Goal: Task Accomplishment & Management: Use online tool/utility

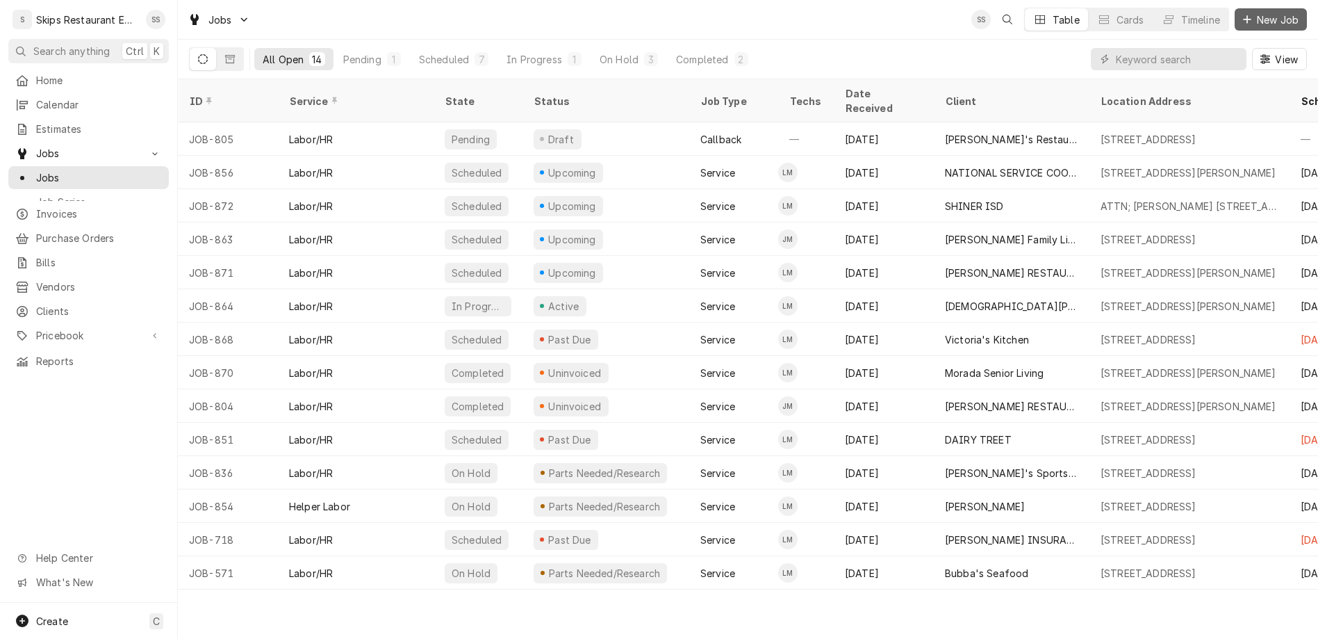
click at [1283, 15] on span "New Job" at bounding box center [1277, 20] width 47 height 15
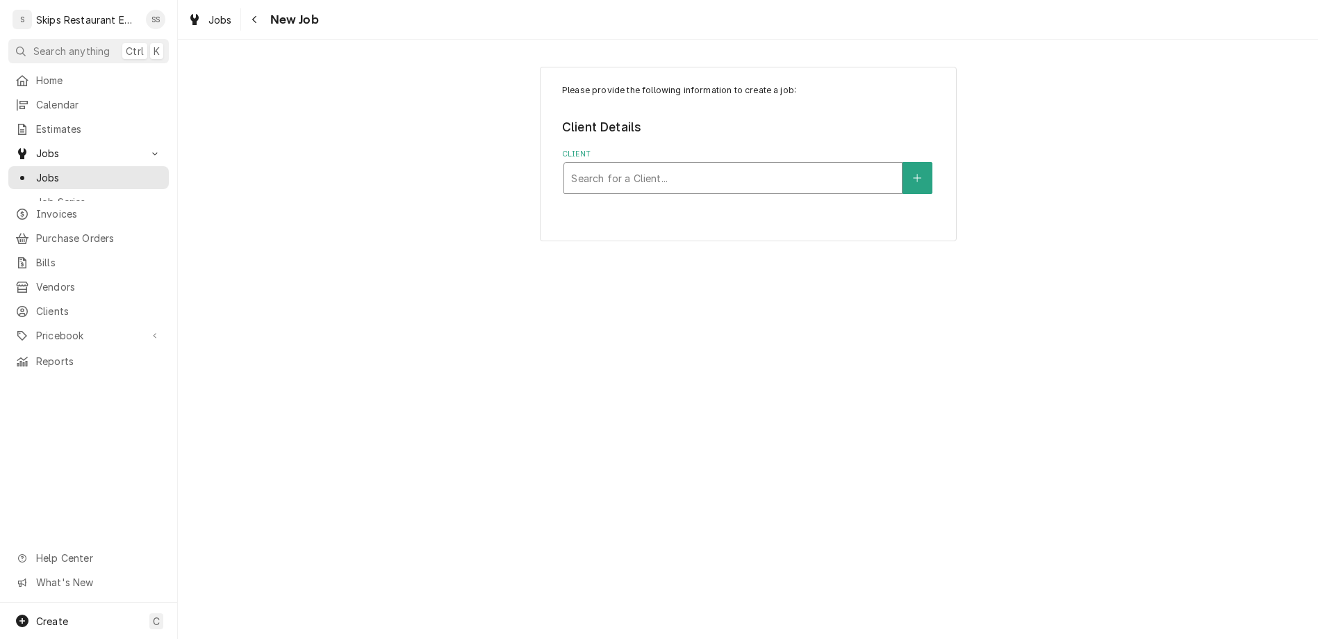
click at [734, 165] on div "Client" at bounding box center [733, 177] width 324 height 25
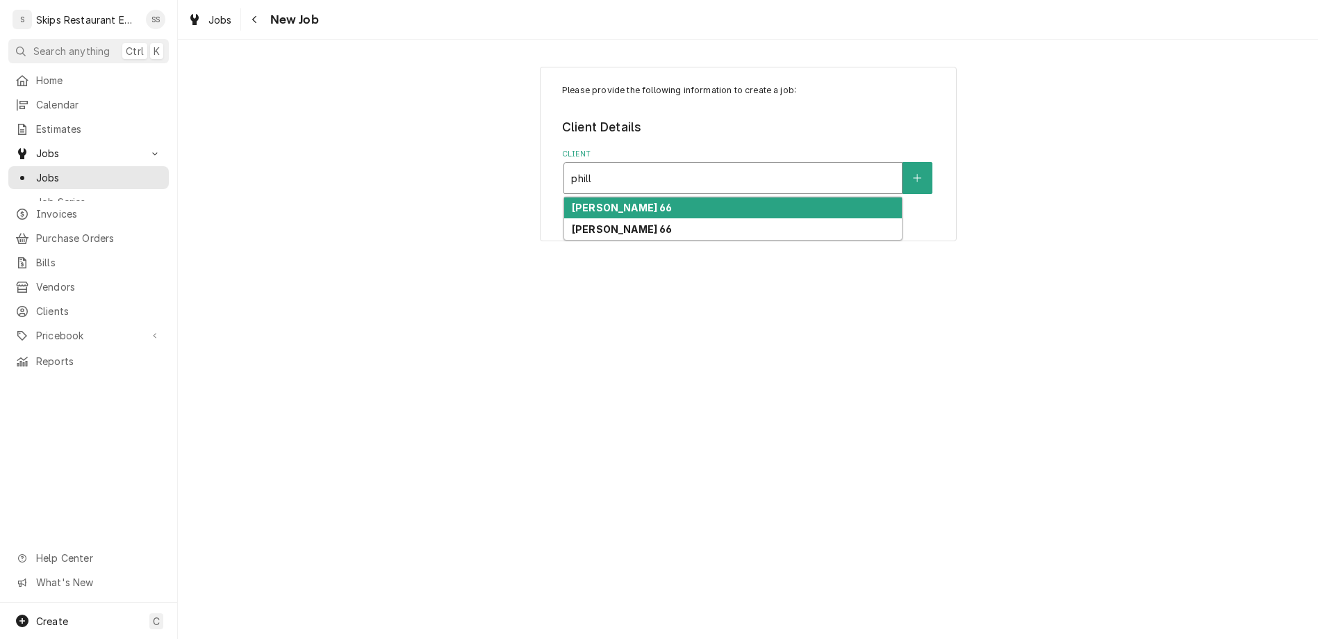
type input "phil"
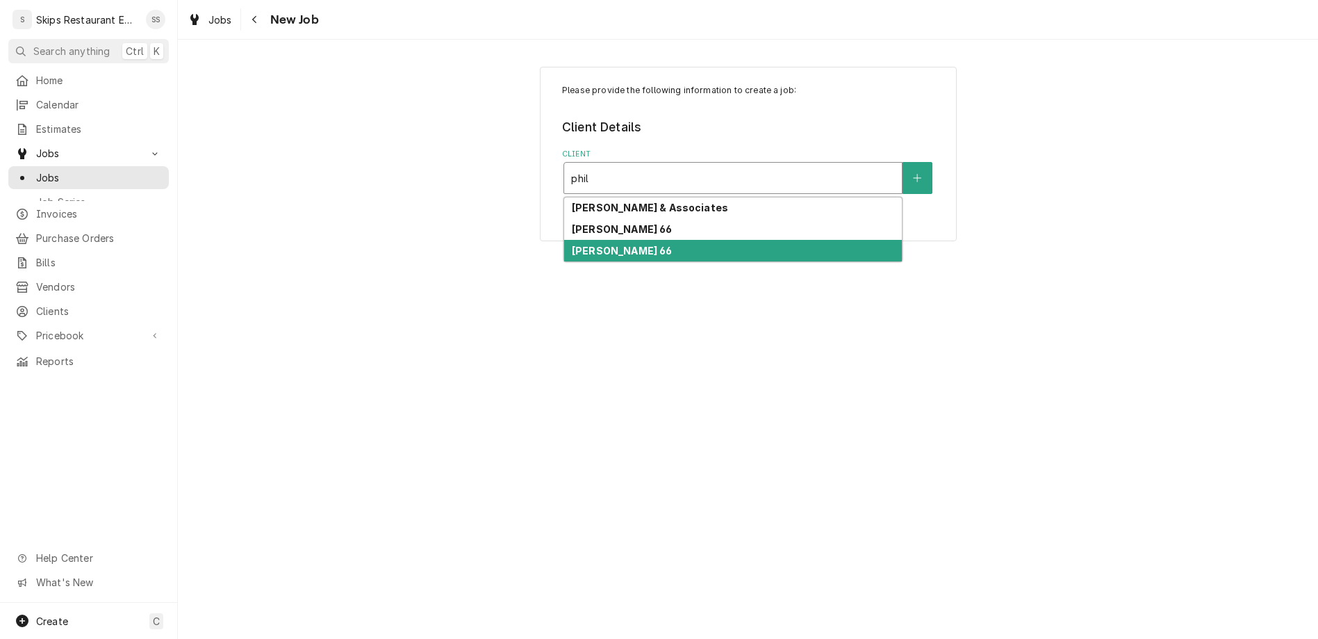
click at [609, 245] on strong "[PERSON_NAME] 66" at bounding box center [622, 251] width 101 height 12
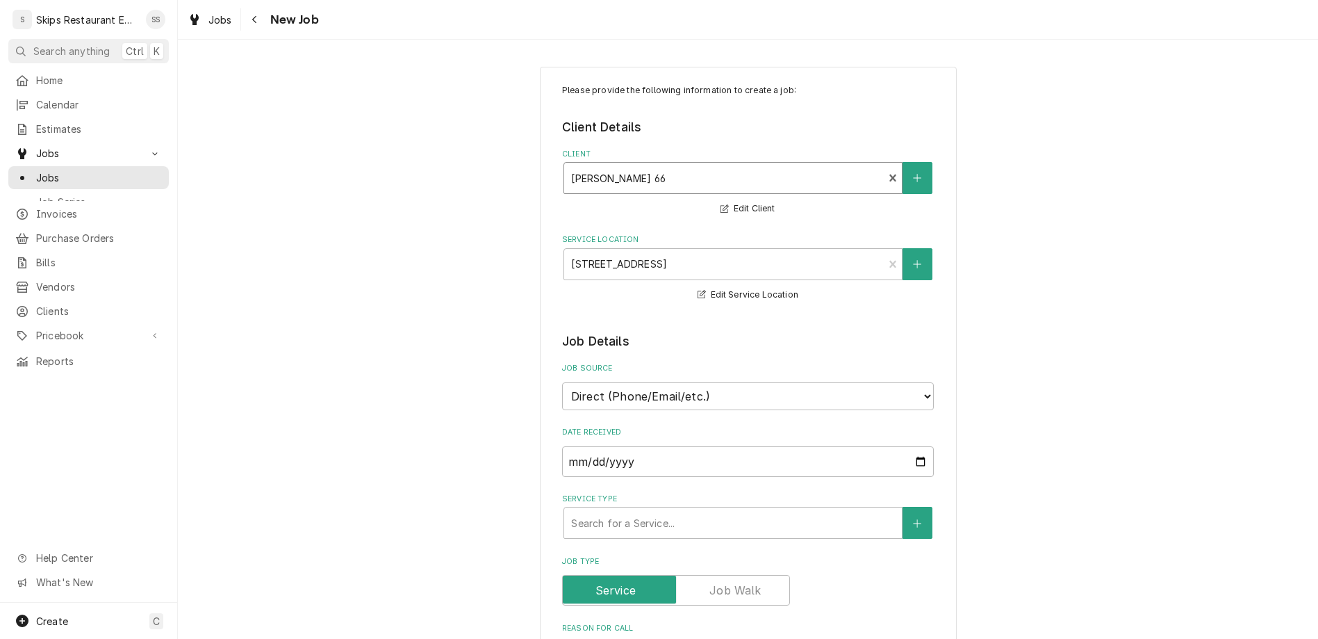
scroll to position [54, 0]
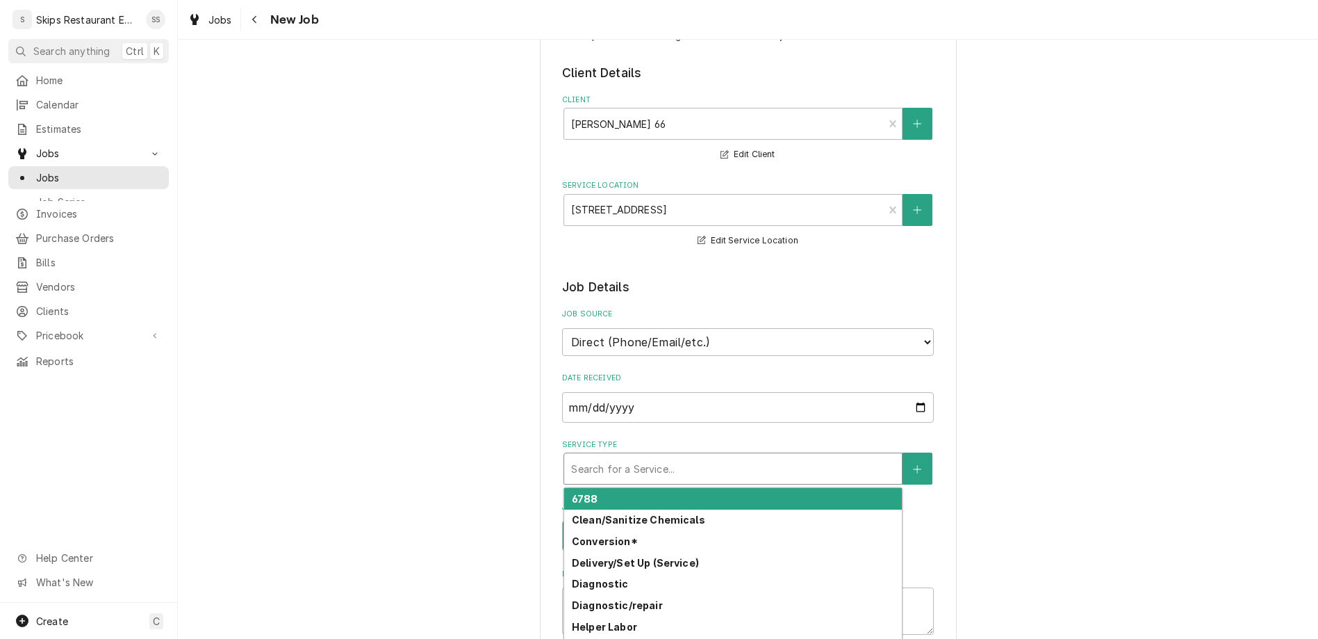
click at [631, 456] on div "Service Type" at bounding box center [733, 468] width 324 height 25
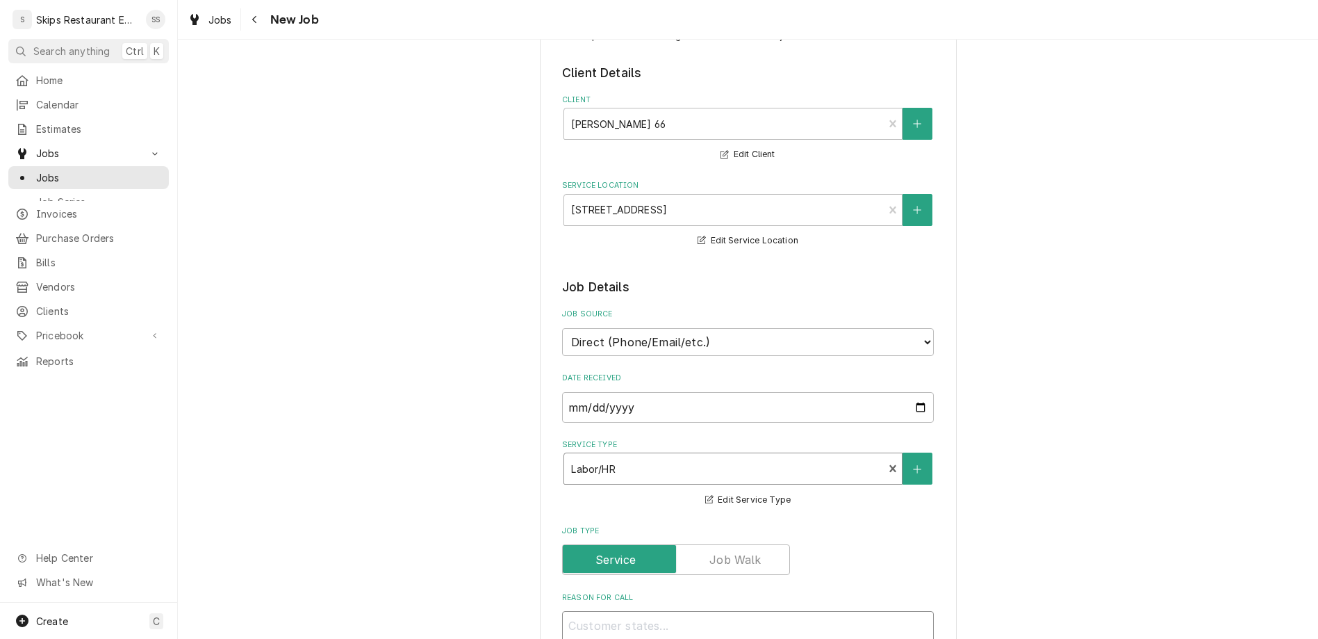
click at [596, 611] on textarea "Reason For Call" at bounding box center [748, 634] width 372 height 47
type textarea "x"
type textarea "C"
type textarea "x"
type textarea "Cl"
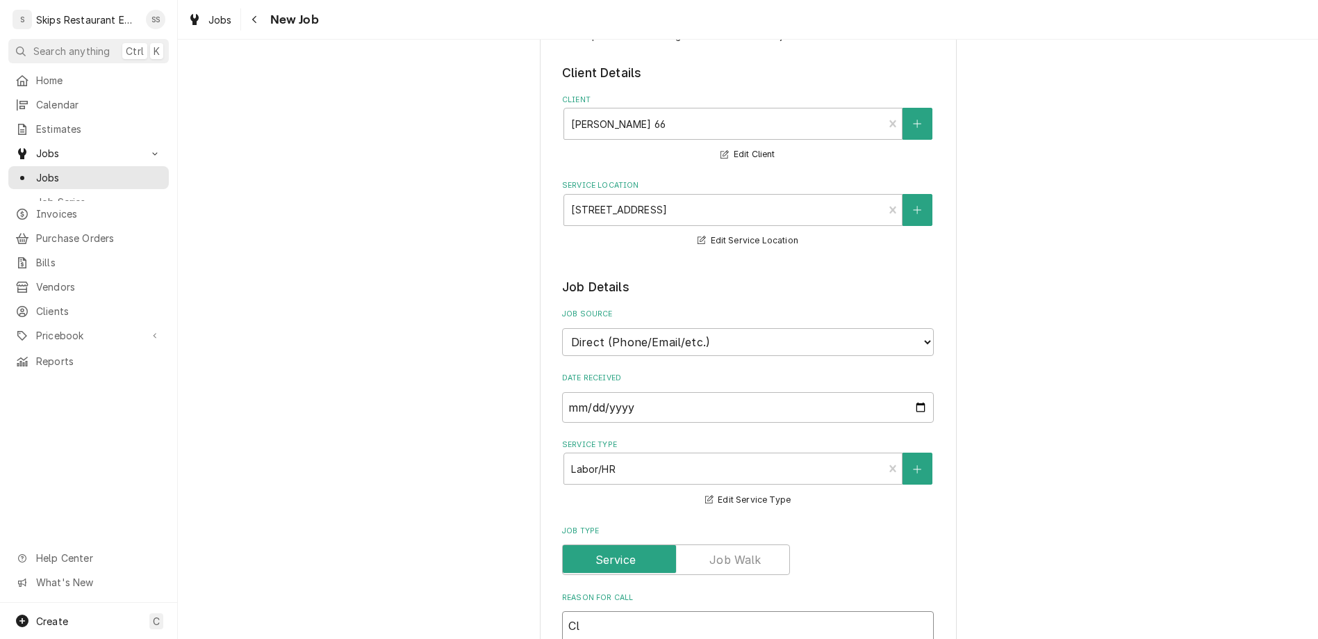
type textarea "x"
type textarea "Cle"
type textarea "x"
type textarea "Clea"
type textarea "x"
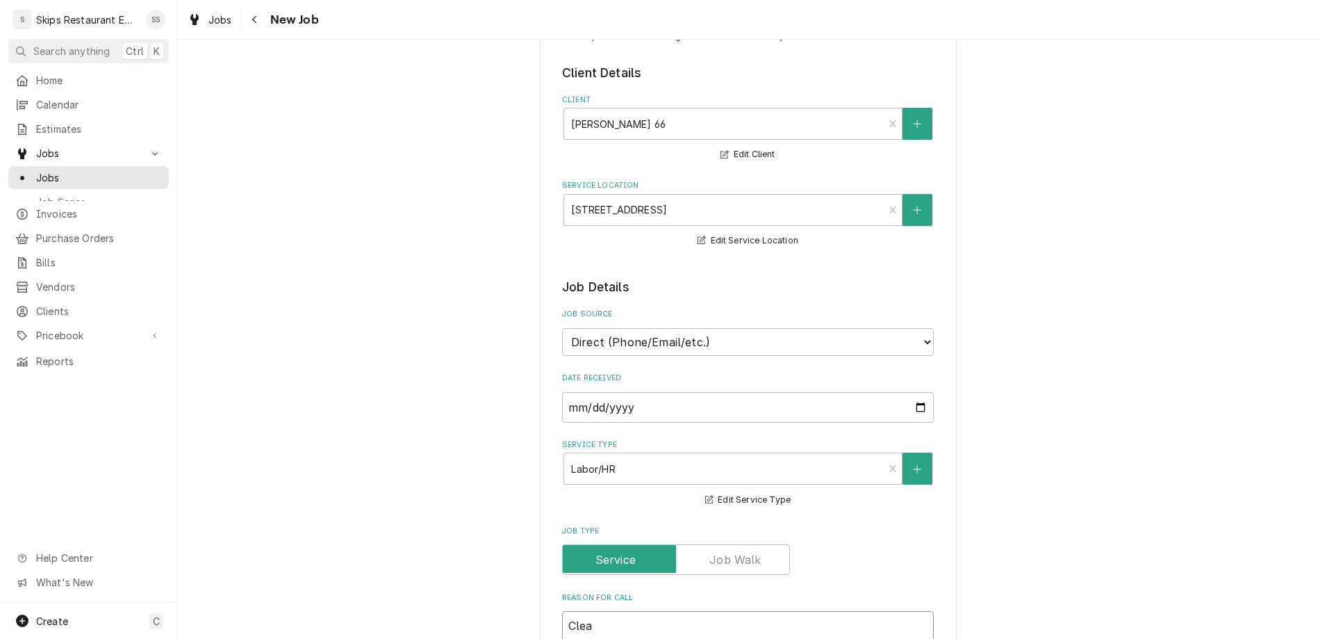
type textarea "Clean"
type textarea "x"
type textarea "Clean"
type textarea "x"
type textarea "Clean &"
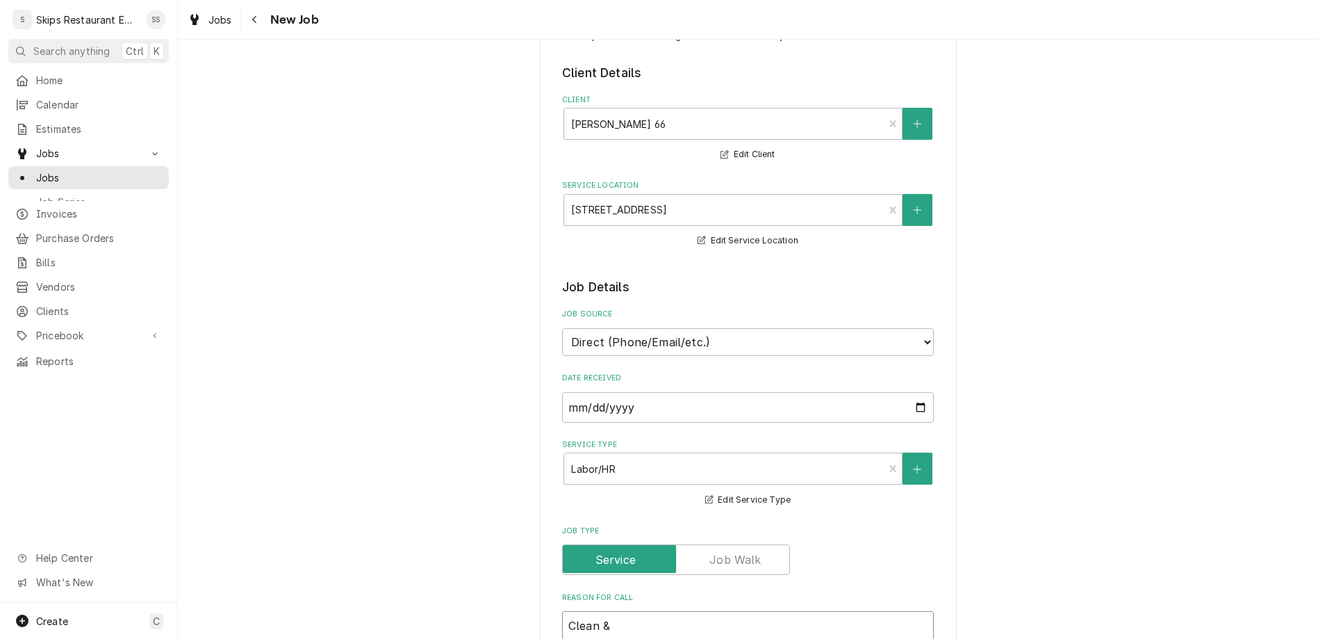
type textarea "x"
type textarea "Clean &"
type textarea "x"
type textarea "Clean & S"
type textarea "x"
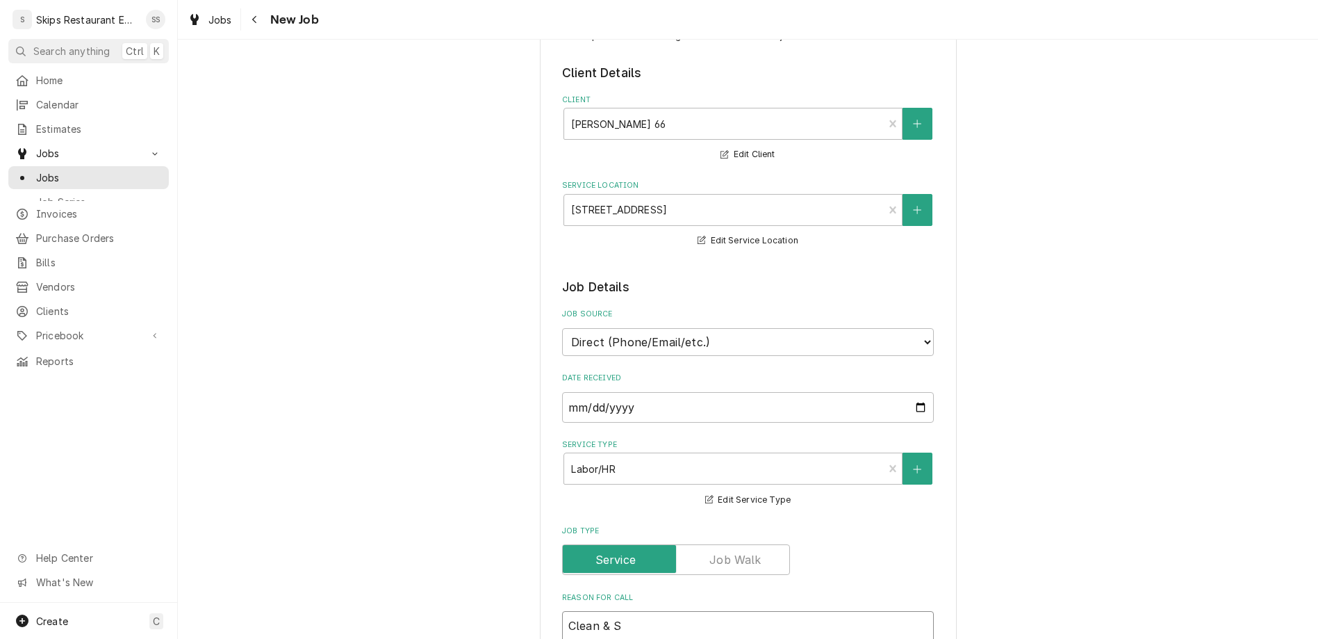
type textarea "Clean & Se"
type textarea "x"
type textarea "Clean & Ser"
type textarea "x"
type textarea "Clean & Seri"
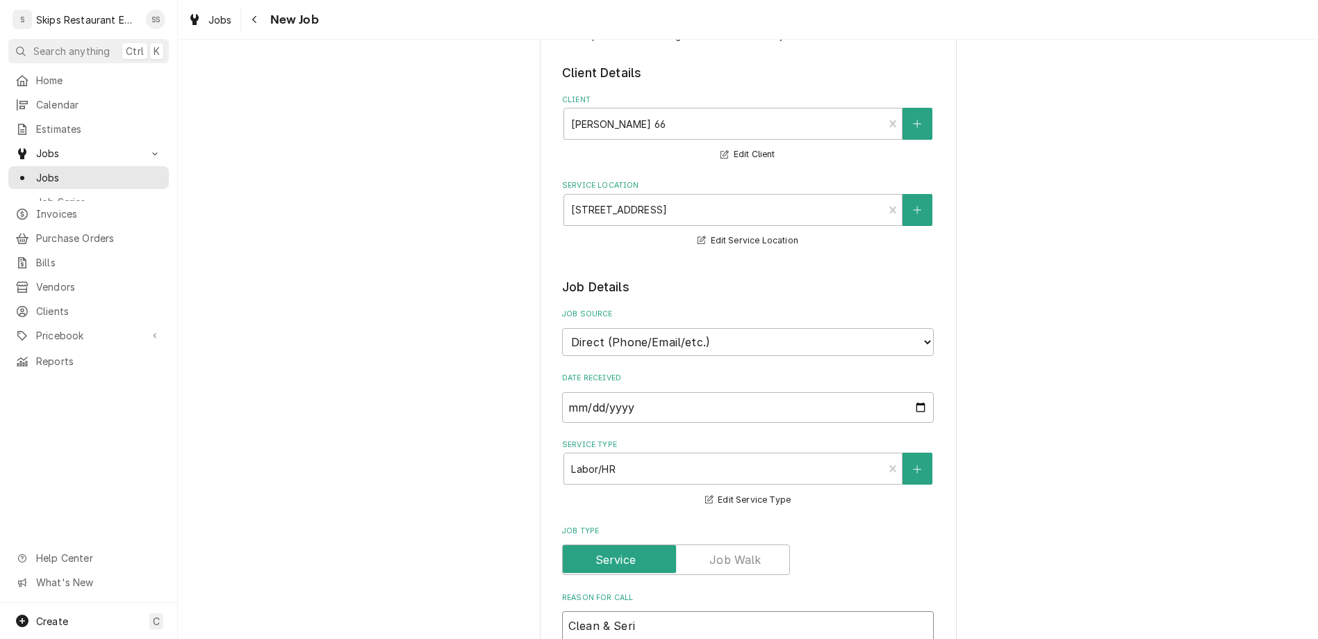
type textarea "x"
type textarea "Clean & Seriv"
type textarea "x"
type textarea "Clean & Serivc"
type textarea "x"
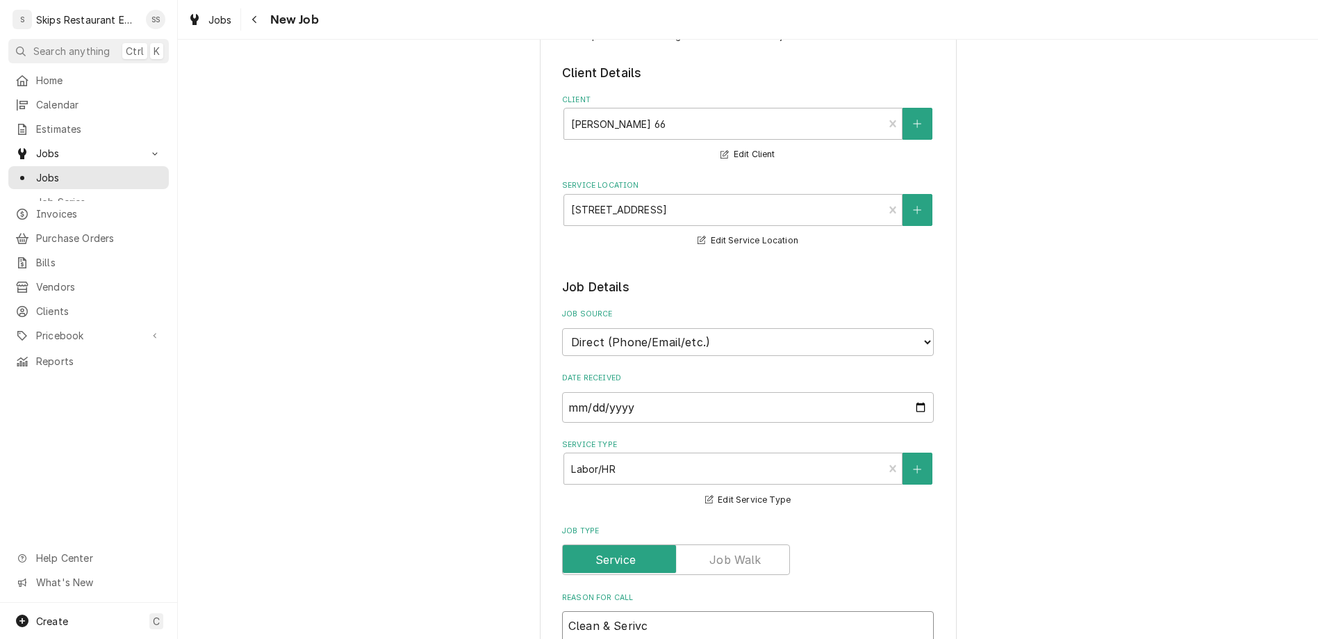
type textarea "Clean & Serivce"
type textarea "x"
type textarea "Clean & Serivce"
type textarea "x"
type textarea "Clean & Serivce I"
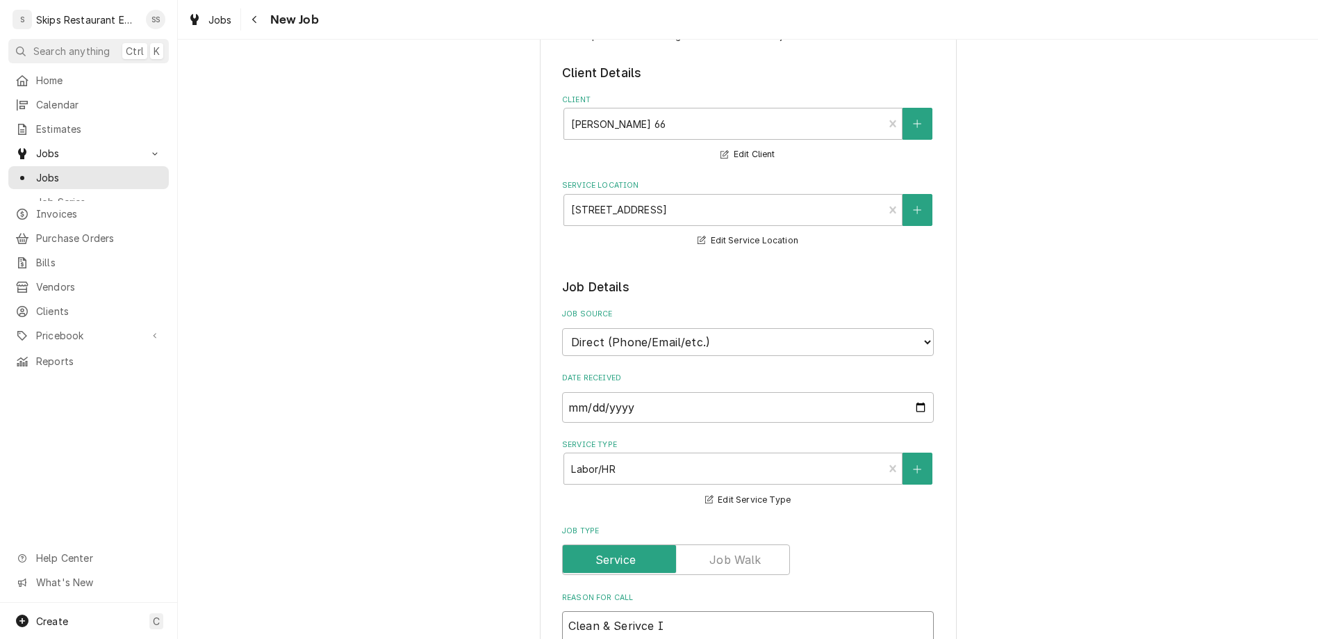
type textarea "x"
type textarea "Clean & Serivce Ic"
type textarea "x"
type textarea "Clean & Serivce Ice"
type textarea "x"
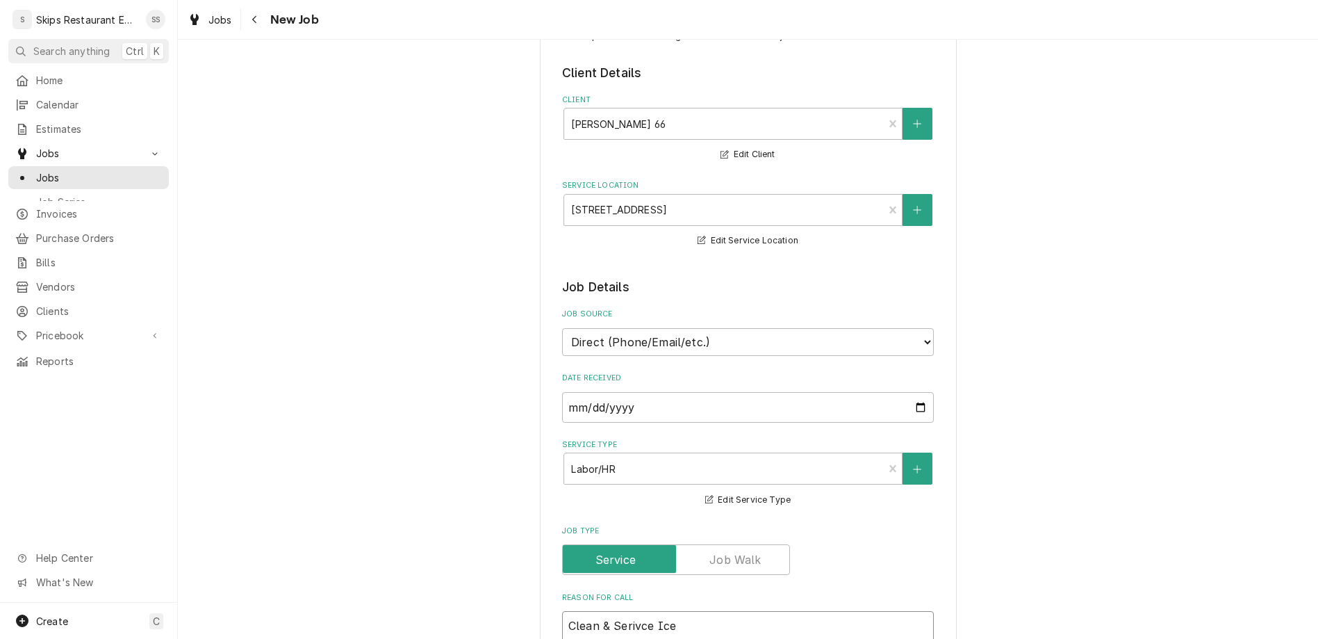
type textarea "Clean & Serivce Ice"
type textarea "x"
type textarea "Clean & Serivce Ice m"
type textarea "x"
type textarea "Clean & Serivce Ice ma"
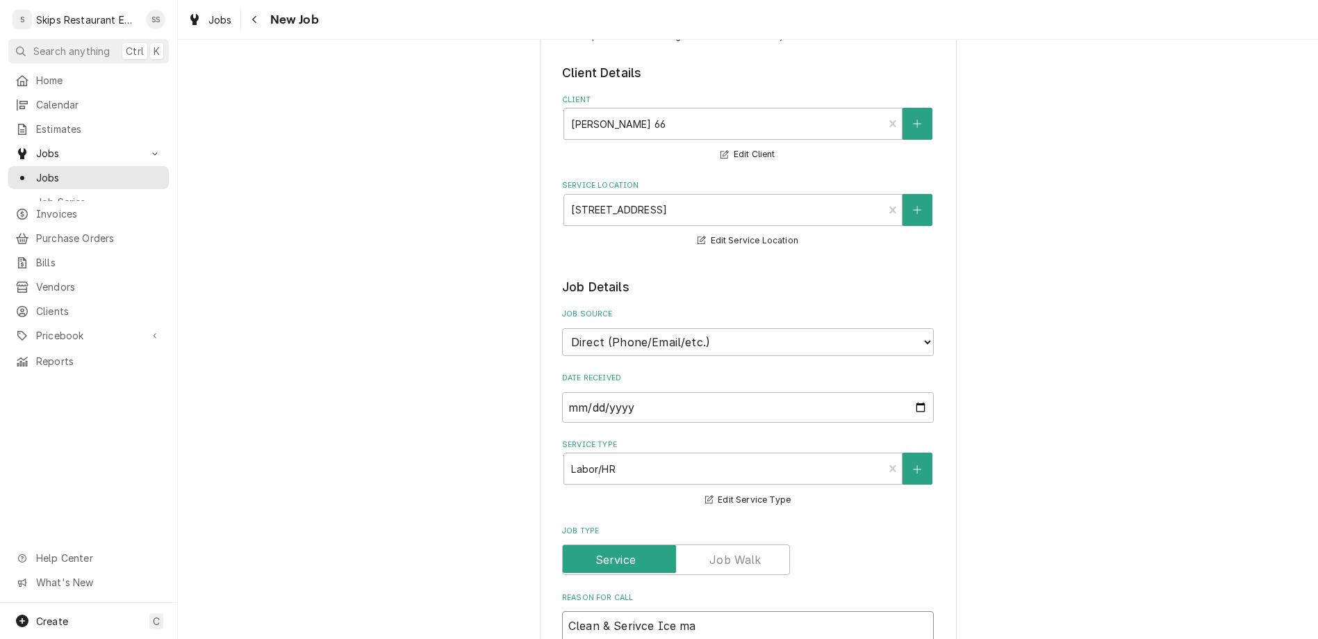
type textarea "x"
type textarea "Clean & Serivce Ice mac"
type textarea "x"
type textarea "Clean & Serivce Ice mach"
type textarea "x"
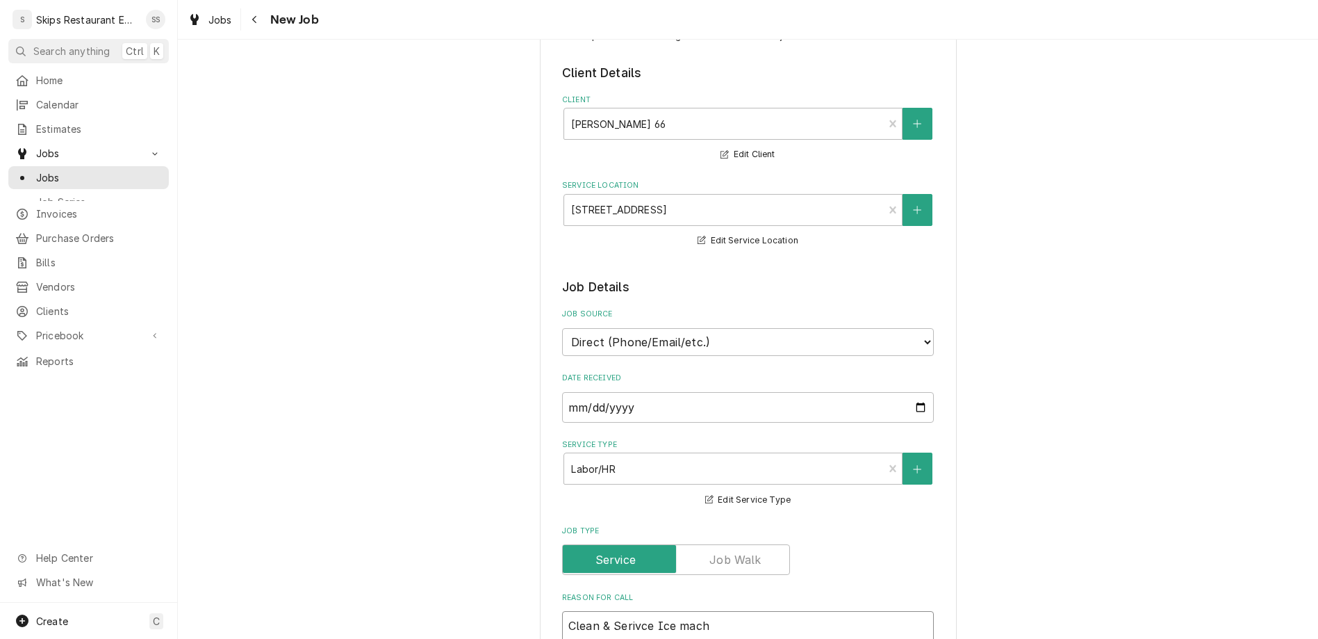
type textarea "Clean & Serivce Ice machi"
type textarea "x"
type textarea "Clean & Serivce Ice machin"
type textarea "x"
type textarea "Clean & Serivce Ice machine"
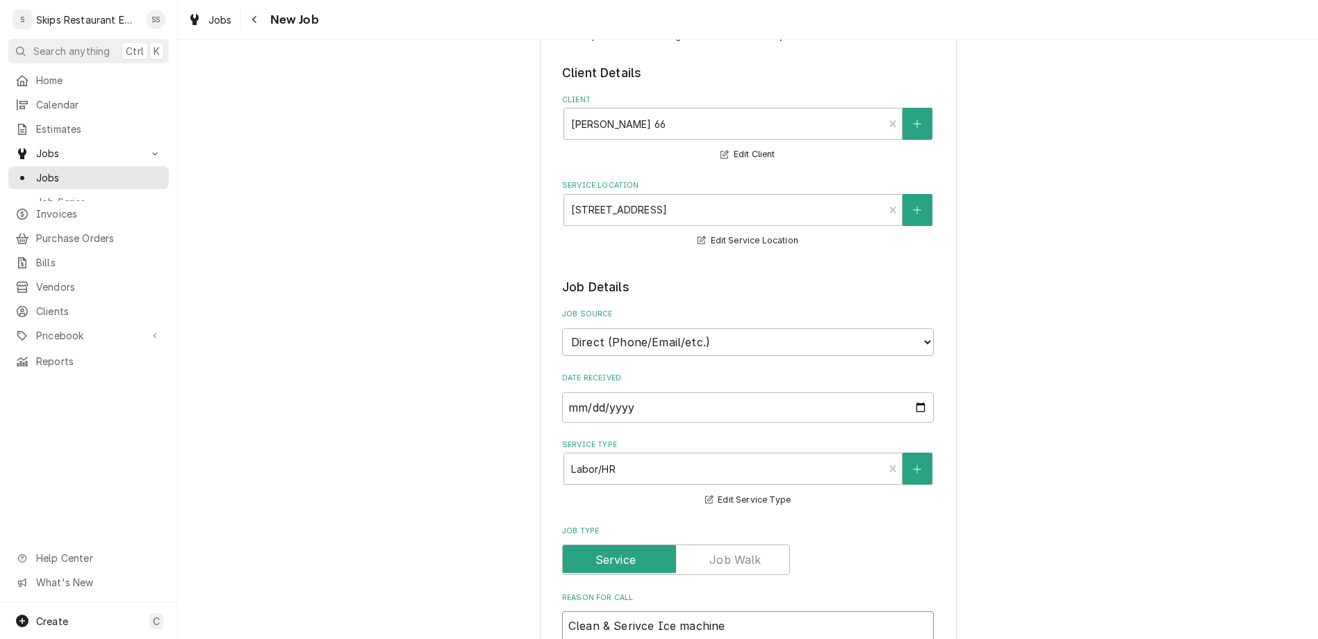
type textarea "x"
type textarea "Clean & Serivce Ice machine."
type textarea "x"
type textarea "Clean & Serivce Ice machine."
type textarea "x"
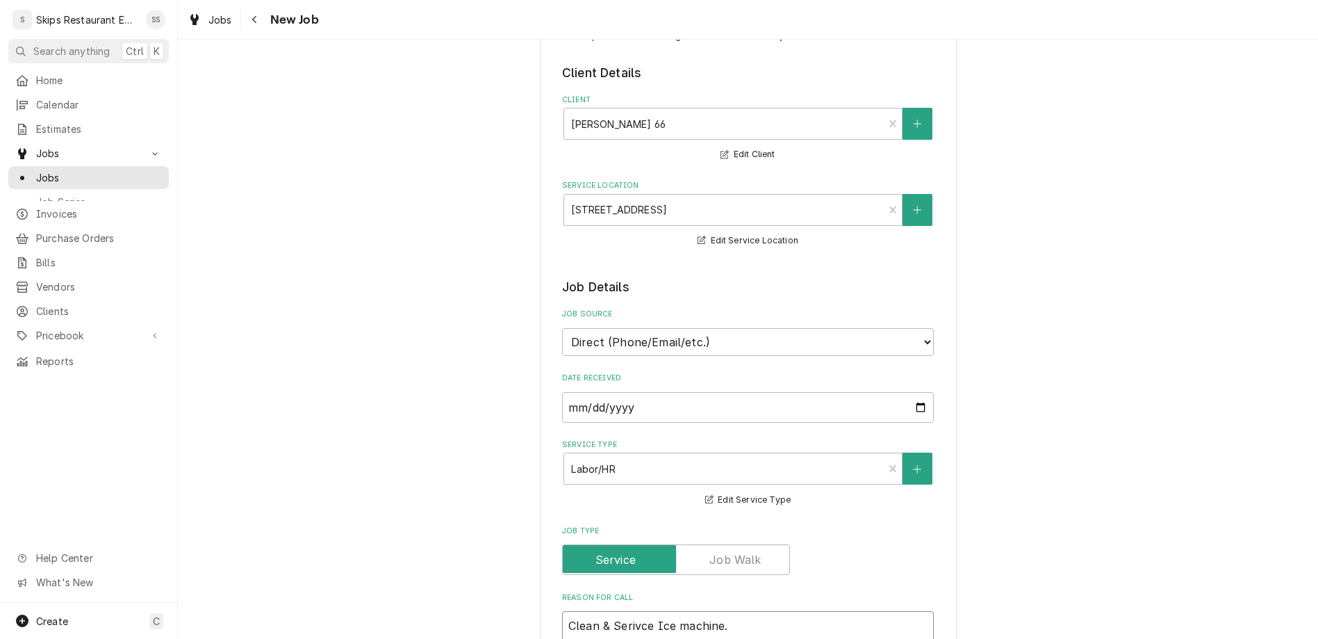
type textarea "Clean & Serivce Ice machine."
type textarea "x"
type textarea "Clean & Serivce Ice machine. S"
type textarea "x"
type textarea "Clean & Serivce Ice machine. Sh"
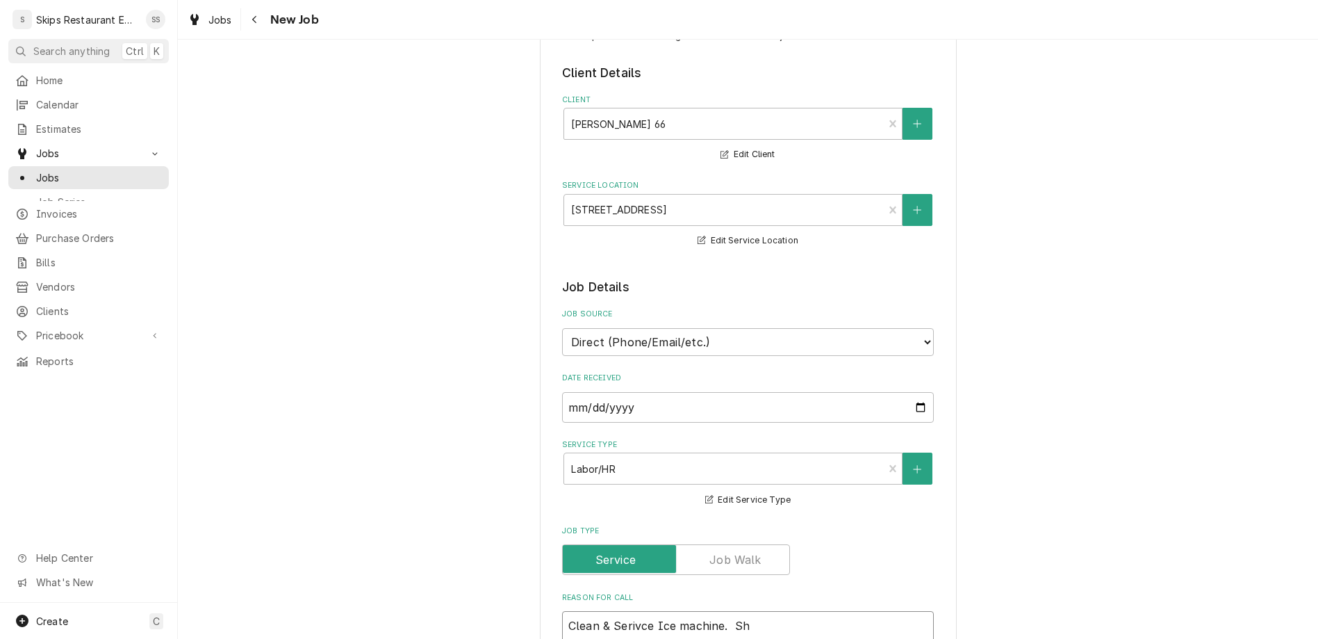
type textarea "x"
type textarea "Clean & Serivce Ice machine. Shu"
type textarea "x"
type textarea "Clean & Serivce Ice machine. Sh"
type textarea "x"
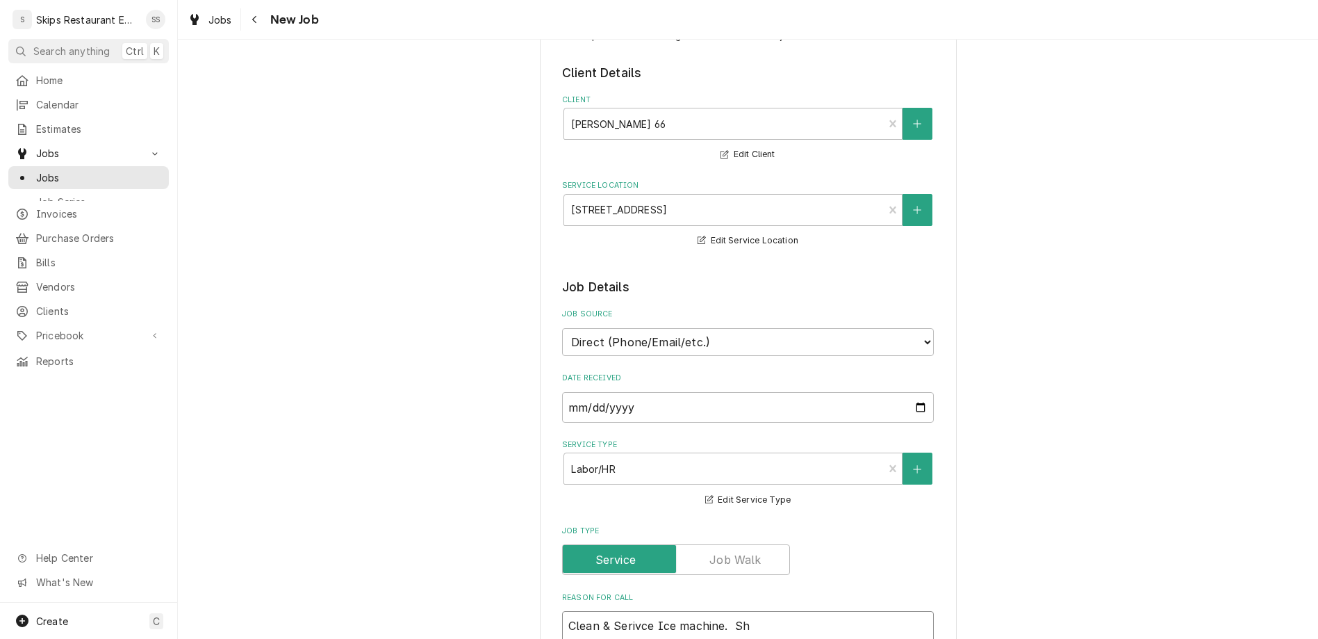
type textarea "Clean & Serivce Ice machine. S"
type textarea "x"
type textarea "Clean & Serivce Ice machine. Su"
type textarea "x"
type textarea "Clean & Serivce Ice machine. Sut"
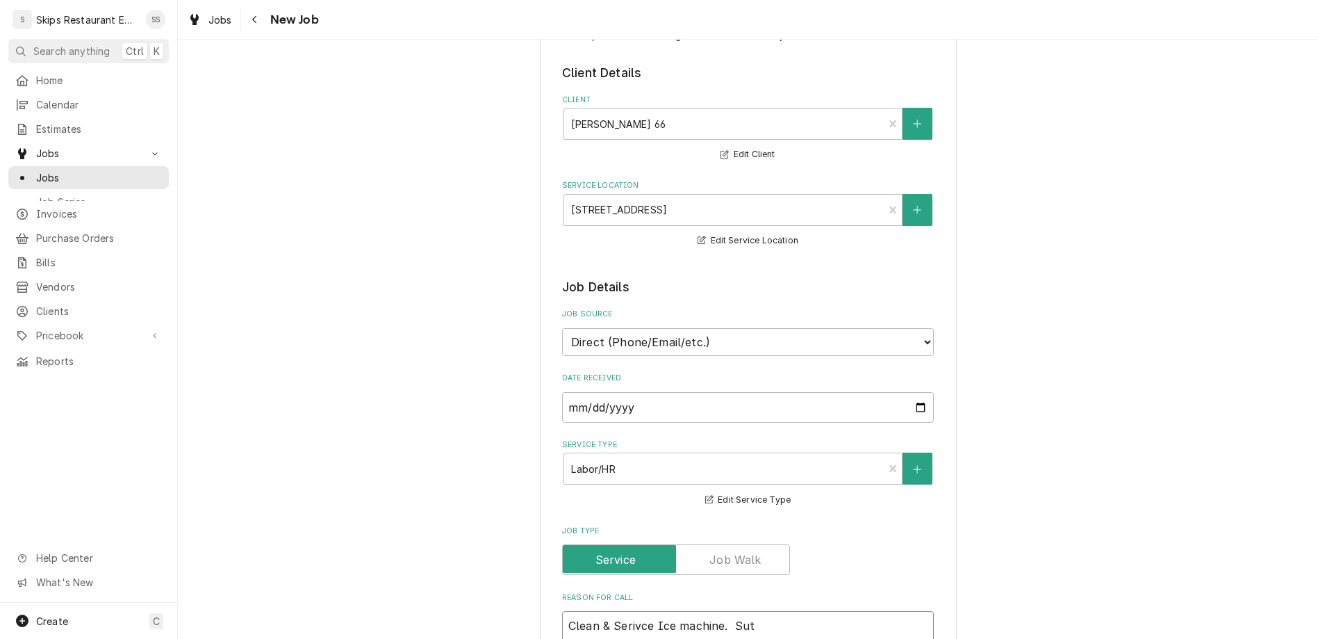
type textarea "x"
type textarea "Clean & Serivce Ice machine. Suts"
type textarea "x"
type textarea "Clean & Serivce Ice machine. Suts"
type textarea "x"
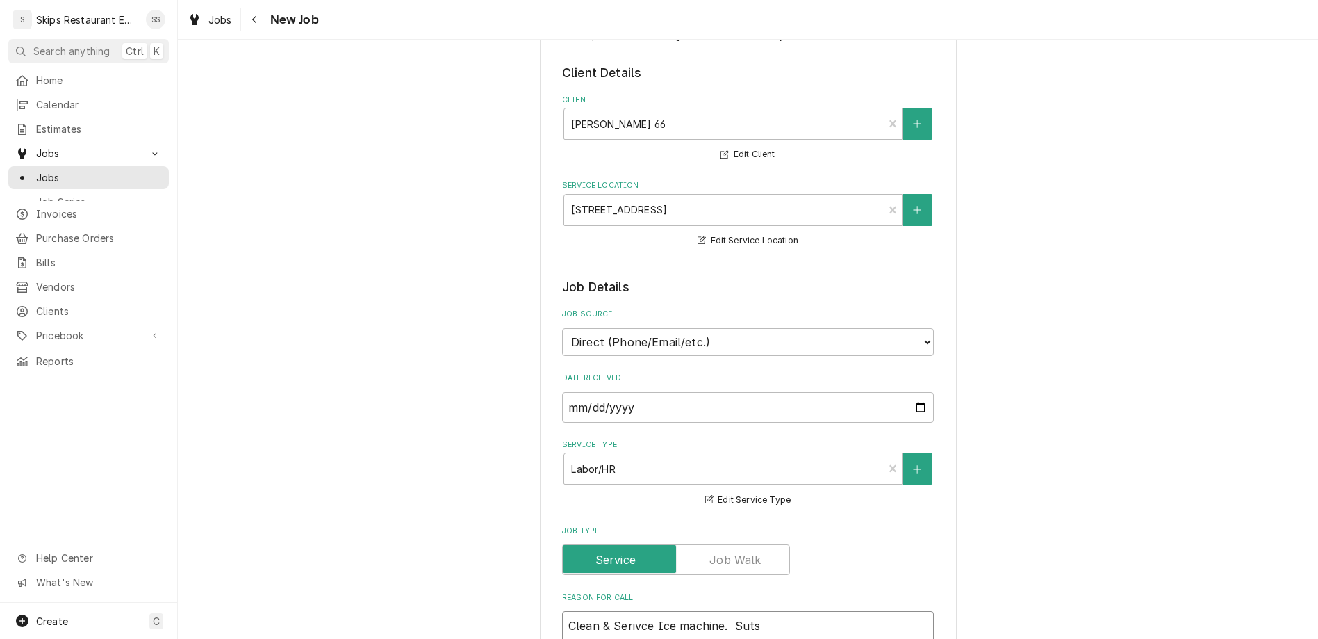
type textarea "Clean & Serivce Ice machine. Suts d"
type textarea "x"
type textarea "Clean & Serivce Ice machine. Suts do"
type textarea "x"
type textarea "Clean & Serivce Ice machine. Suts dow"
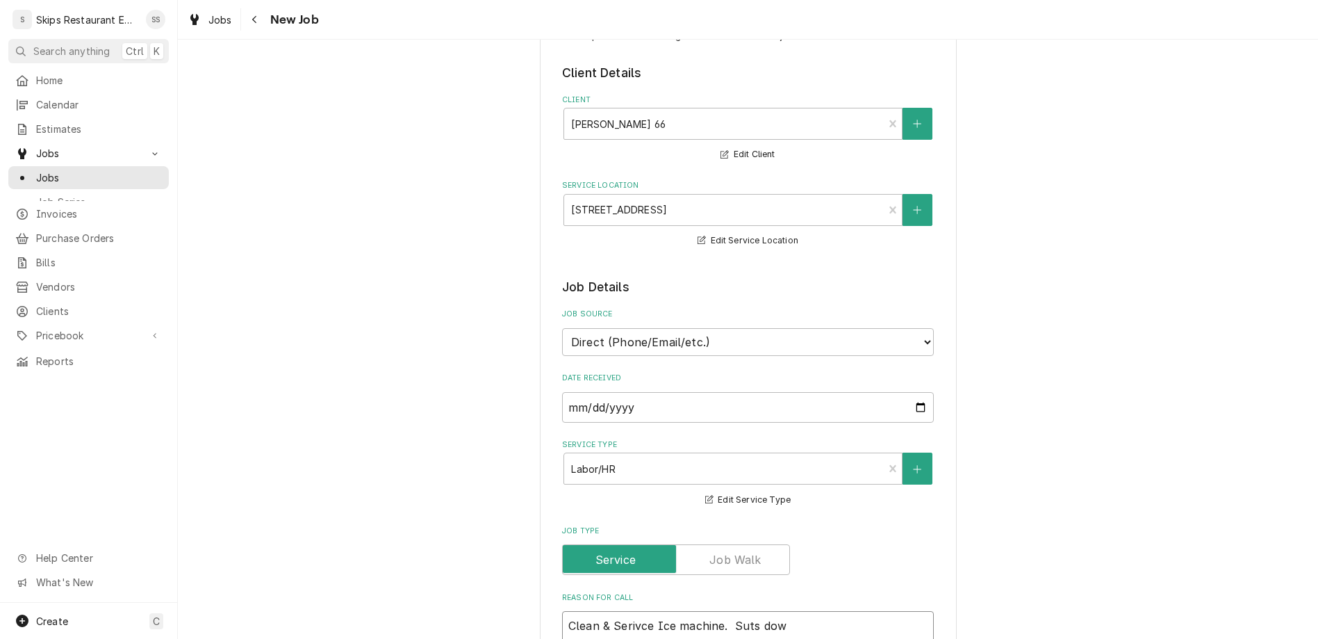
type textarea "x"
type textarea "Clean & Serivce Ice machine. Suts down"
type textarea "x"
type textarea "Clean & Serivce Ice machine. Suts down"
type textarea "x"
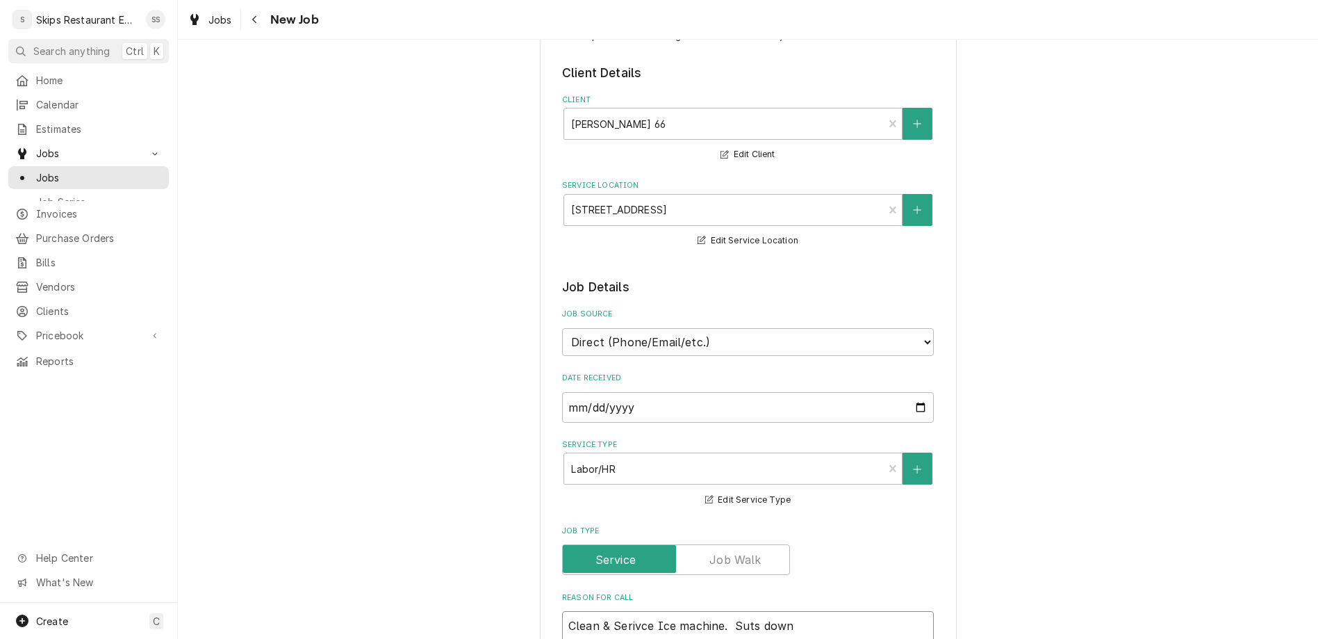
type textarea "Clean & Serivce Ice machine. Shuts down"
type textarea "x"
type textarea "Clean & Servce Ice machine. Shuts down"
type textarea "x"
type textarea "Clean & Service Ice machine. Shuts down"
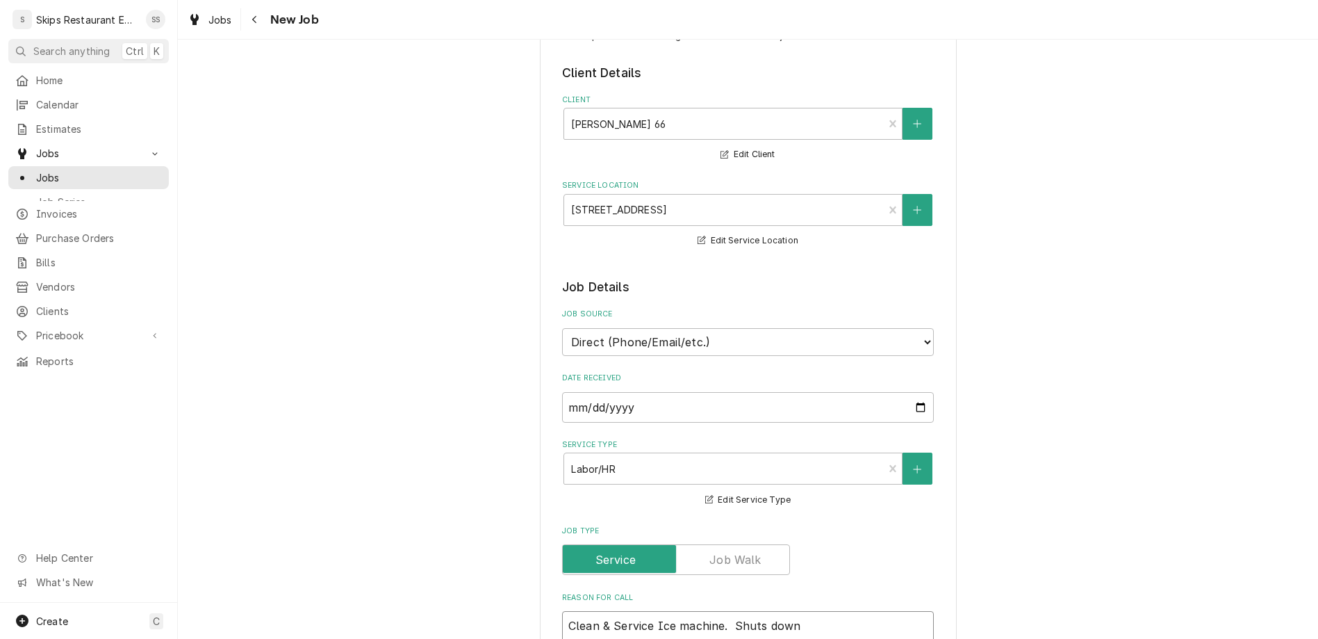
click at [764, 611] on textarea "Clean & Service Ice machine. Shuts down" at bounding box center [748, 634] width 372 height 47
type textarea "x"
type textarea "Clean & Service Ice machine. Shuts down a"
type textarea "x"
type textarea "Clean & Service Ice machine. Shuts down an"
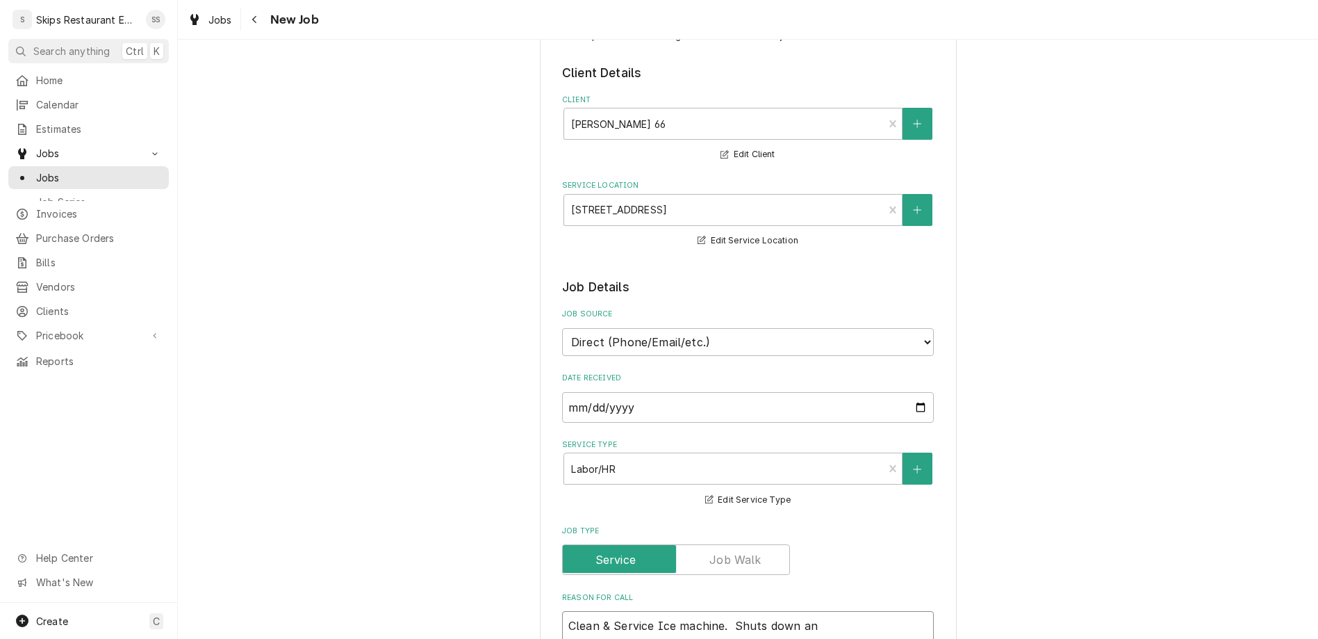
type textarea "x"
type textarea "Clean & Service Ice machine. Shuts down and"
type textarea "x"
type textarea "Clean & Service Ice machine. Shuts down and"
type textarea "x"
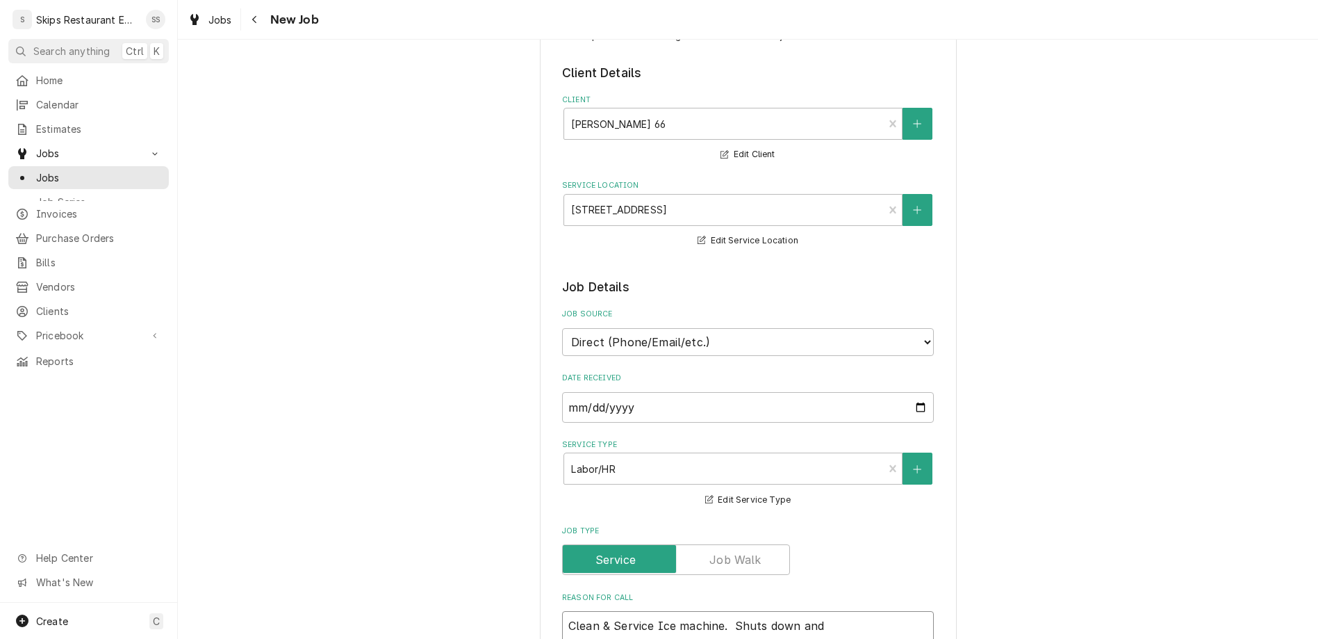
type textarea "Clean & Service Ice machine. Shuts down and n"
type textarea "x"
type textarea "Clean & Service Ice machine. Shuts down and no"
type textarea "x"
type textarea "Clean & Service Ice machine. Shuts down and not"
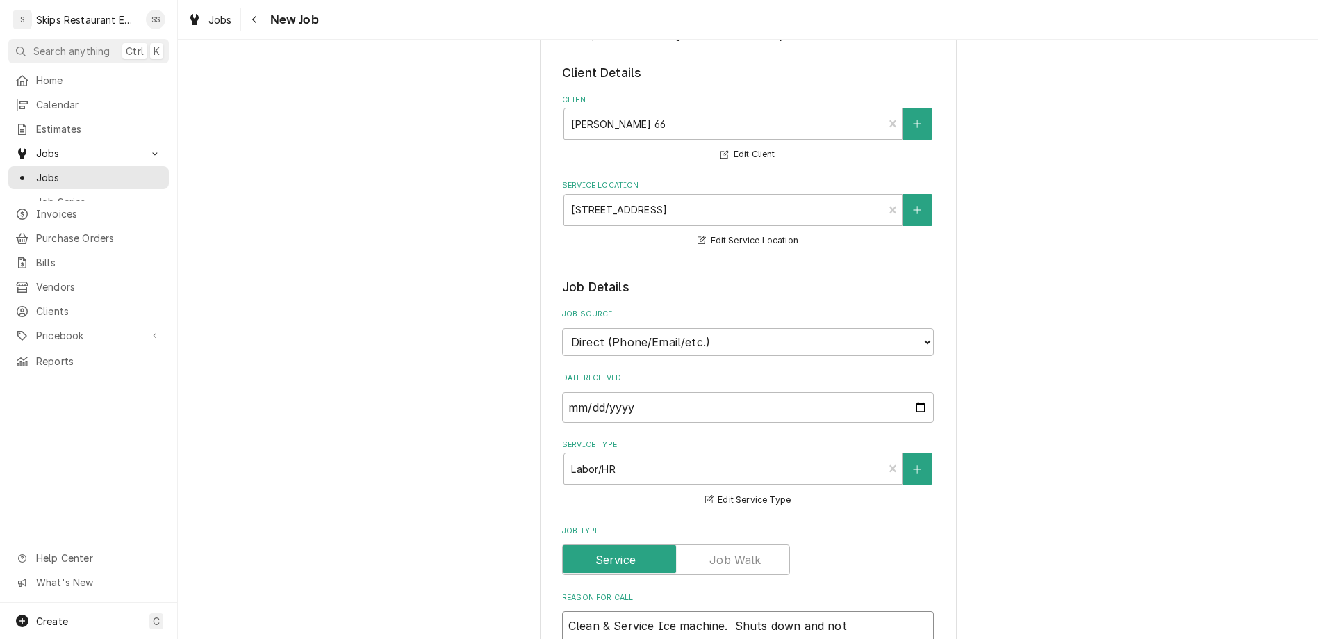
type textarea "x"
type textarea "Clean & Service Ice machine. Shuts down and not"
type textarea "x"
type textarea "Clean & Service Ice machine. Shuts down and not m"
type textarea "x"
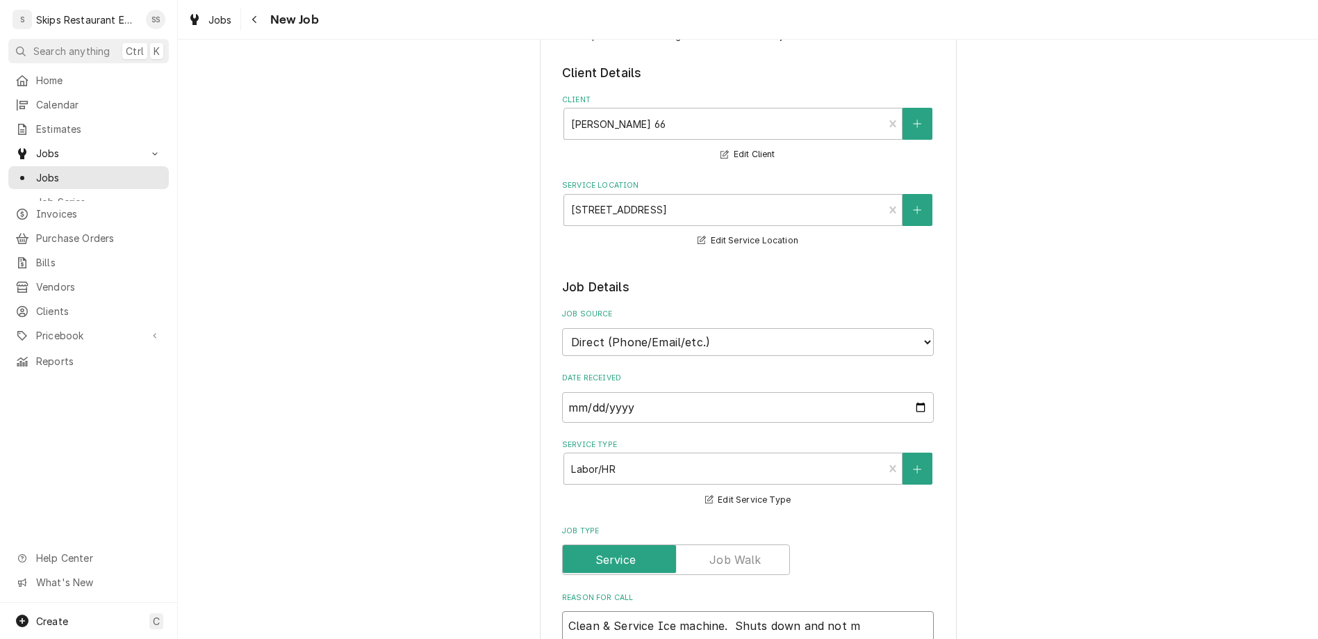
type textarea "Clean & Service Ice machine. Shuts down and not ma"
type textarea "x"
type textarea "Clean & Service Ice machine. Shuts down and not mak"
type textarea "x"
type textarea "Clean & Service Ice machine. Shuts down and not maki"
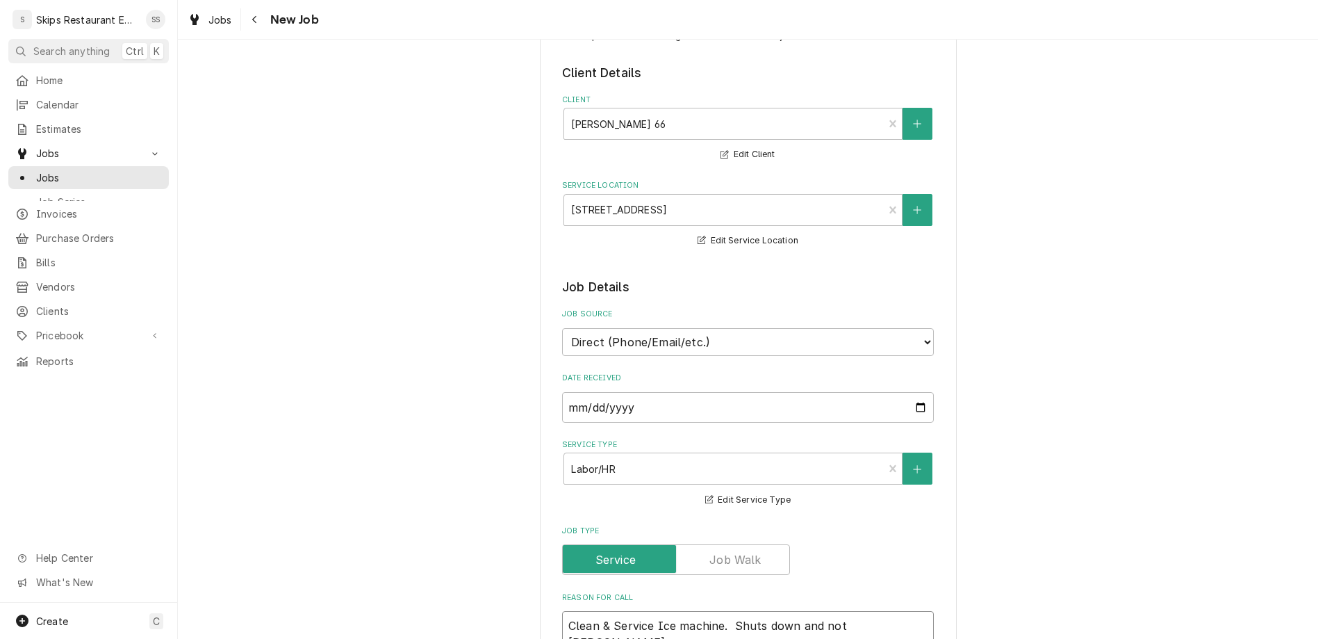
type textarea "x"
type textarea "Clean & Service Ice machine. Shuts down and not makin"
type textarea "x"
type textarea "Clean & Service Ice machine. Shuts down and not making"
type textarea "x"
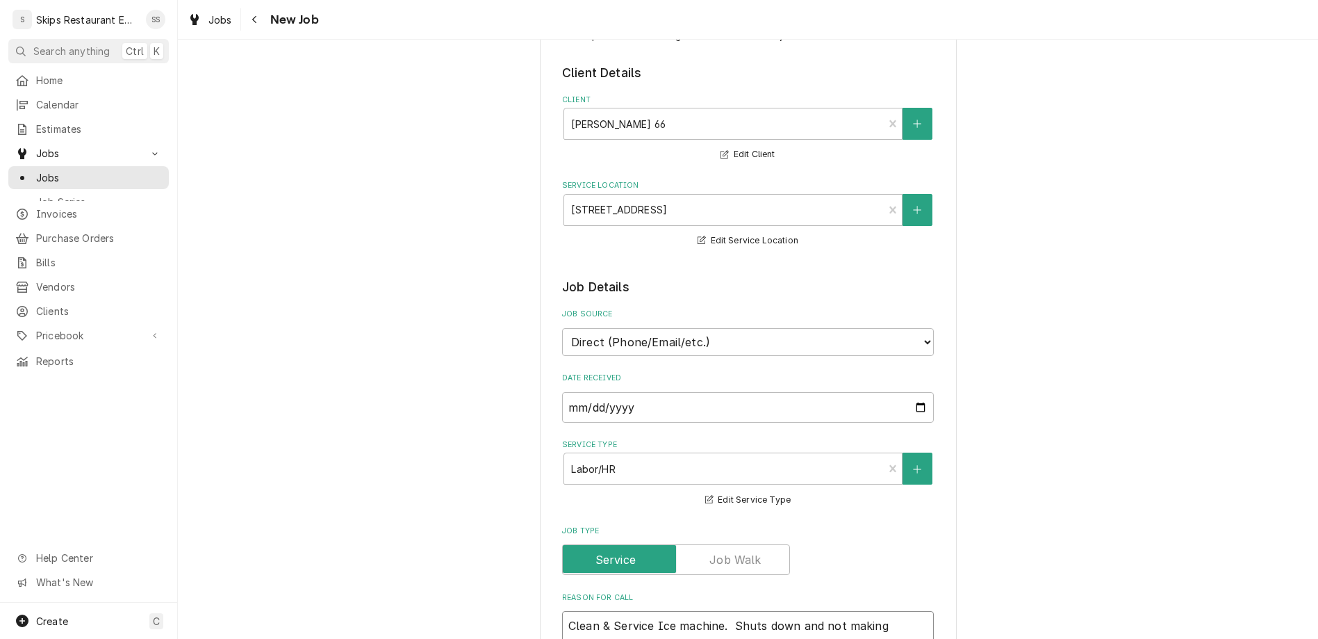
type textarea "Clean & Service Ice machine. Shuts down and not making"
type textarea "x"
type textarea "Clean & Service Ice machine. Shuts down and not making i"
type textarea "x"
type textarea "Clean & Service Ice machine. Shuts down and not making ic"
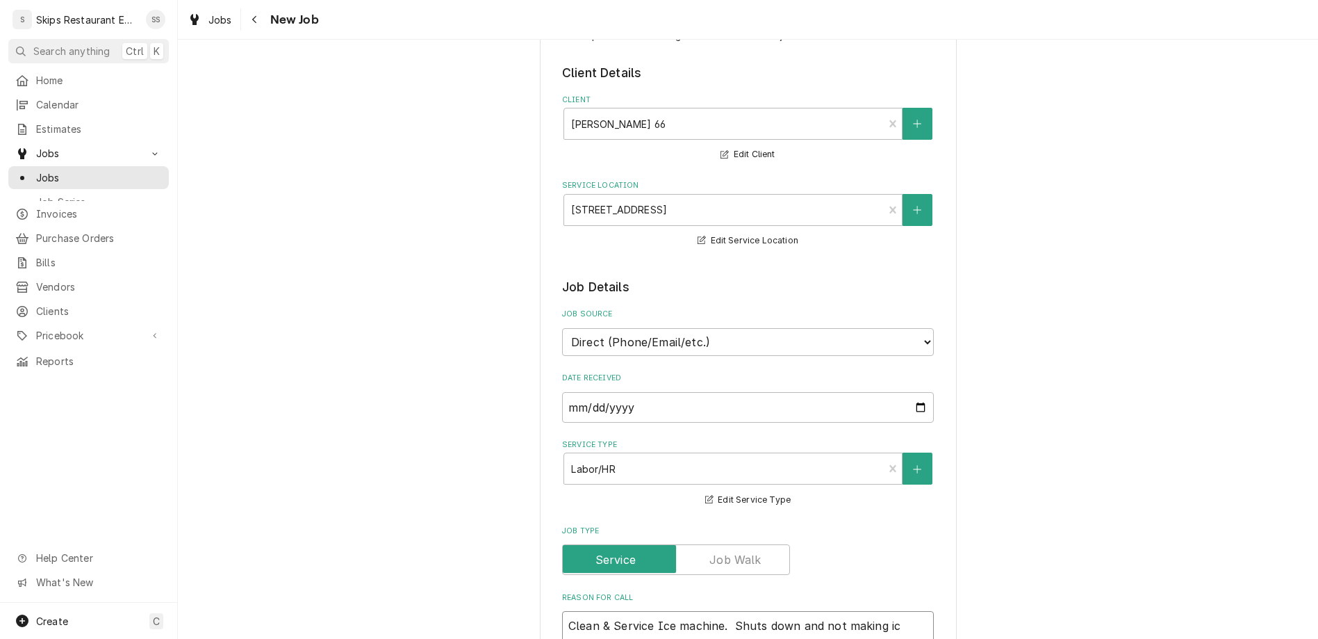
type textarea "x"
type textarea "Clean & Service Ice machine. Shuts down and not making ice"
type textarea "x"
type textarea "Clean & Service Ice machine. Shuts down and not making ice."
type textarea "x"
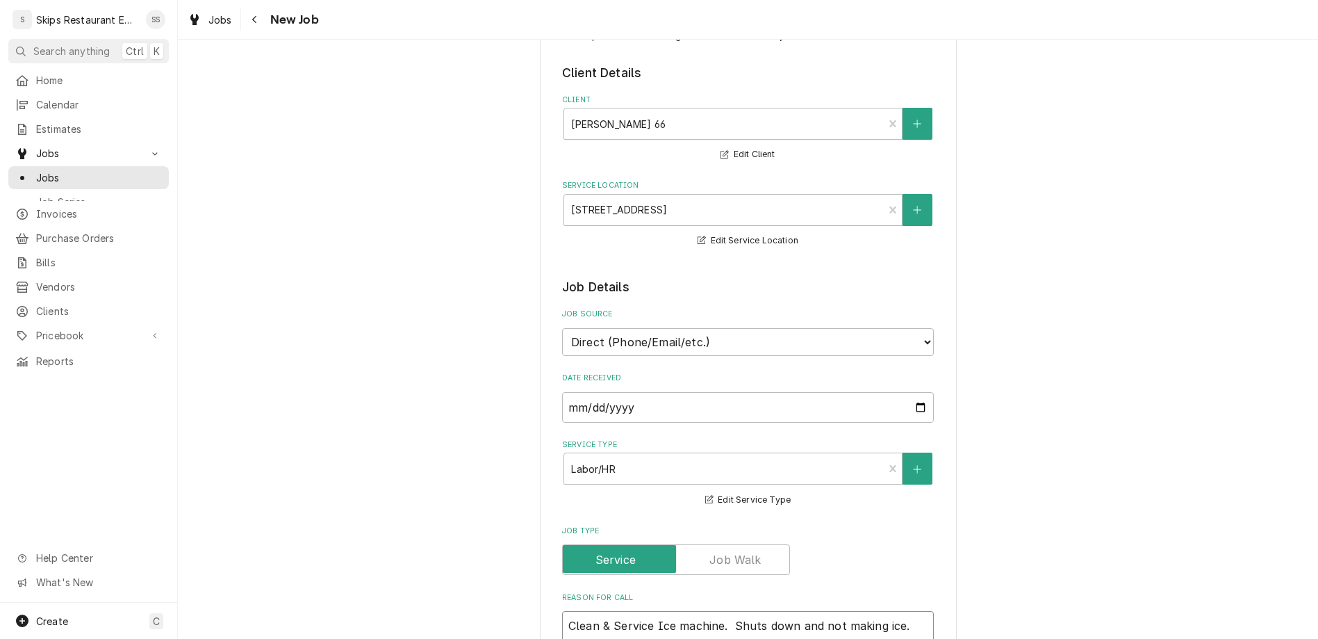
type textarea "Clean & Service Ice machine. Shuts down and not making ice.I"
type textarea "x"
type textarea "Clean & Service Ice machine. Shuts down and not making ice.In"
type textarea "x"
type textarea "Clean & Service Ice machine. Shuts down and not making ice.Ind"
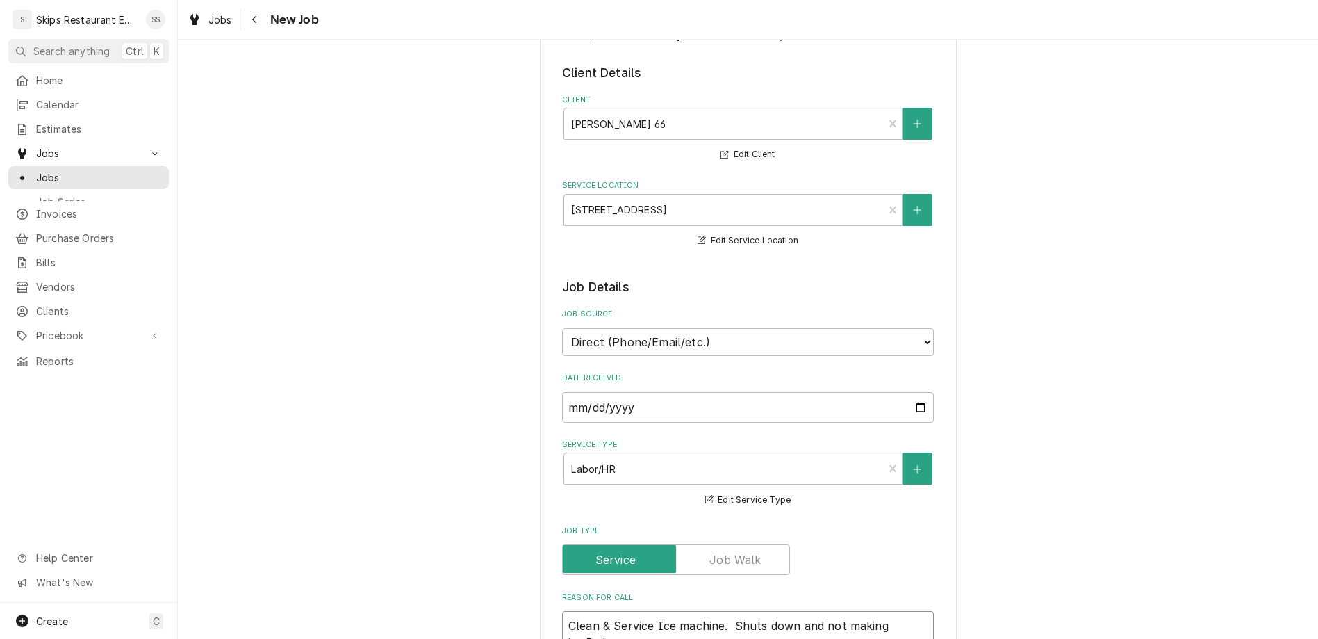
type textarea "x"
type textarea "Clean & Service Ice machine. Shuts down and not making ice.Indi"
type textarea "x"
type textarea "Clean & Service Ice machine. Shuts down and not making ice.Indic"
type textarea "x"
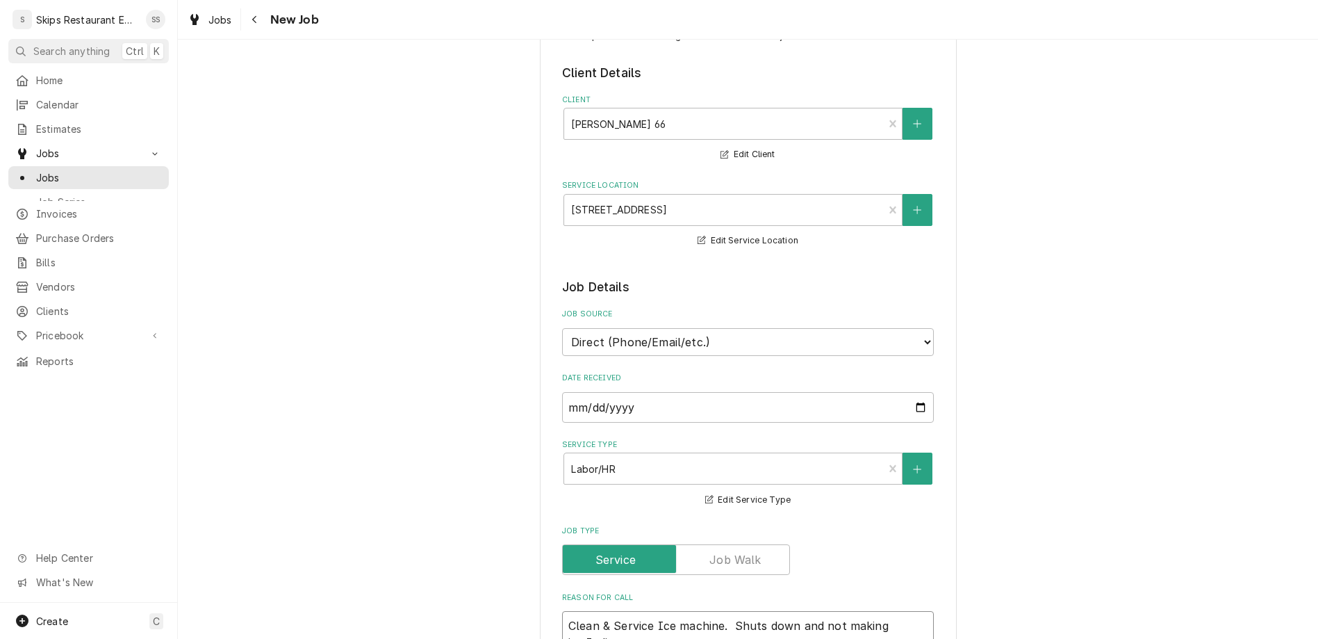
type textarea "Clean & Service Ice machine. Shuts down and not making ice.Indica"
type textarea "x"
type textarea "Clean & Service Ice machine. Shuts down and not making ice.Indicat"
type textarea "x"
type textarea "Clean & Service Ice machine. Shuts down and not making ice.Indicato"
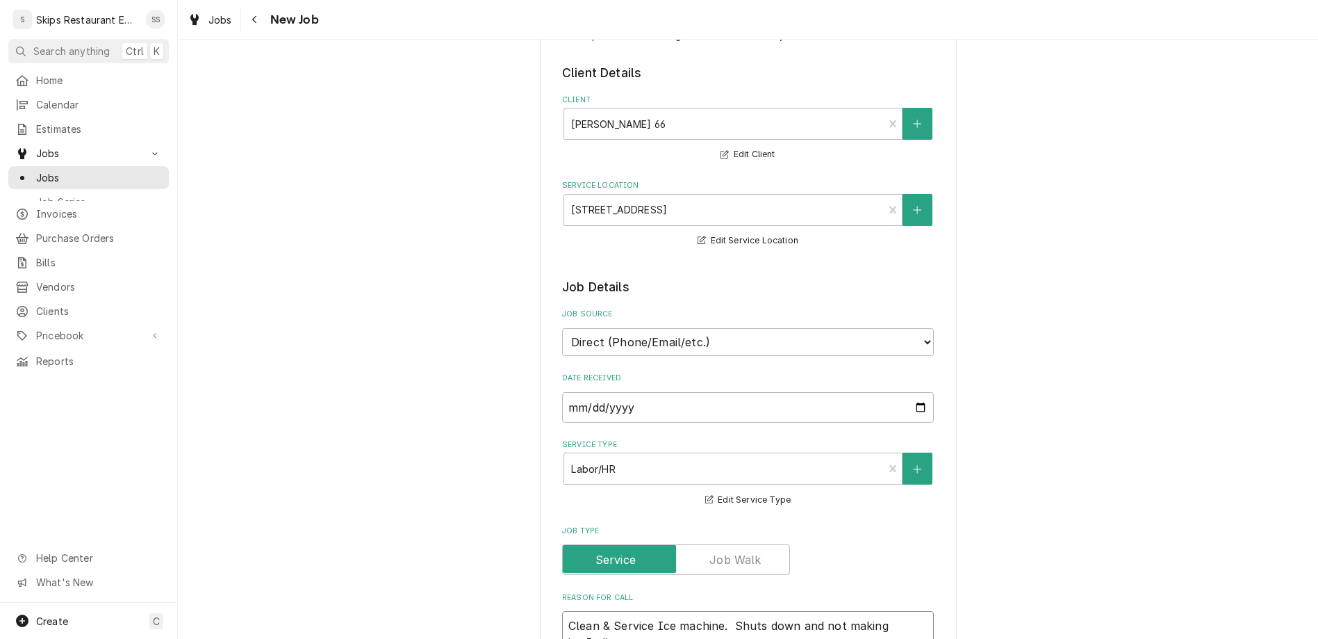
type textarea "x"
type textarea "Clean & Service Ice machine. Shuts down and not making ice.Indicator"
type textarea "x"
type textarea "Clean & Service Ice machine. Shuts down and not making ice.Indicator"
type textarea "x"
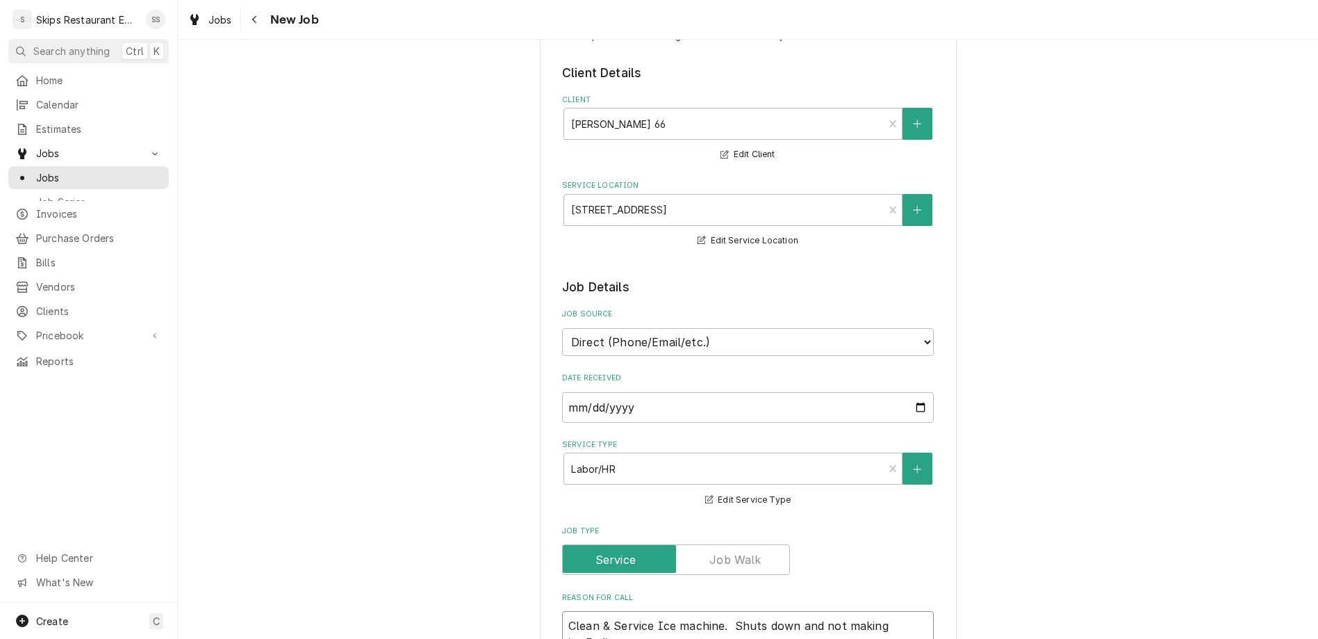
type textarea "Clean & Service Ice machine. Shuts down and not making ice.Indicator s"
type textarea "x"
type textarea "Clean & Service Ice machine. Shuts down and not making ice.Indicator sa"
type textarea "x"
type textarea "Clean & Service Ice machine. Shuts down and not making ice.Indicator say"
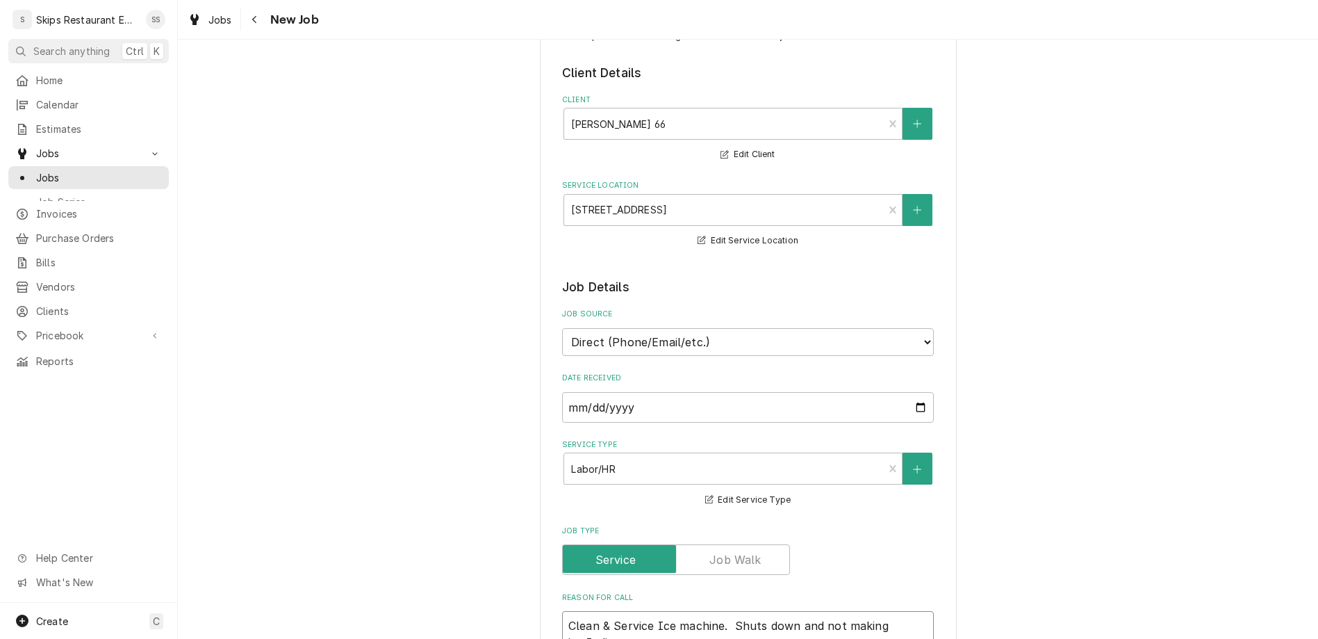
type textarea "x"
type textarea "Clean & Service Ice machine. Shuts down and not making ice.Indicator says"
type textarea "x"
type textarea "Clean & Service Ice machine. Shuts down and not making ice.Indicator says"
type textarea "x"
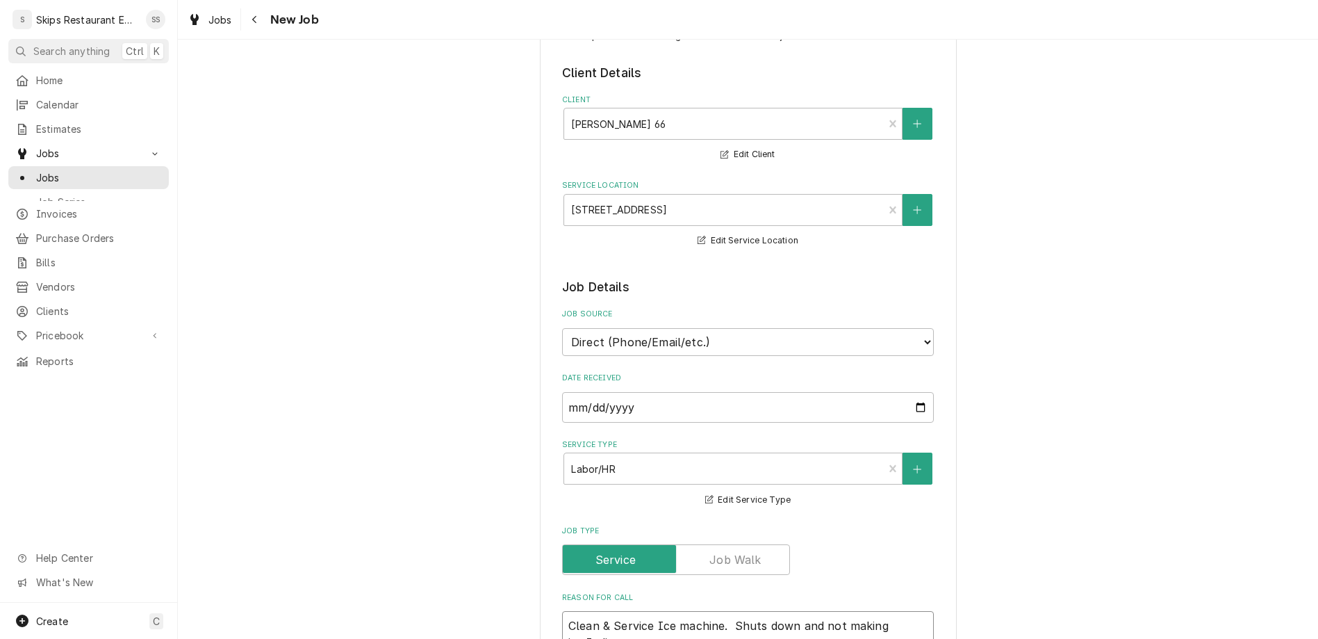
type textarea "Clean & Service Ice machine. Shuts down and not making ice.Indicator says m"
type textarea "x"
type textarea "Clean & Service Ice machine. Shuts down and not making ice.Indicator says ma"
type textarea "x"
type textarea "Clean & Service Ice machine. Shuts down and not making ice.Indicator says max"
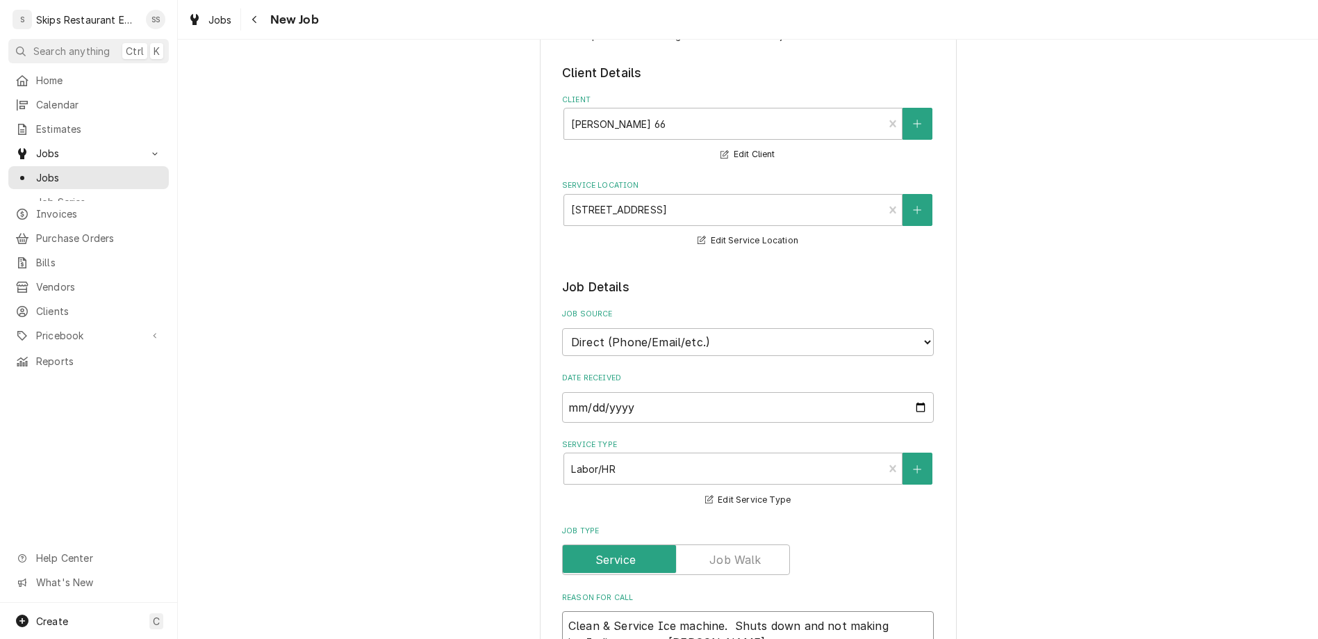
type textarea "x"
type textarea "Clean & Service Ice machine. Shuts down and not making ice.Indicator says max"
type textarea "x"
type textarea "Clean & Service Ice machine. Shuts down and not making ice.Indicator says max f"
type textarea "x"
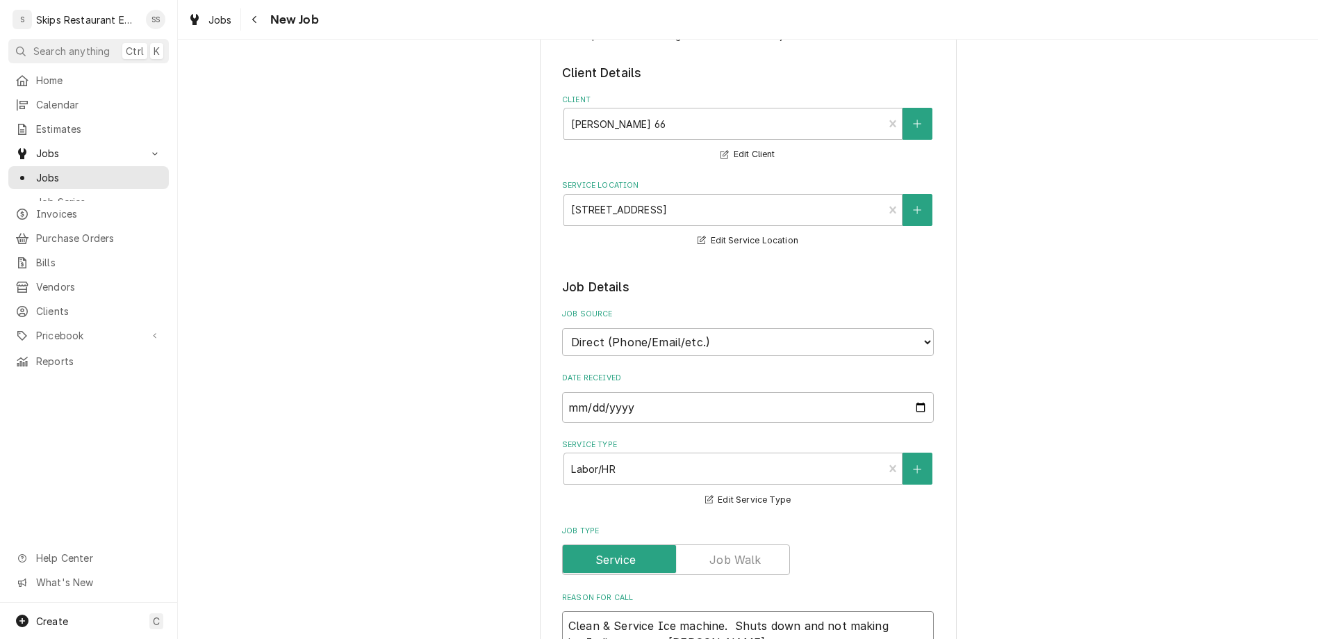
type textarea "Clean & Service Ice machine. Shuts down and not making ice.Indicator says max fr"
type textarea "x"
type textarea "Clean & Service Ice machine. Shuts down and not making ice.Indicator says max f…"
type textarea "x"
type textarea "Clean & Service Ice machine. Shuts down and not making ice.Indicator says max f…"
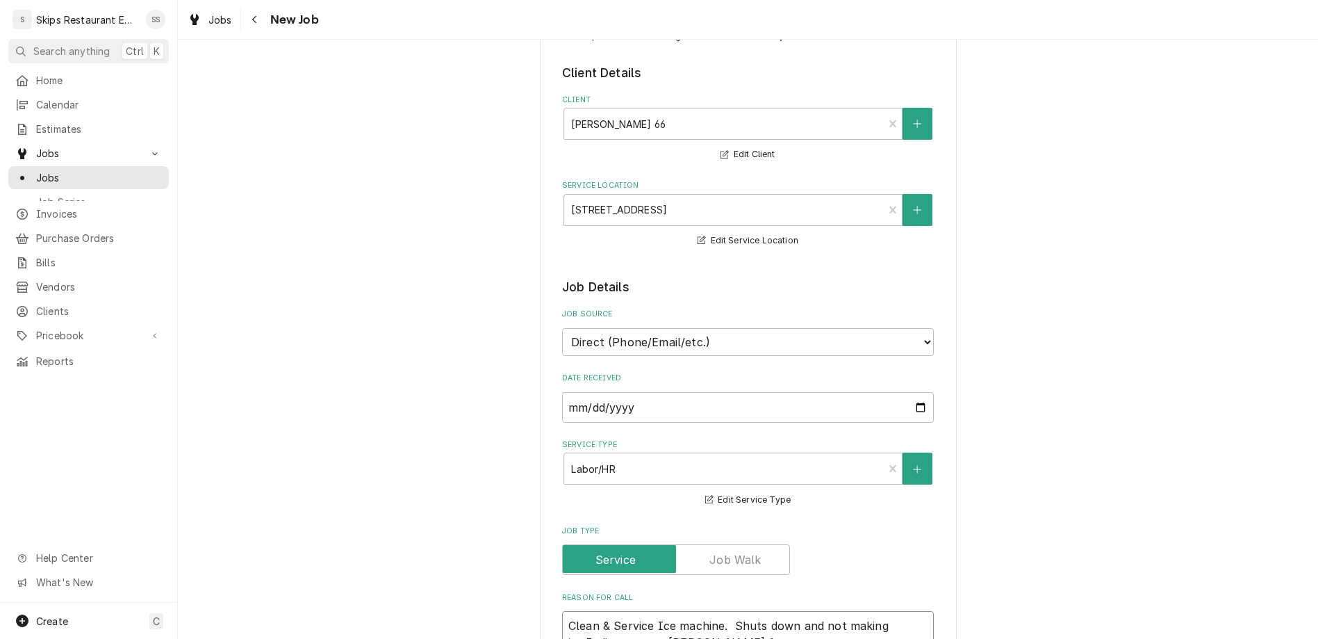
type textarea "x"
type textarea "Clean & Service Ice machine. Shuts down and not making ice.Indicator says max f…"
type textarea "x"
type textarea "Clean & Service Ice machine. Shuts down and not making ice.Indicator says max f…"
type textarea "x"
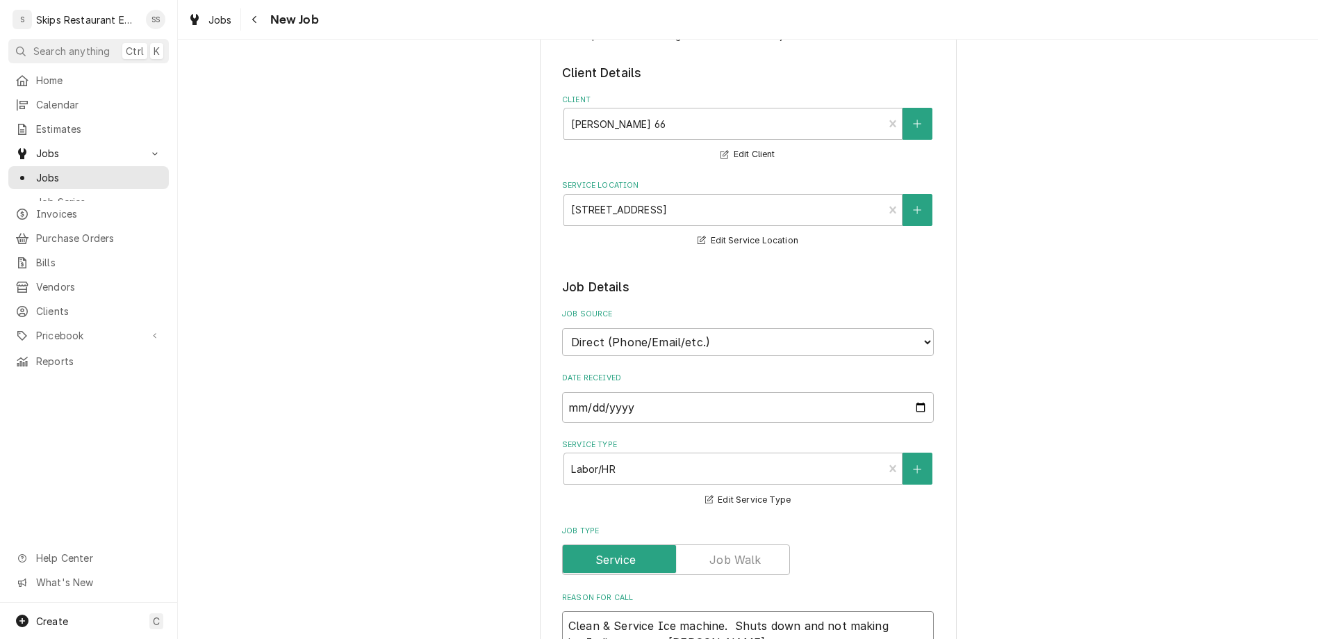
type textarea "Clean & Service Ice machine. Shuts down and not making ice.Indicator says max f…"
type textarea "x"
type textarea "Clean & Service Ice machine. Shuts down and not making ice.Indicator says max f…"
type textarea "x"
type textarea "Clean & Service Ice machine. Shuts down and not making ice.Indicator says max f…"
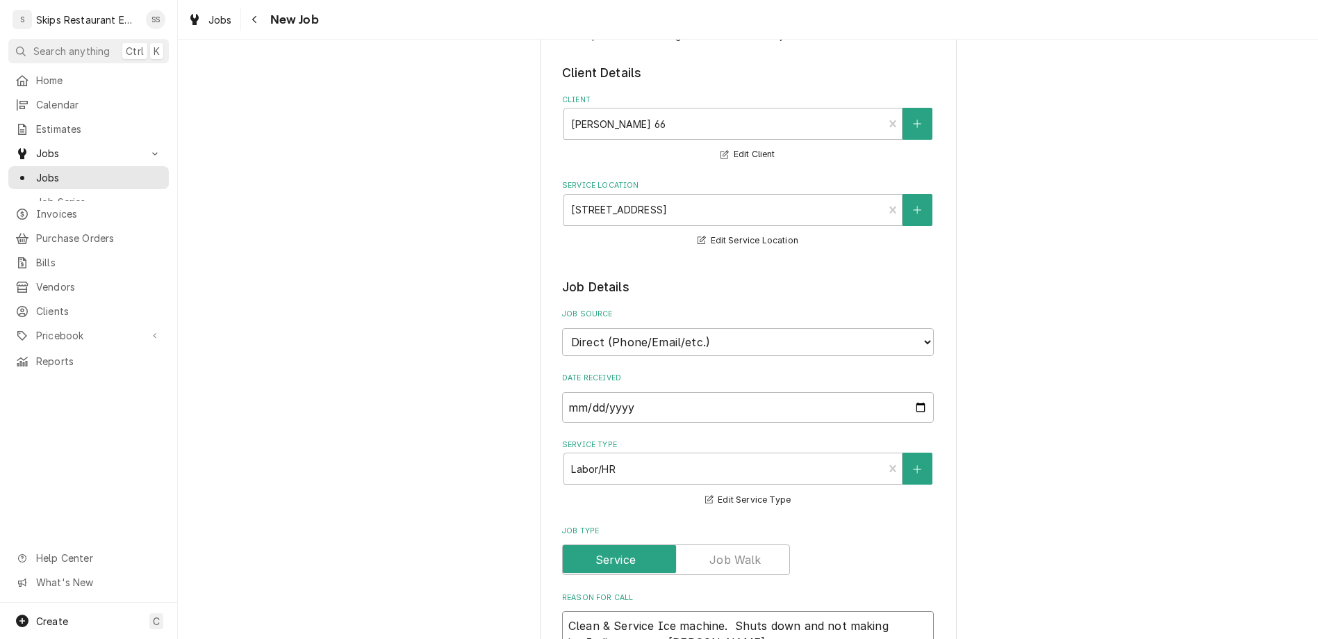
type textarea "x"
type textarea "Clean & Service Ice machine. Shuts down and not making ice.Indicator says max f…"
type textarea "x"
type textarea "W"
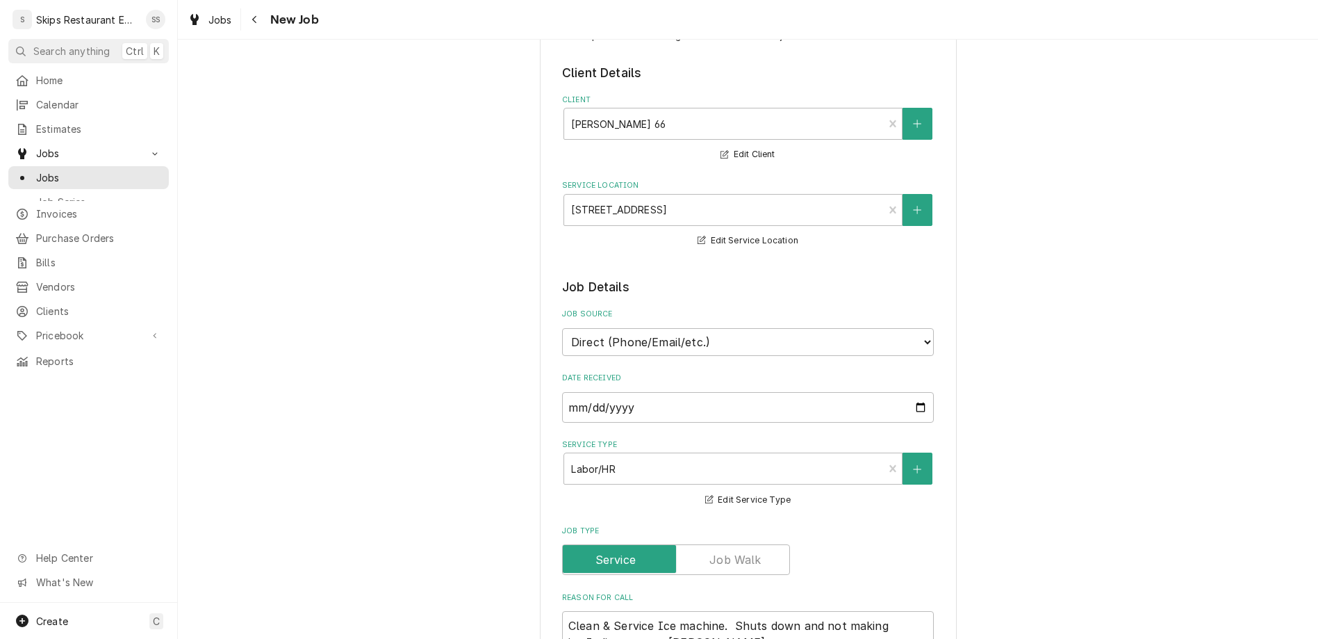
type textarea "x"
type textarea "We"
type textarea "x"
type textarea "We a"
type textarea "x"
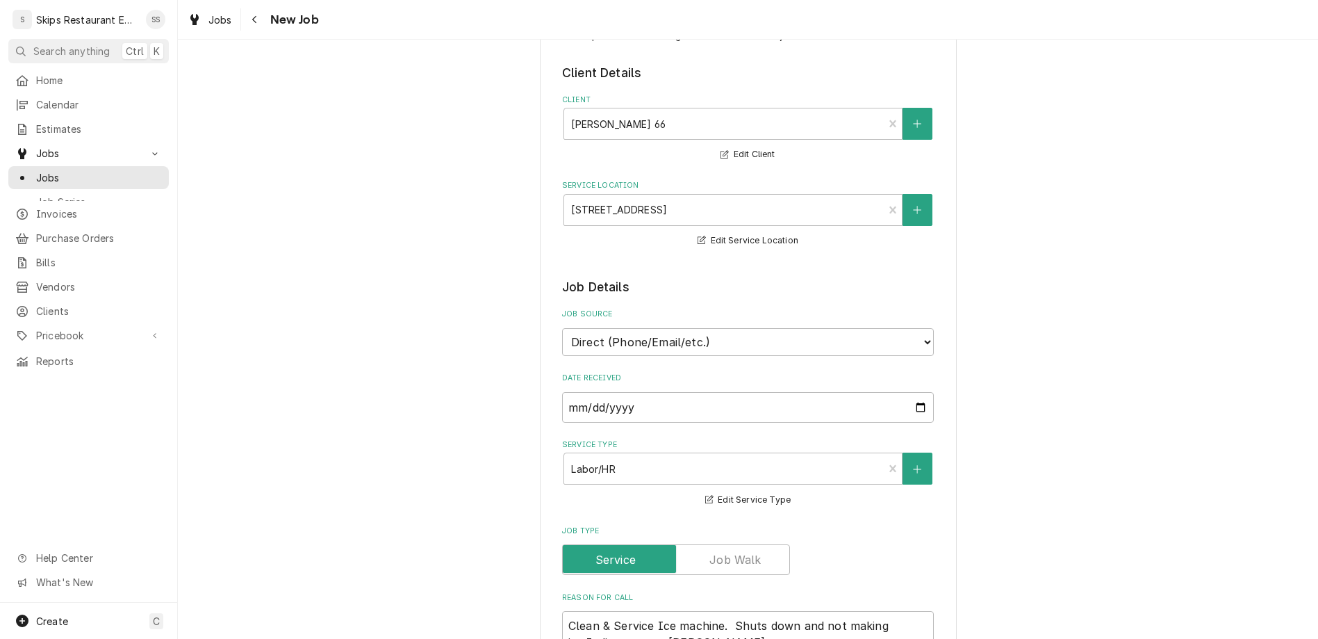
type textarea "We ar"
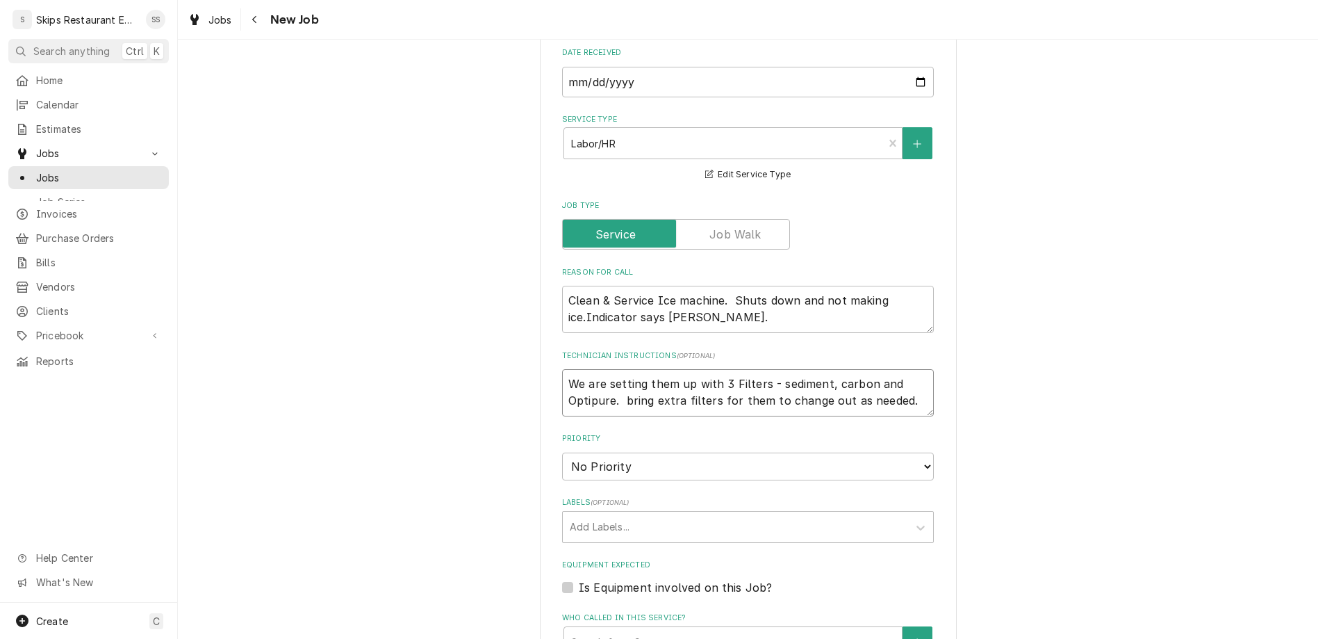
scroll to position [511, 0]
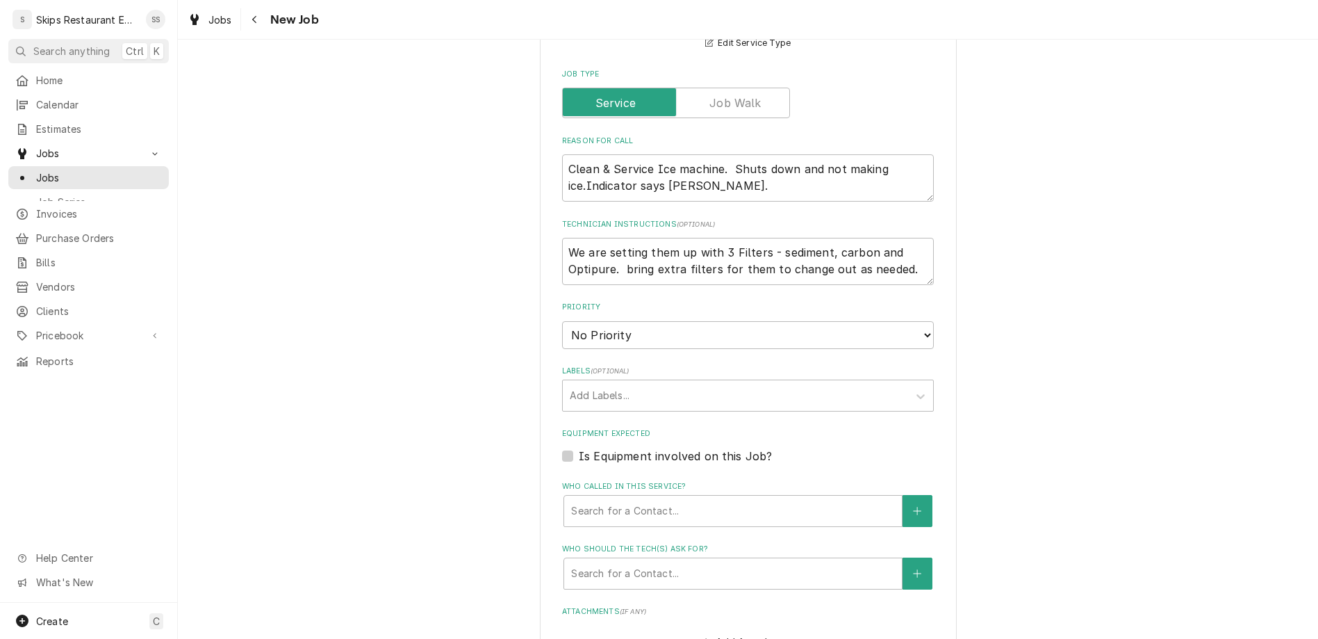
click at [586, 448] on label "Is Equipment involved on this Job?" at bounding box center [675, 456] width 193 height 17
click at [586, 448] on input "Equipment Expected" at bounding box center [765, 463] width 372 height 31
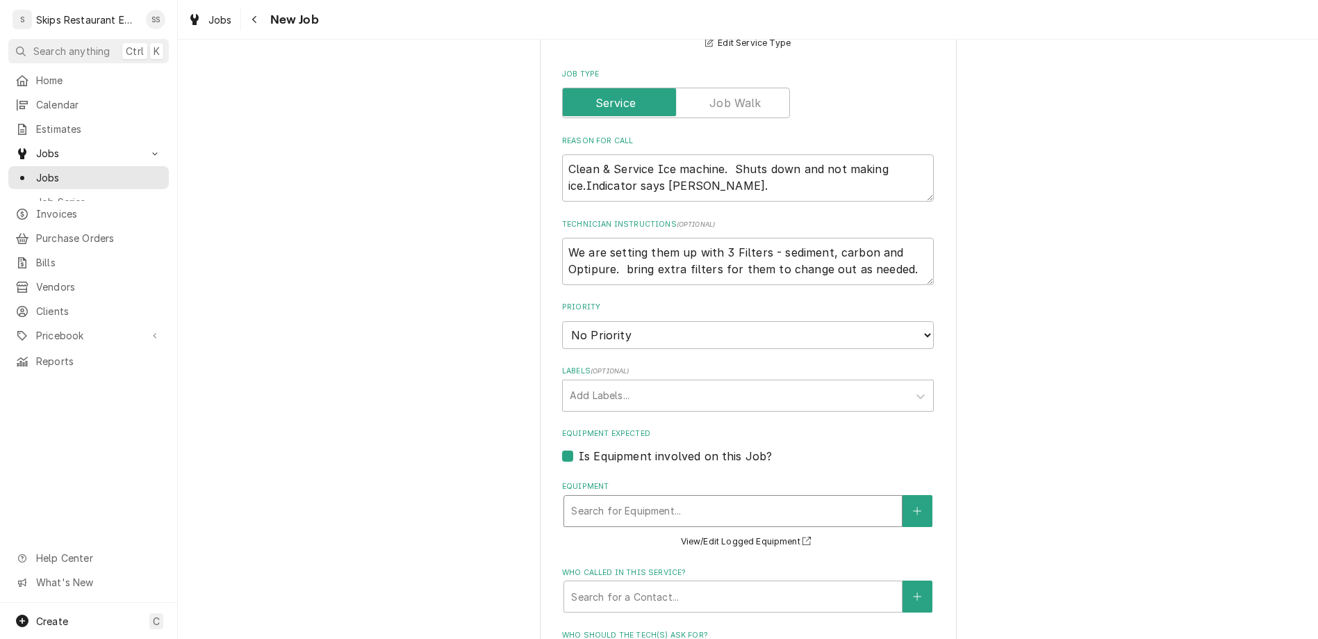
click at [683, 498] on div "Equipment" at bounding box center [733, 510] width 324 height 25
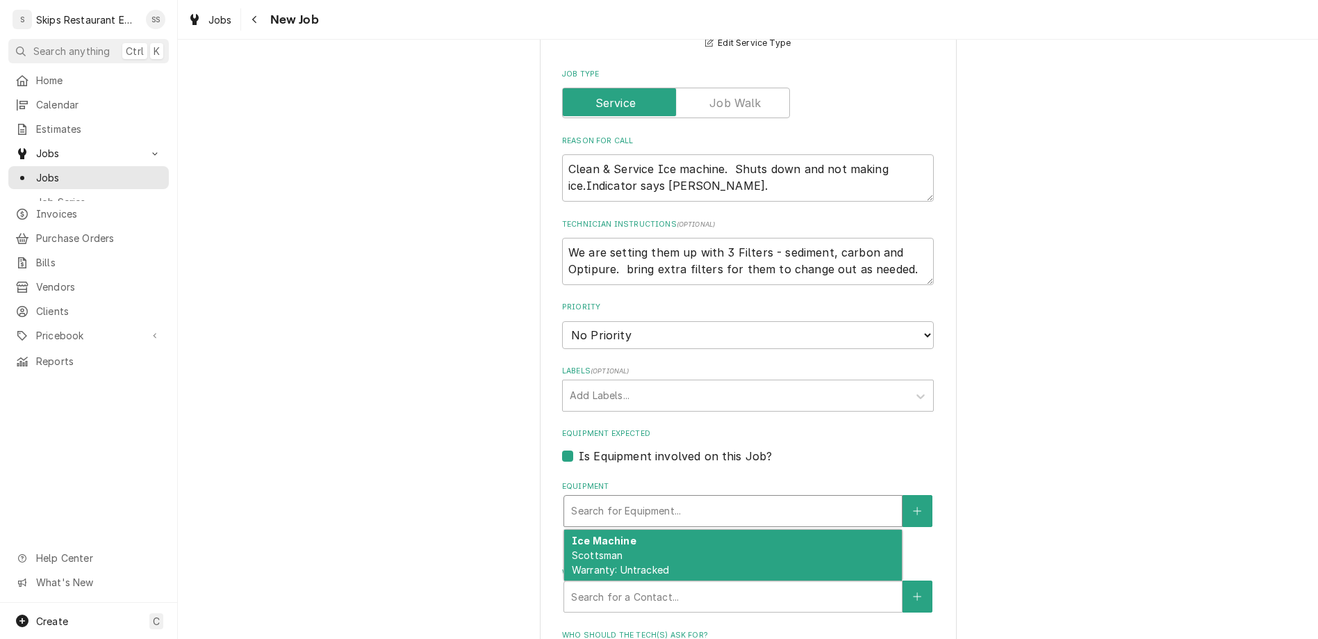
click at [609, 549] on span "Scottsman Warranty: Untracked" at bounding box center [620, 562] width 97 height 26
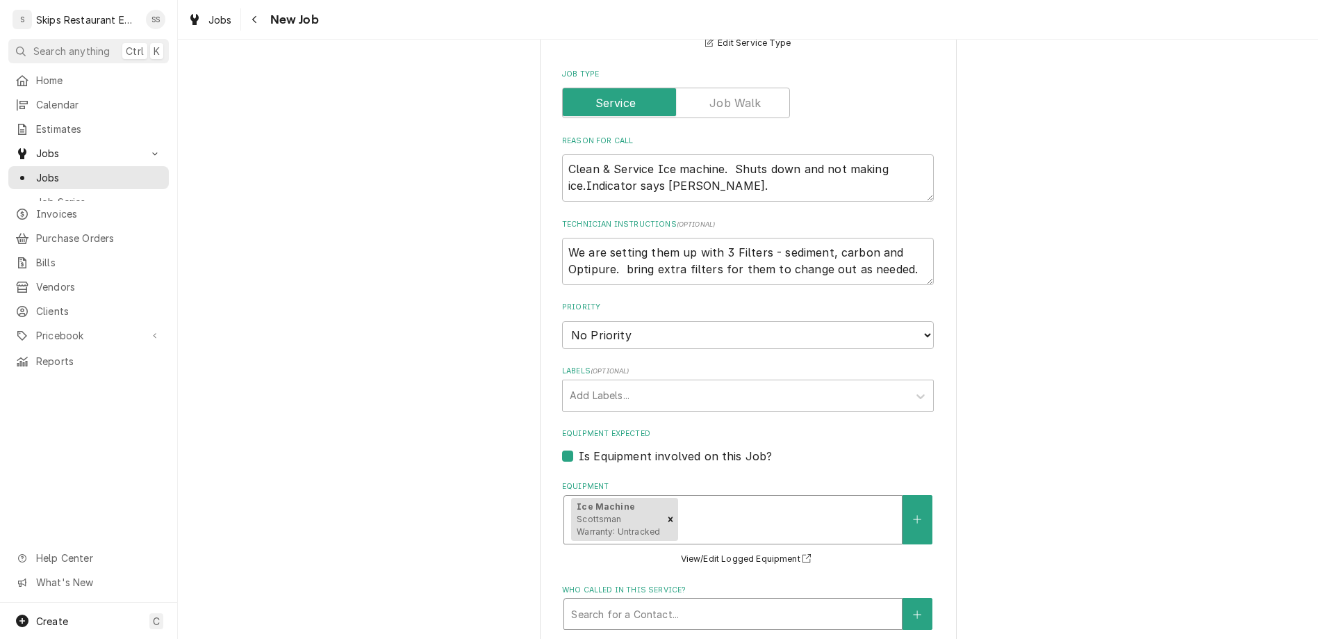
click at [700, 601] on div "Who called in this service?" at bounding box center [733, 613] width 324 height 25
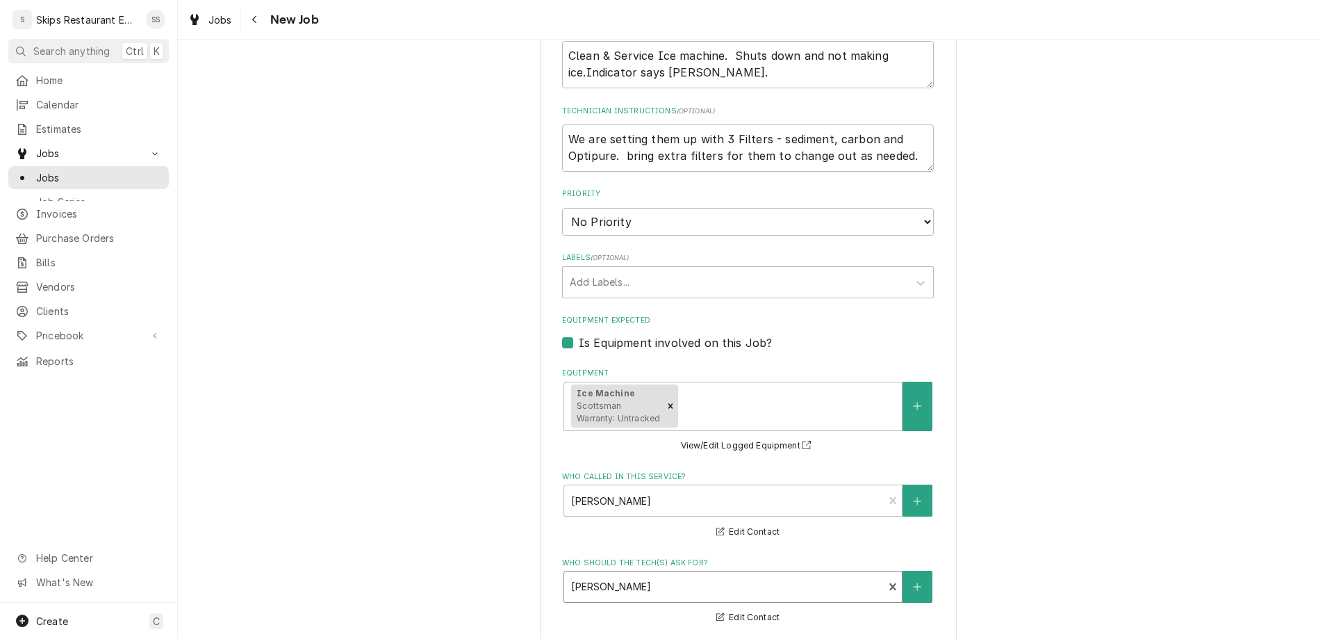
scroll to position [625, 0]
click option "1:00 PM" at bounding box center [0, 0] width 0 height 0
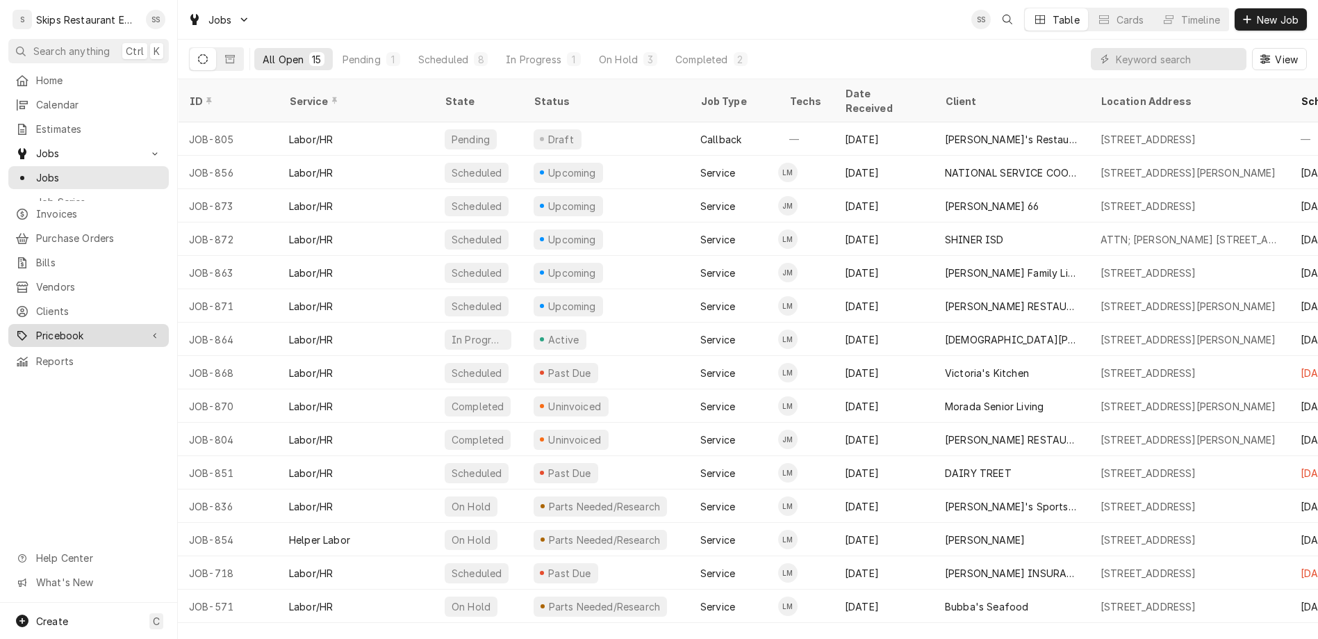
click at [37, 328] on span "Pricebook" at bounding box center [88, 335] width 105 height 15
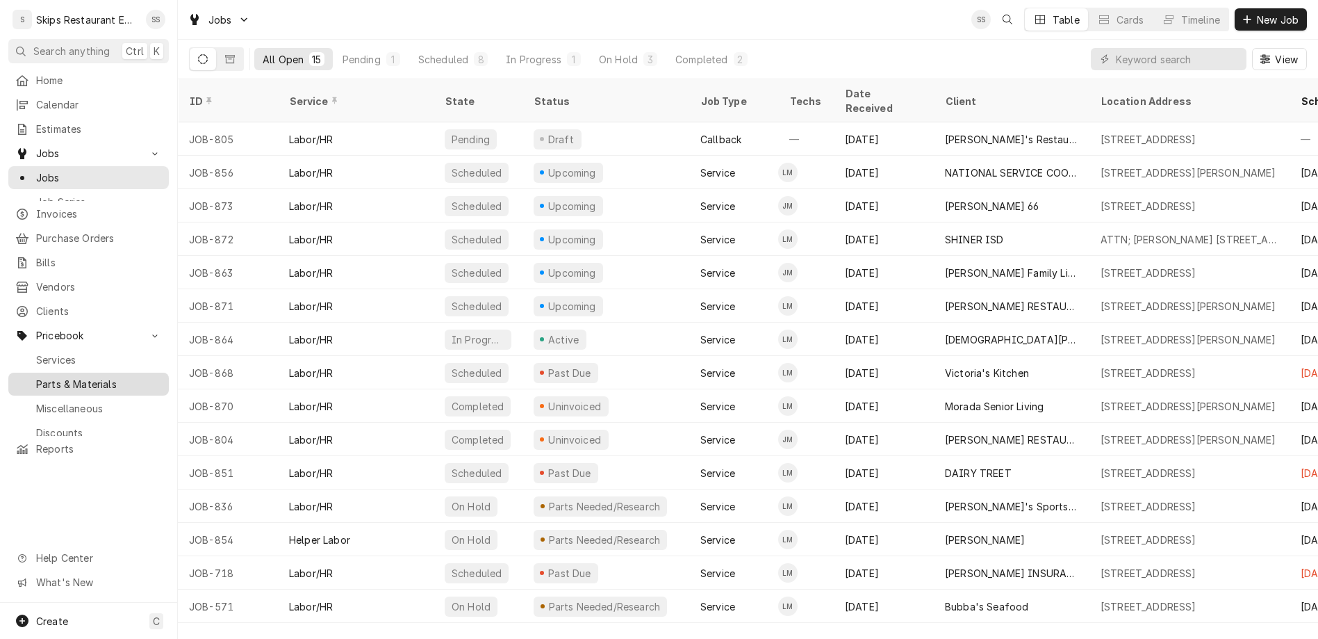
click at [36, 377] on span "Parts & Materials" at bounding box center [99, 384] width 126 height 15
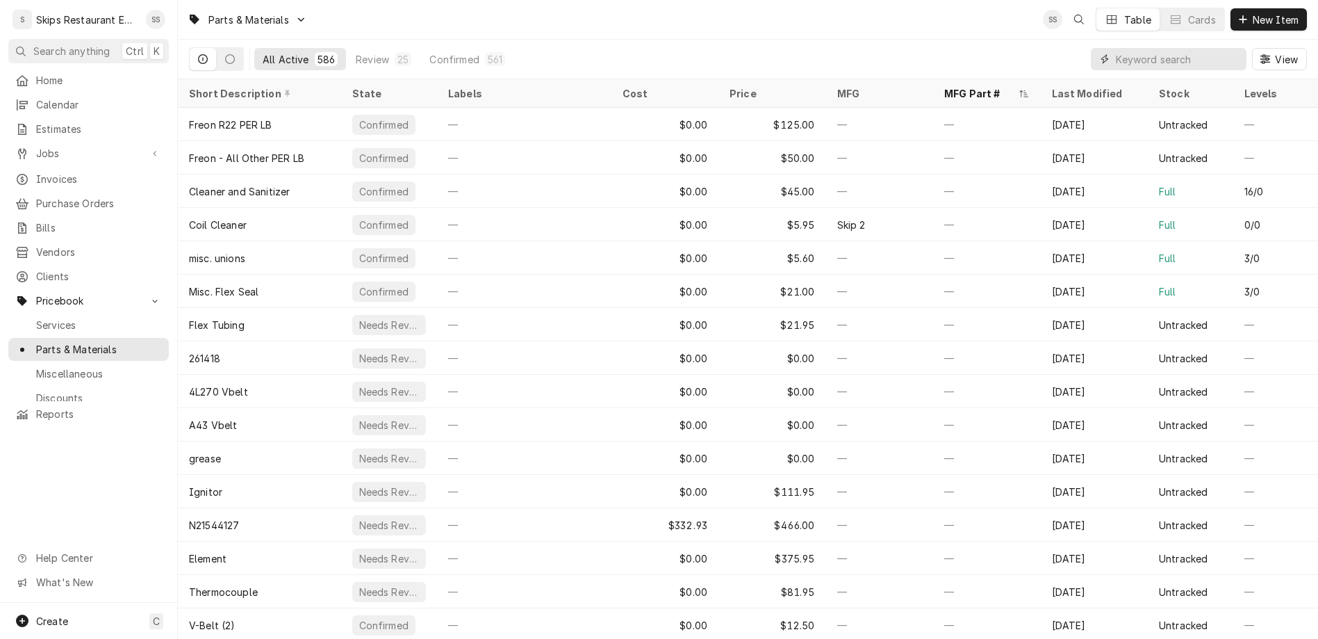
click at [1213, 48] on input "Dynamic Content Wrapper" at bounding box center [1178, 59] width 124 height 22
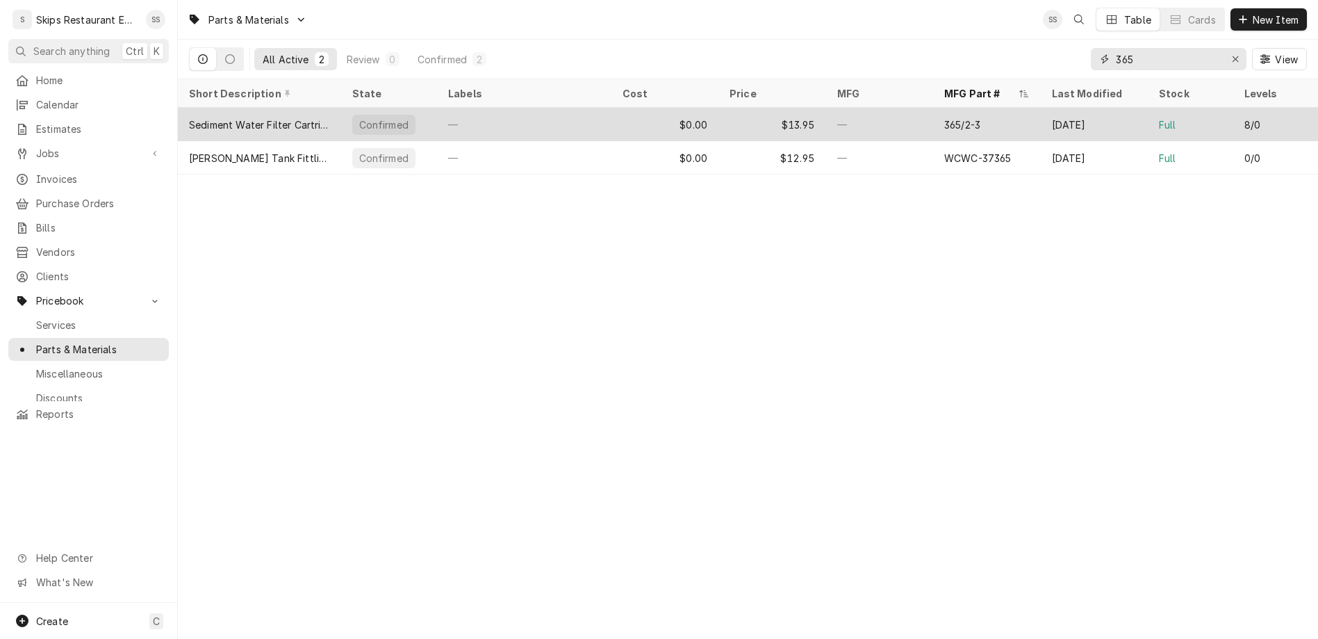
type input "365"
click at [263, 117] on div "Sediment Water Filter Cartridge 365/2-3" at bounding box center [259, 124] width 141 height 15
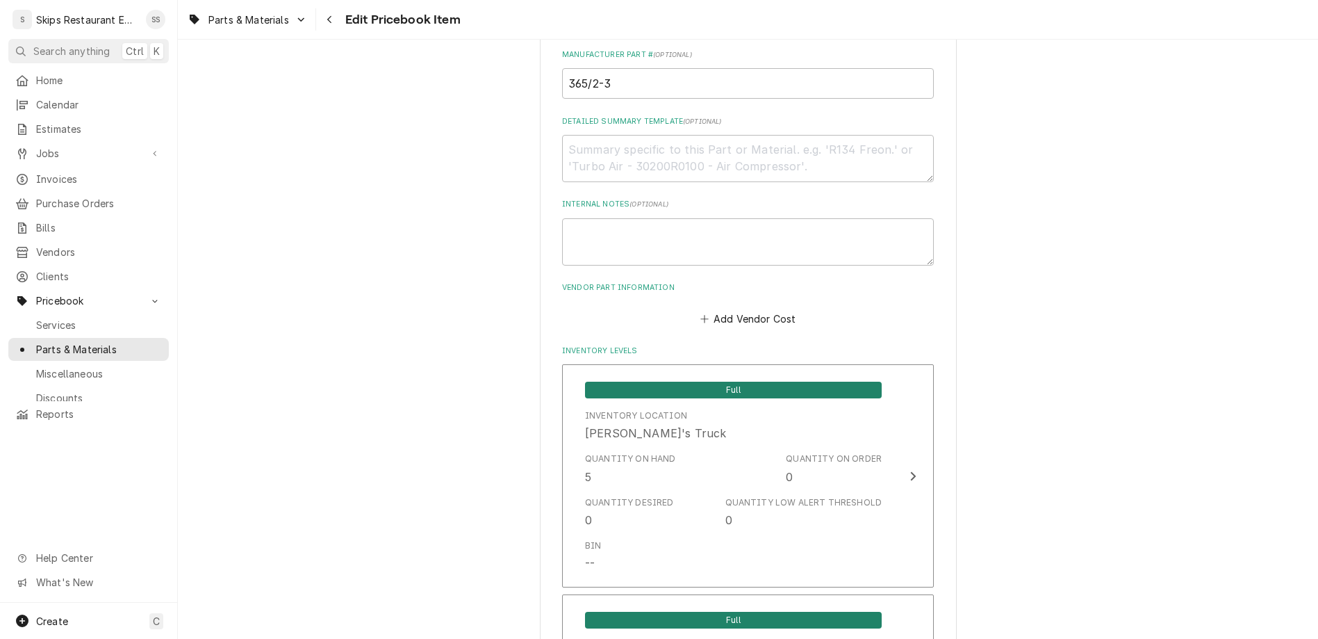
scroll to position [931, 0]
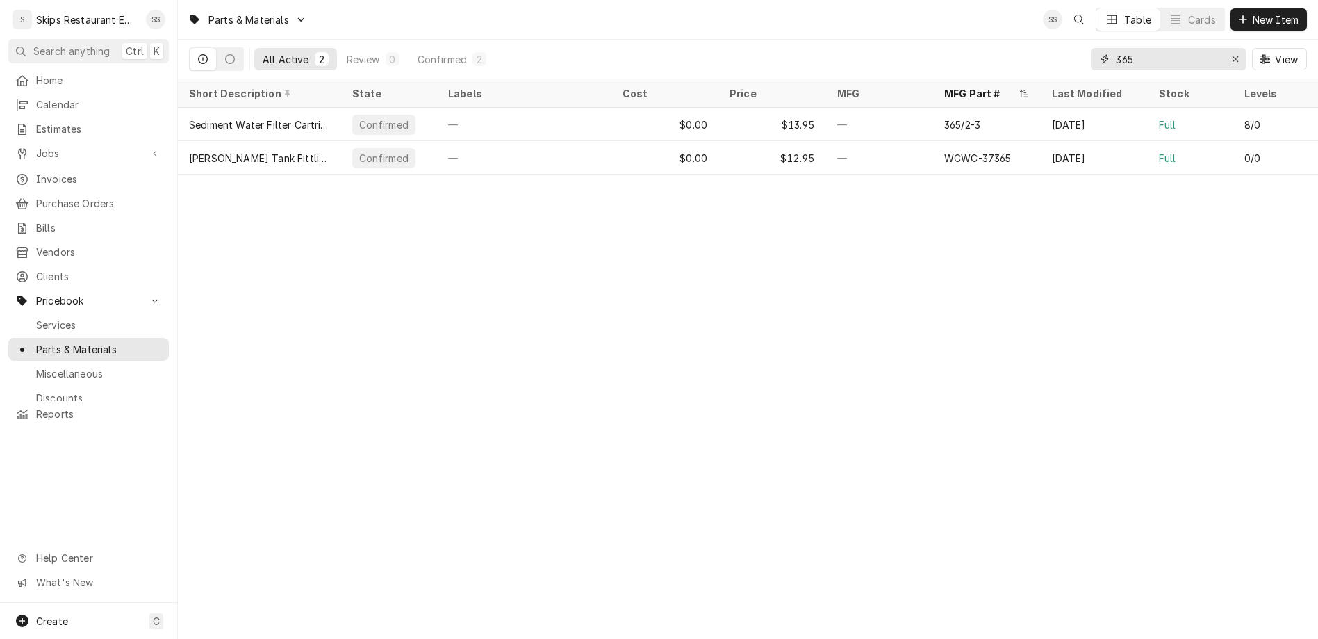
drag, startPoint x: 1193, startPoint y: 44, endPoint x: 1144, endPoint y: 44, distance: 48.6
click at [1144, 48] on input "365" at bounding box center [1168, 59] width 104 height 22
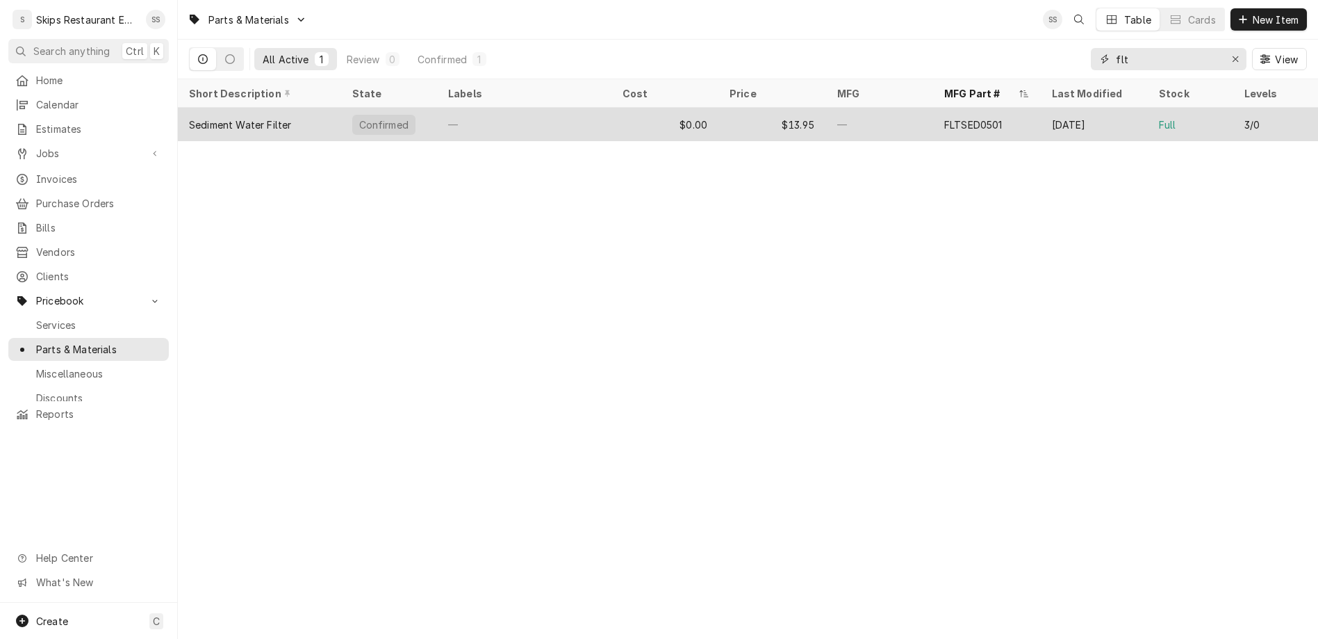
type input "flt"
click at [780, 108] on div "$13.95" at bounding box center [773, 124] width 108 height 33
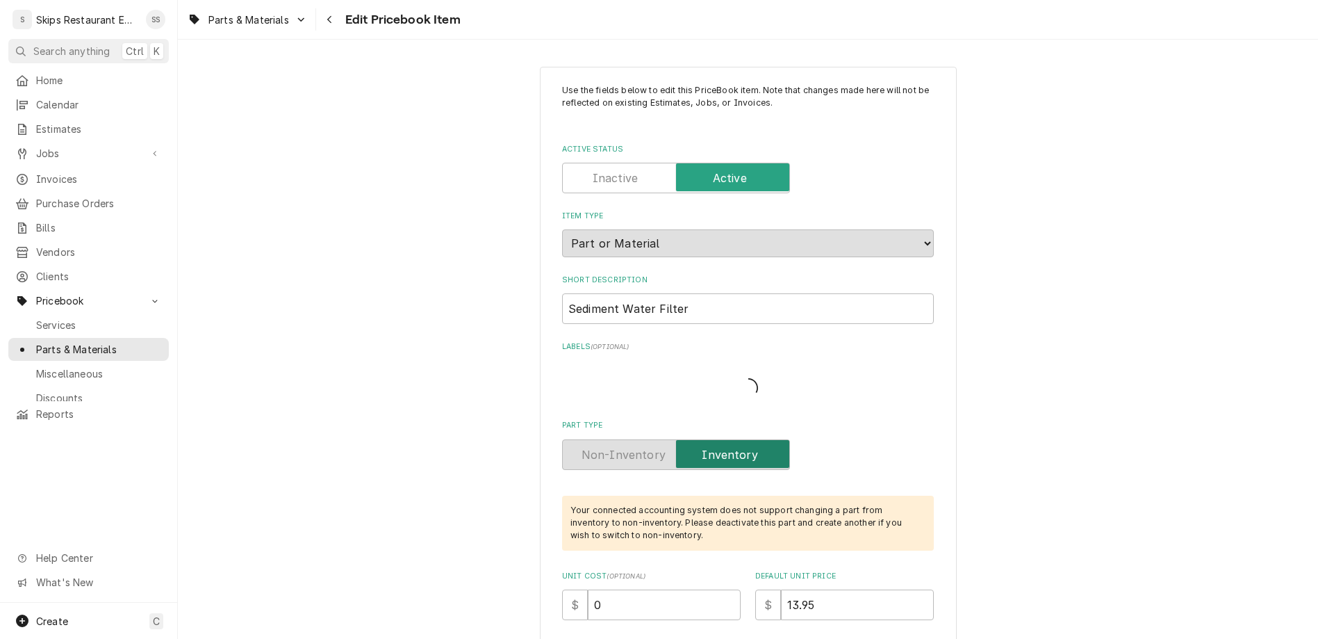
type textarea "x"
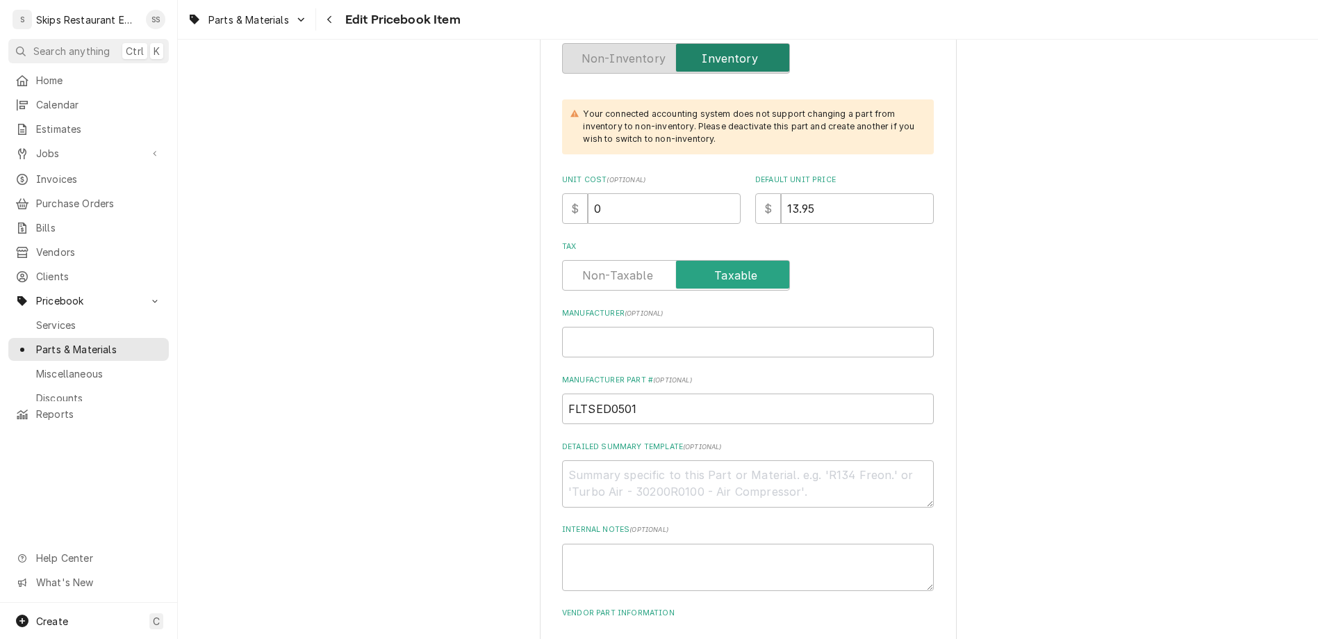
scroll to position [596, 0]
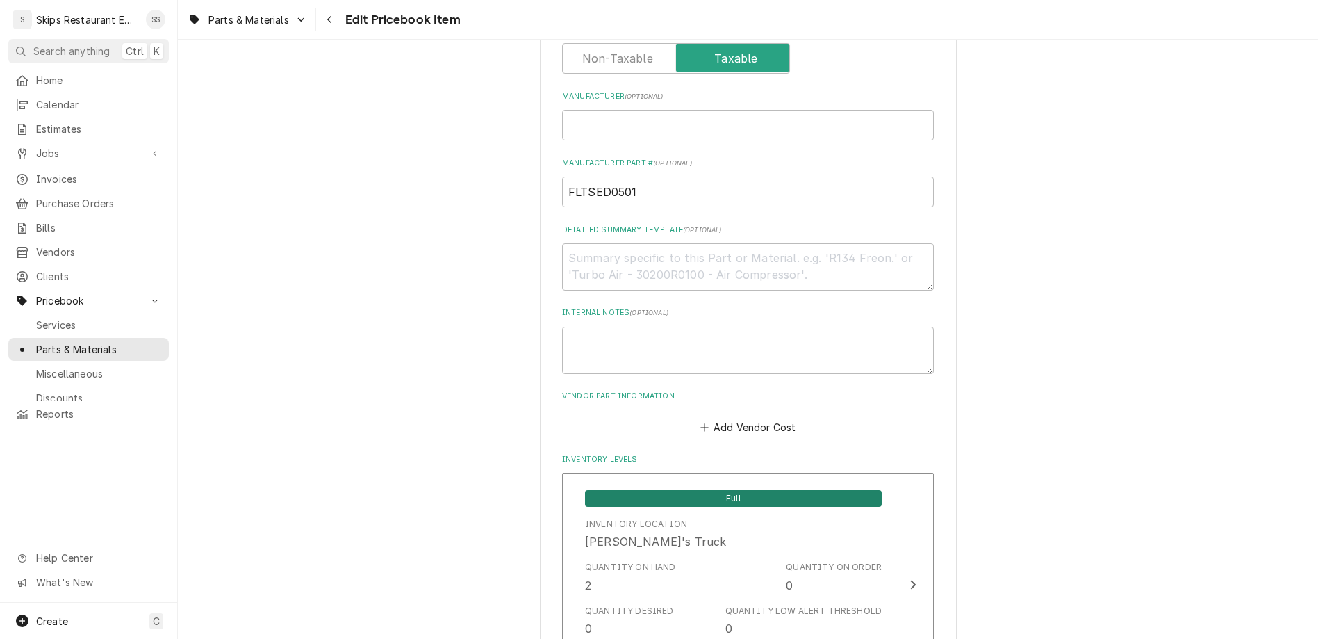
drag, startPoint x: 637, startPoint y: 477, endPoint x: 612, endPoint y: 476, distance: 24.4
type input "2"
type input "3"
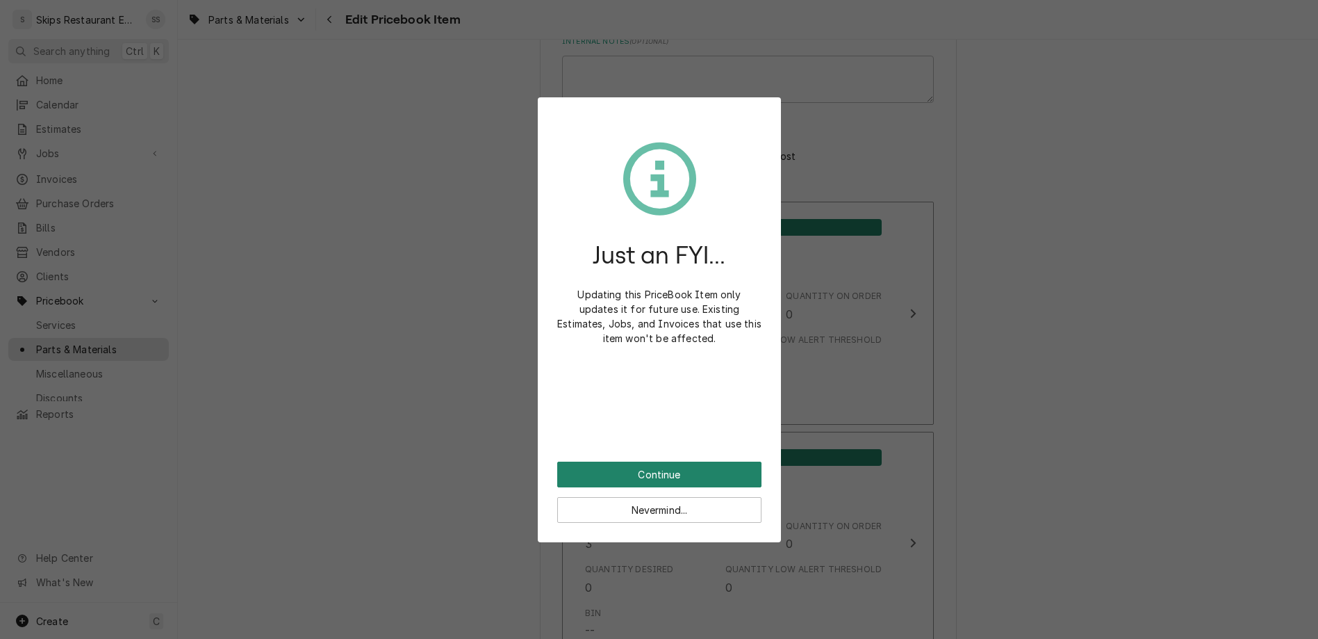
click at [657, 461] on button "Continue" at bounding box center [659, 474] width 204 height 26
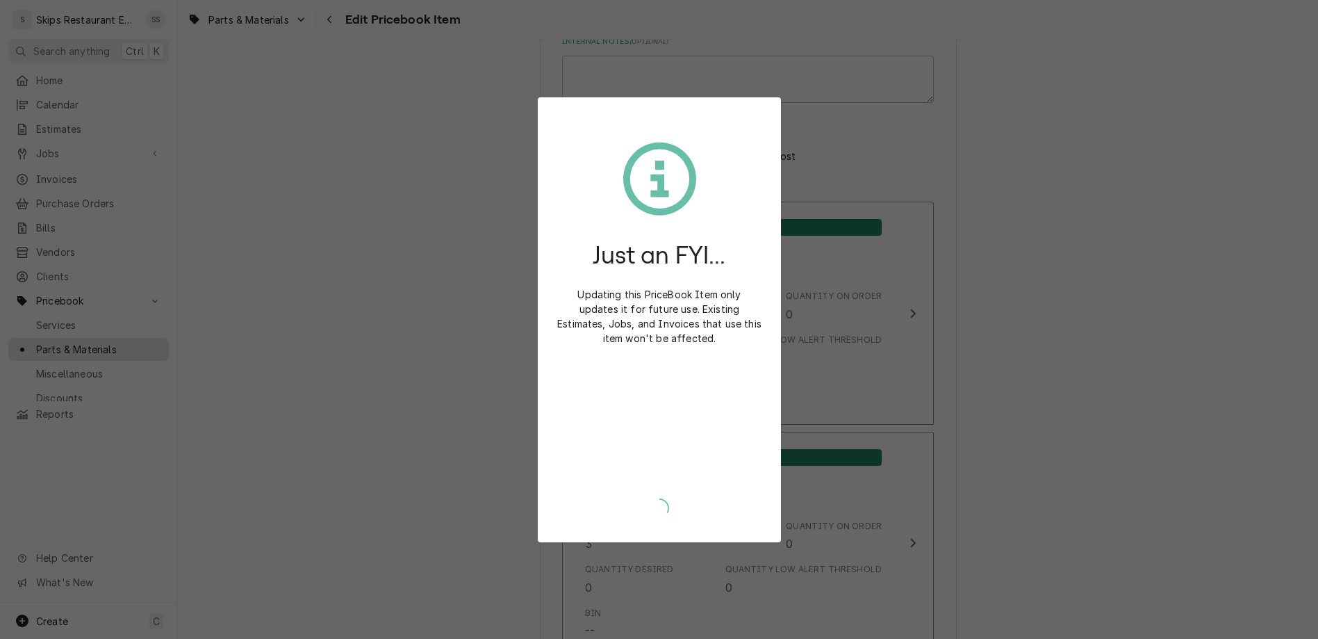
type textarea "x"
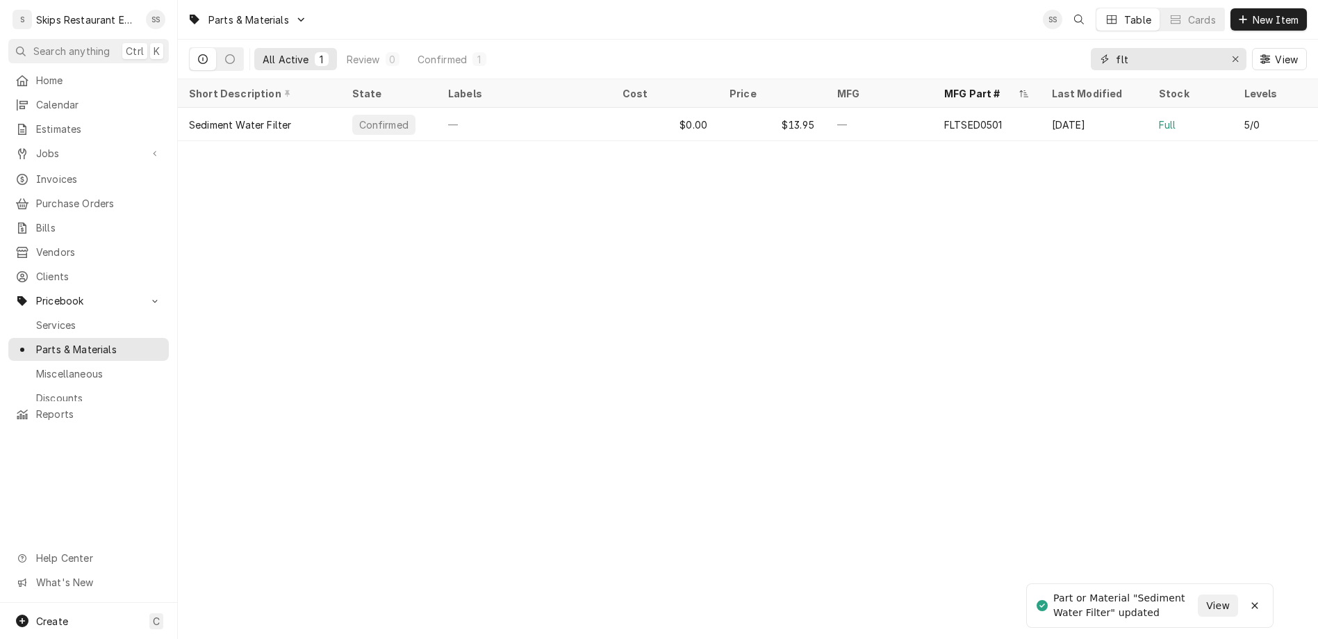
drag, startPoint x: 1183, startPoint y: 44, endPoint x: 1158, endPoint y: 37, distance: 26.0
click at [1158, 48] on input "flt" at bounding box center [1168, 59] width 104 height 22
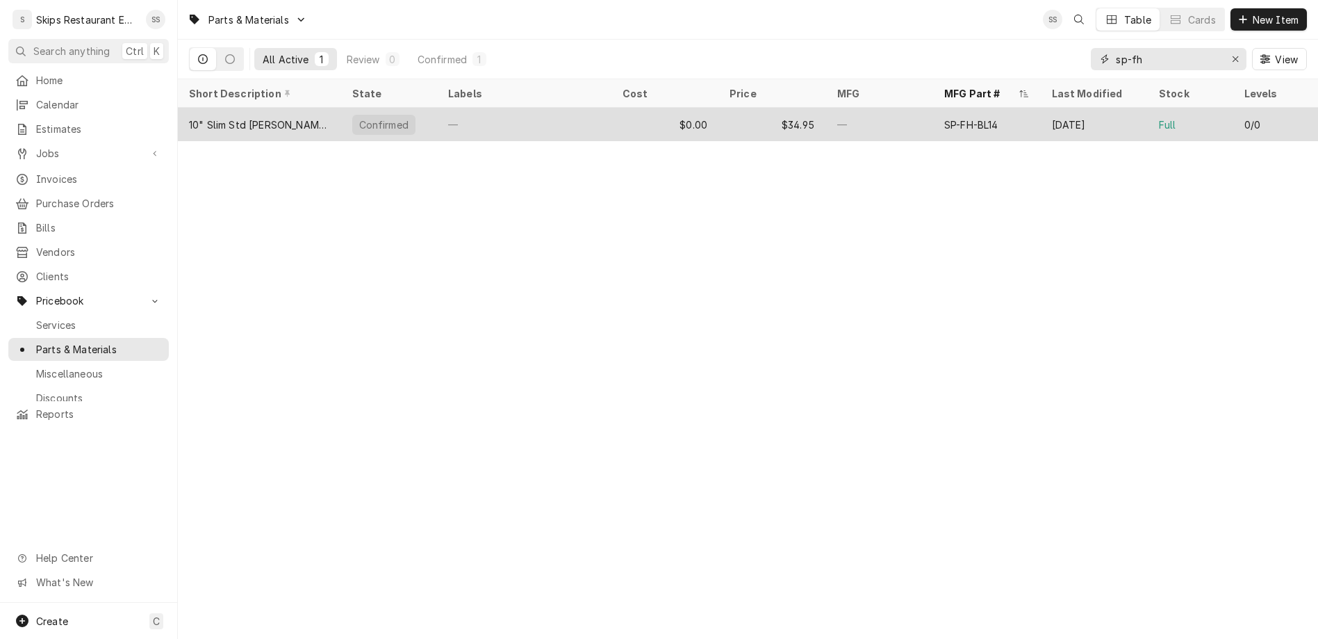
type input "sp-fh"
click at [677, 108] on div "$0.00" at bounding box center [665, 124] width 108 height 33
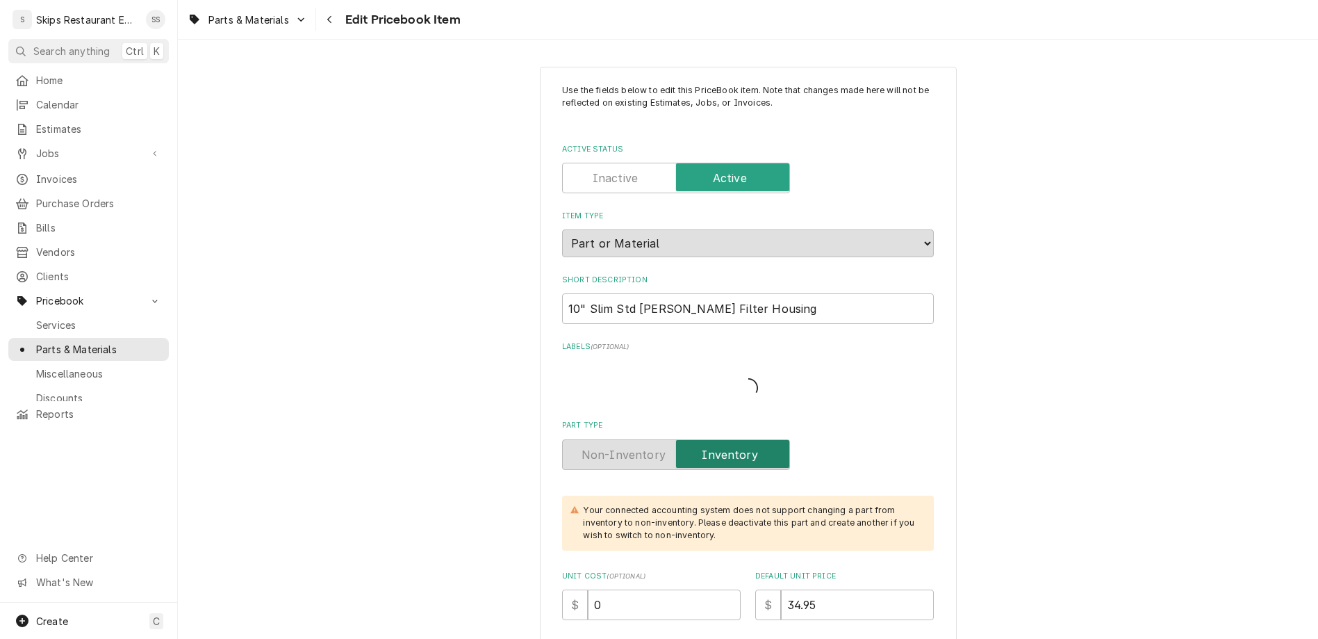
type textarea "x"
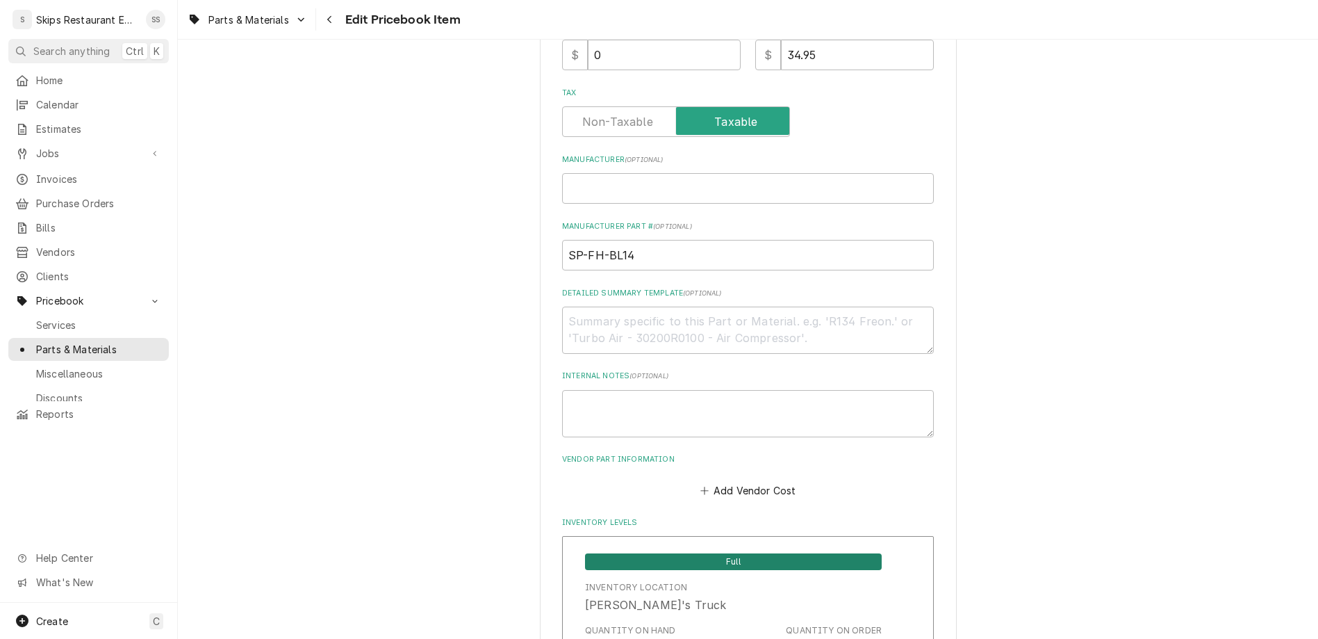
scroll to position [596, 0]
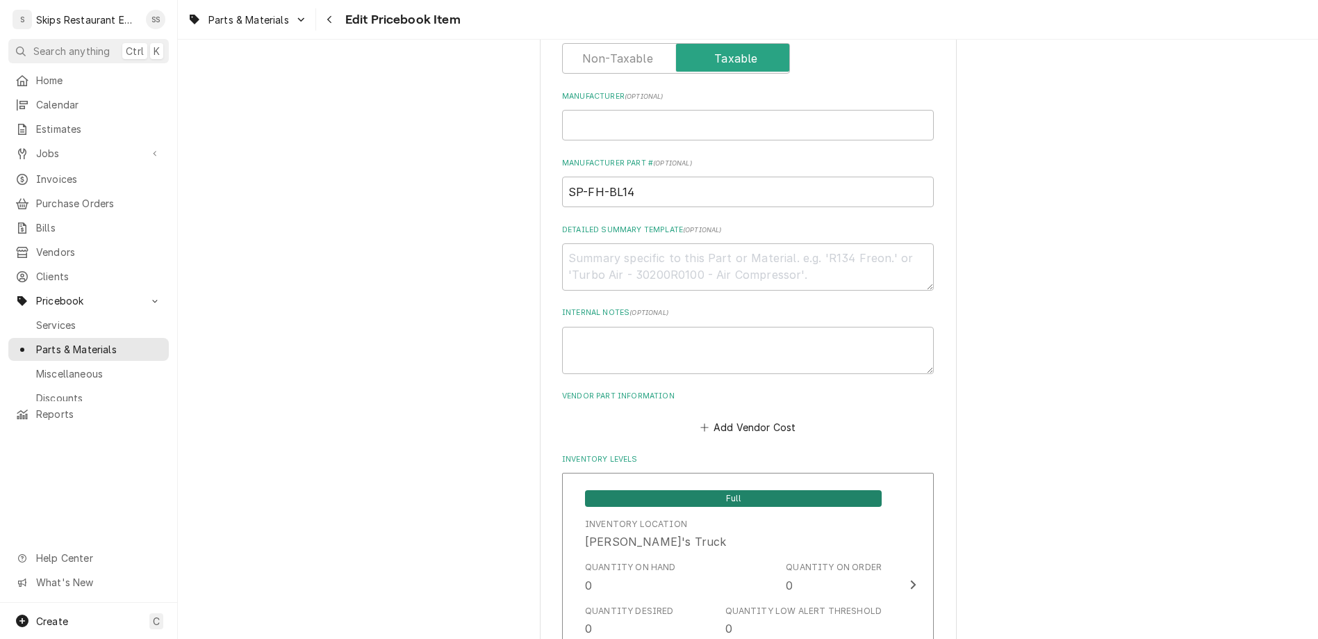
drag, startPoint x: 642, startPoint y: 482, endPoint x: 600, endPoint y: 478, distance: 41.8
type input "2"
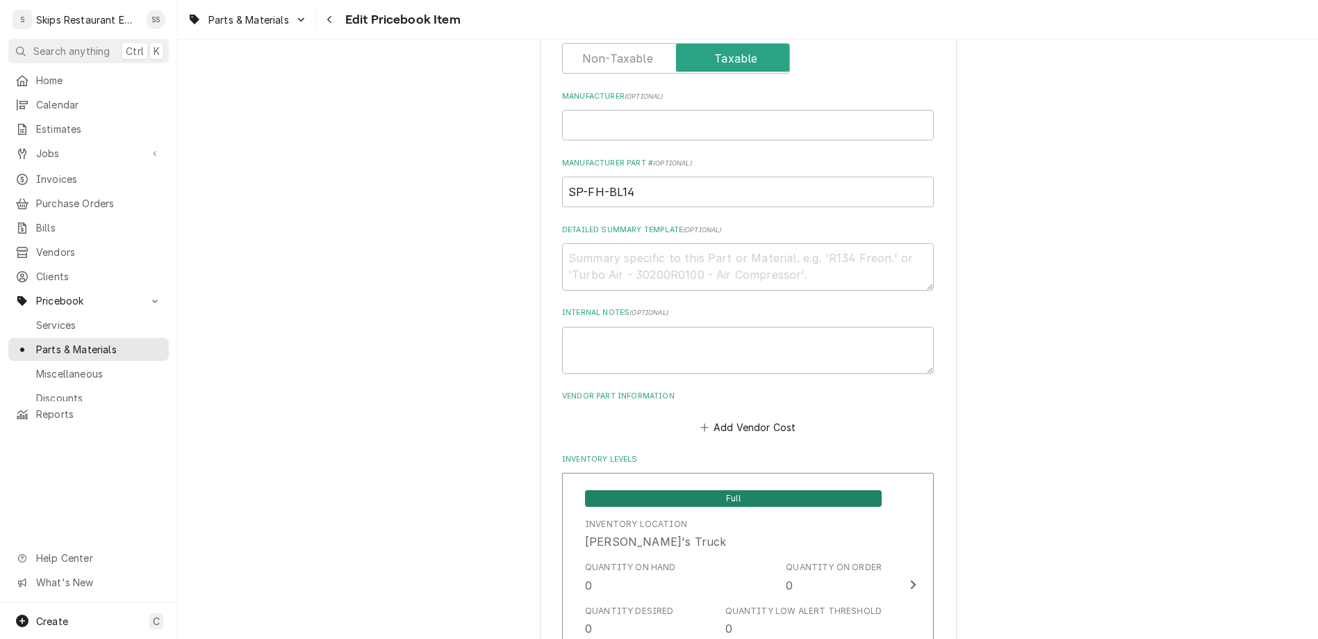
scroll to position [867, 0]
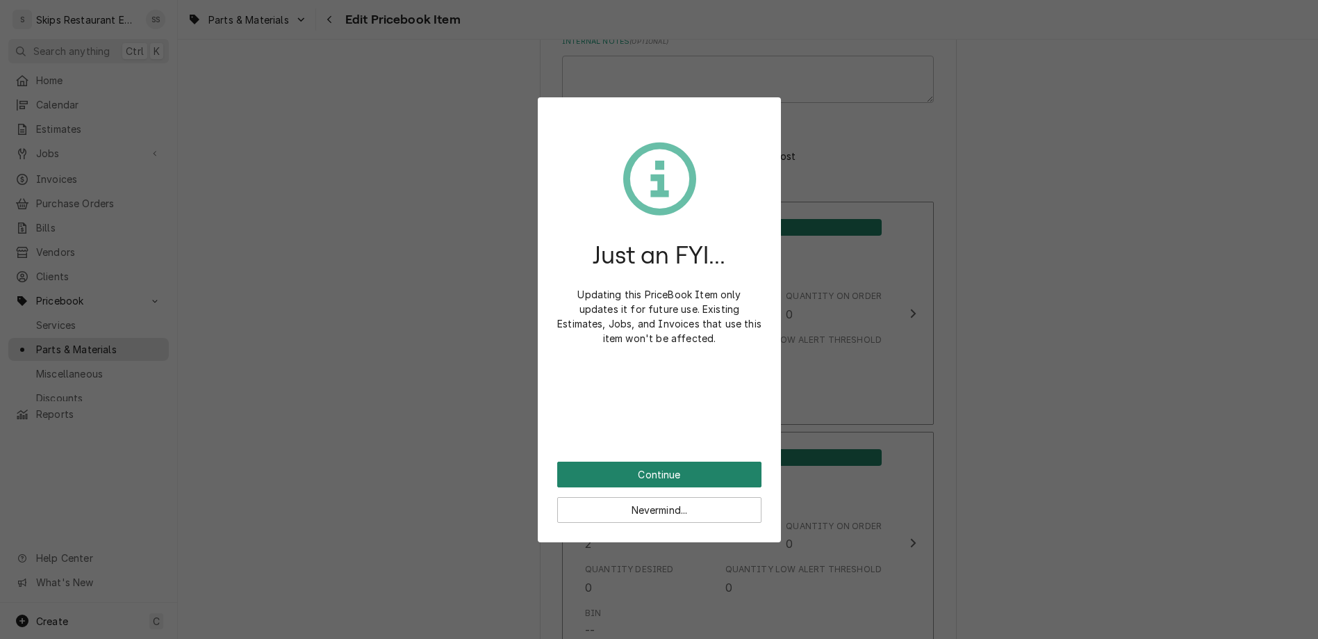
click at [652, 461] on button "Continue" at bounding box center [659, 474] width 204 height 26
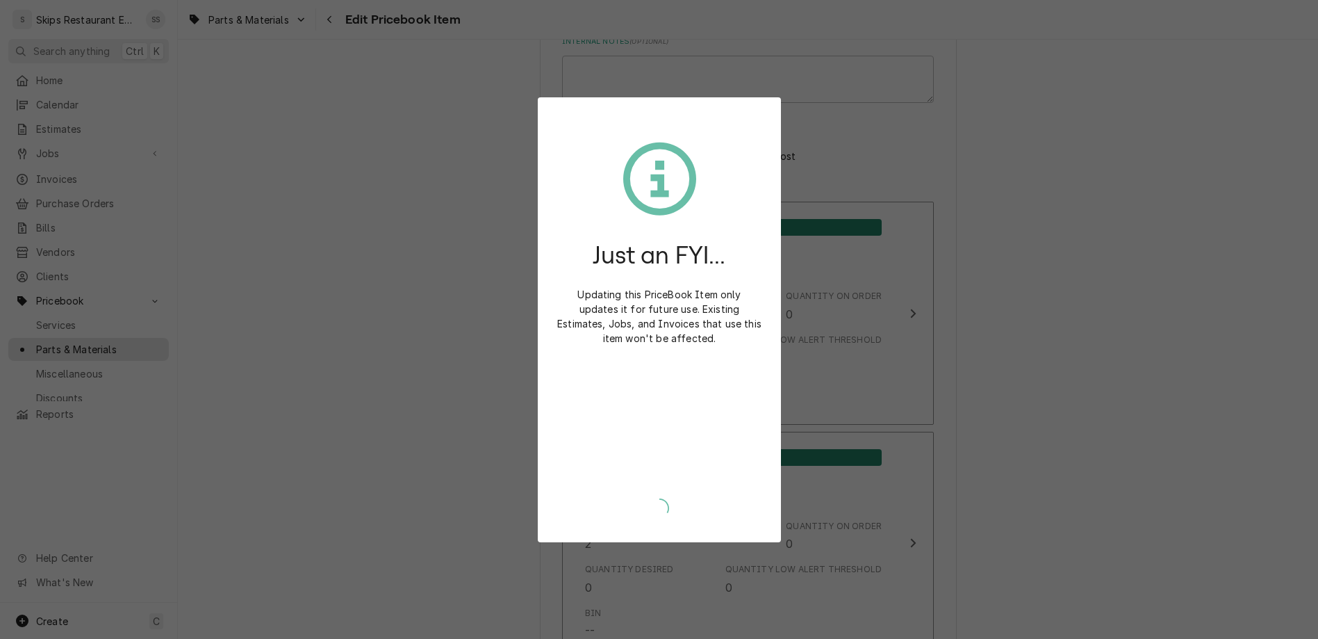
type textarea "x"
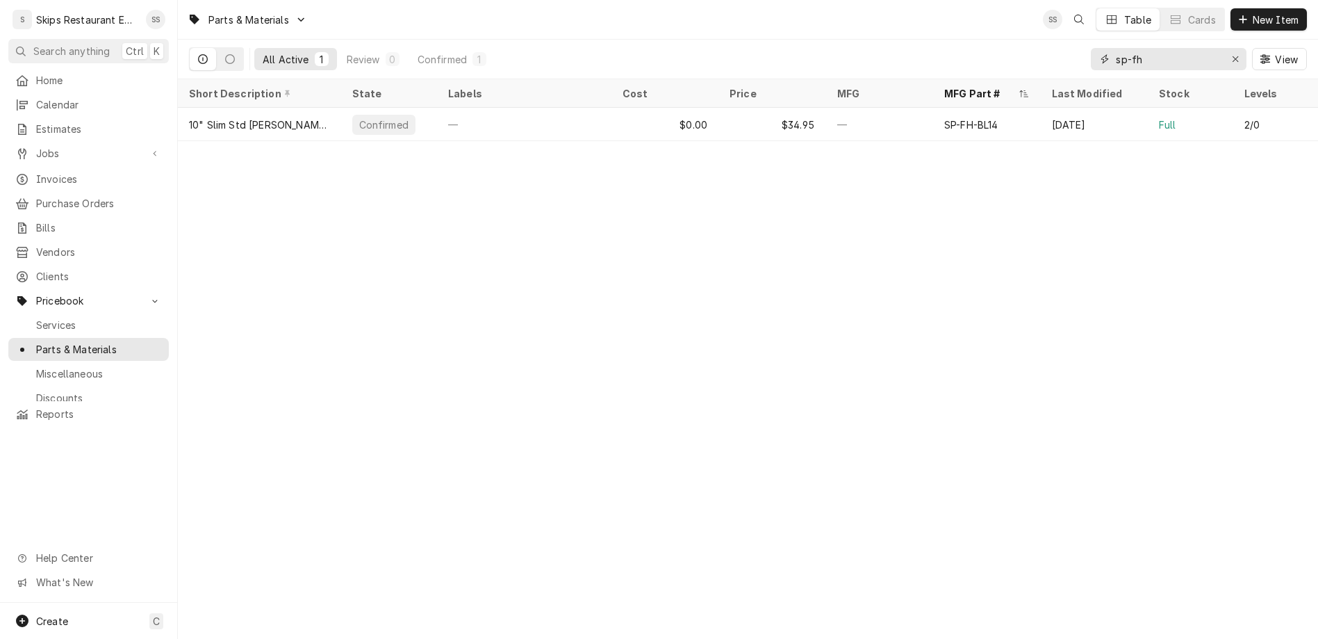
drag, startPoint x: 1198, startPoint y: 44, endPoint x: 1117, endPoint y: 44, distance: 81.3
click at [1117, 48] on input "sp-fh" at bounding box center [1168, 59] width 104 height 22
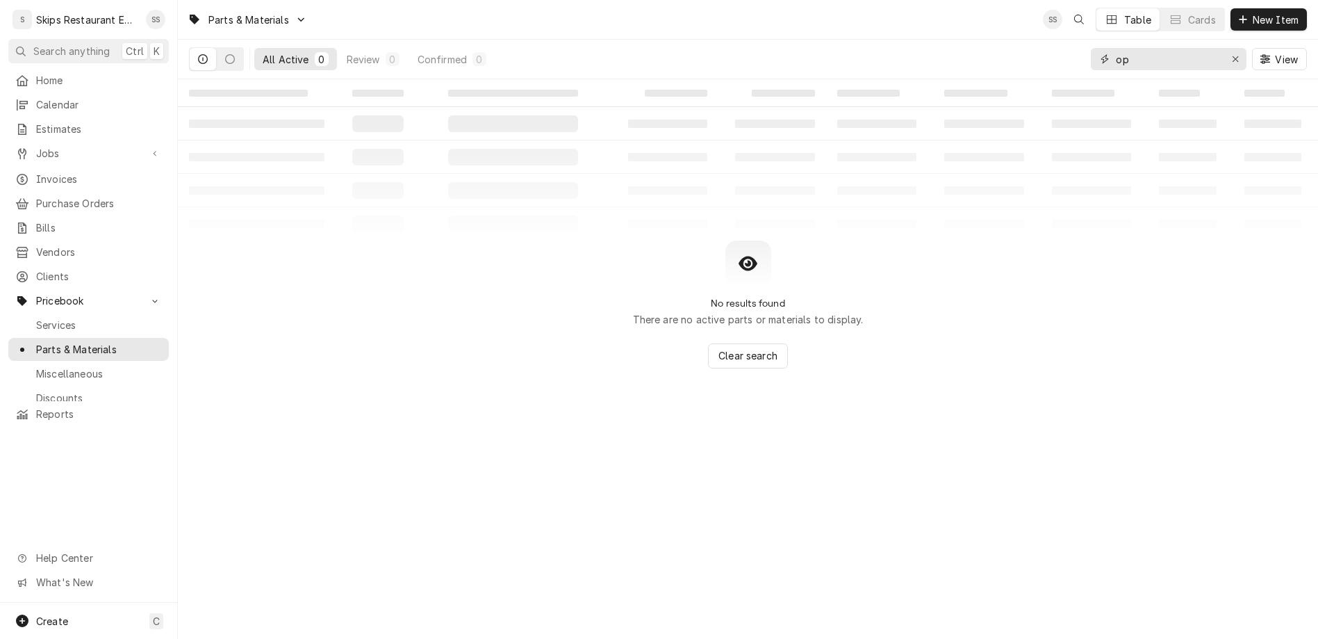
type input "o"
type input "O"
type input "QTI10-1"
drag, startPoint x: 1201, startPoint y: 44, endPoint x: 1153, endPoint y: 44, distance: 47.9
click at [1153, 48] on input "QTI10-1" at bounding box center [1168, 59] width 104 height 22
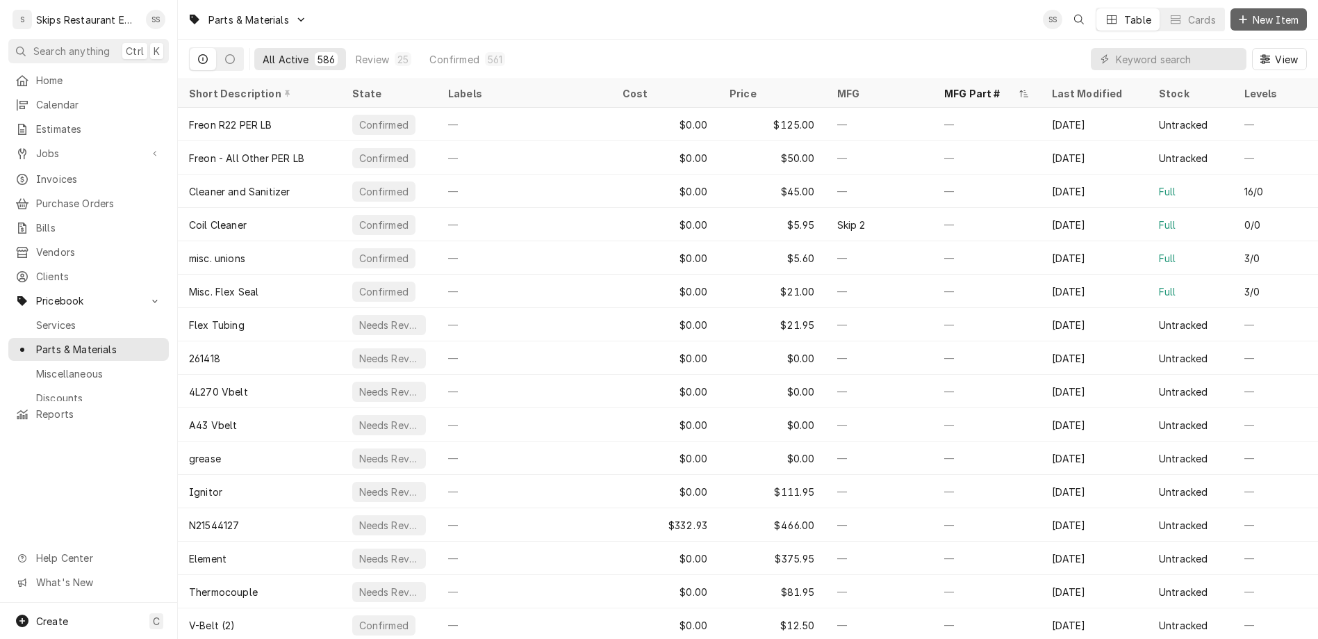
click at [1266, 18] on span "New Item" at bounding box center [1275, 20] width 51 height 15
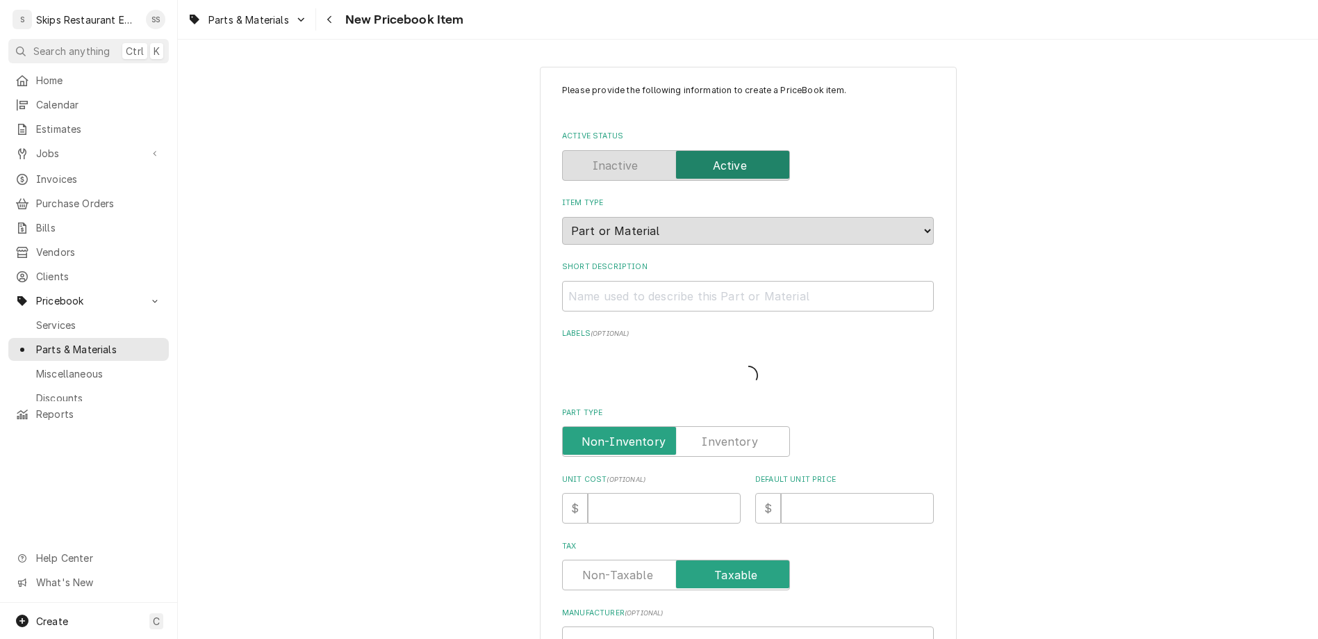
type textarea "x"
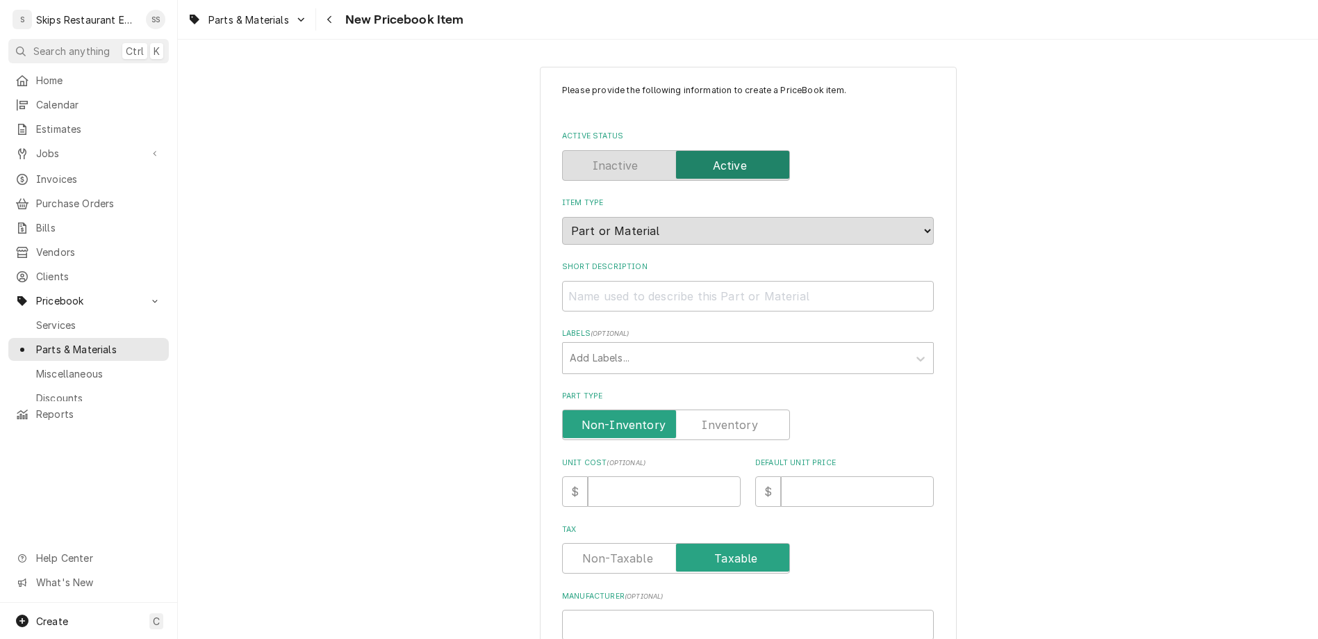
paste input "QTI10-1"
type input "QTI10-1"
type textarea "x"
type input "QTI10-1"
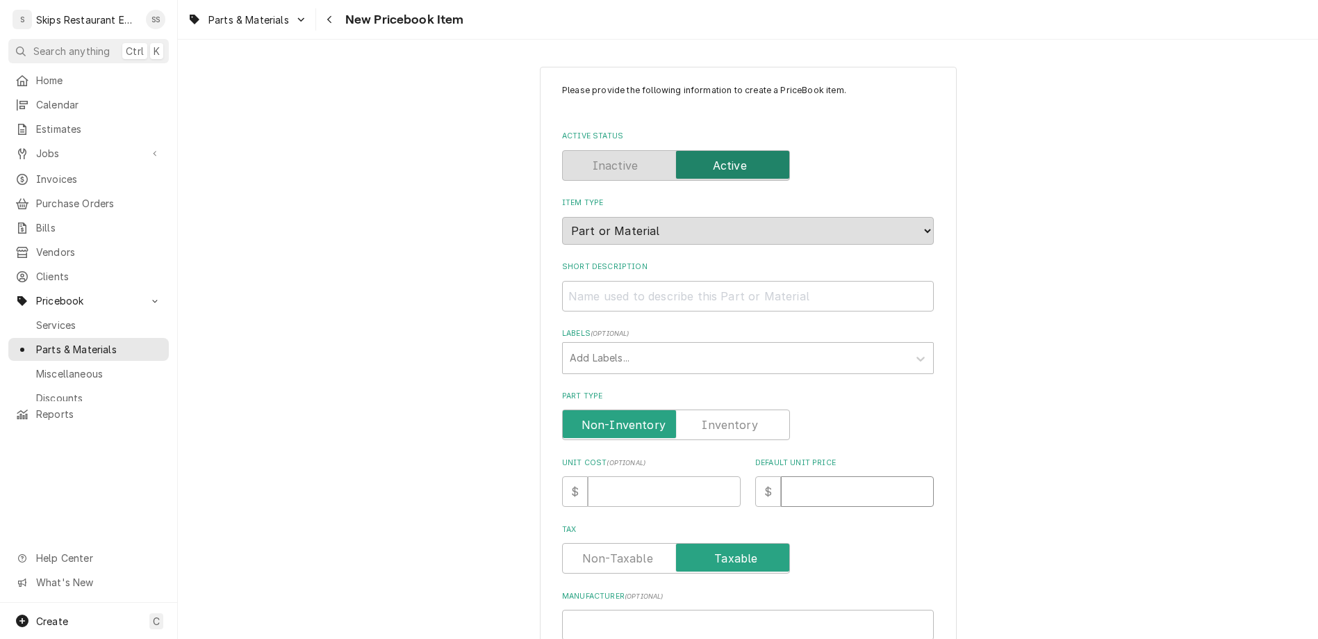
click at [781, 476] on input "Default Unit Price" at bounding box center [857, 491] width 153 height 31
type input "2"
type textarea "x"
type input "22"
type textarea "x"
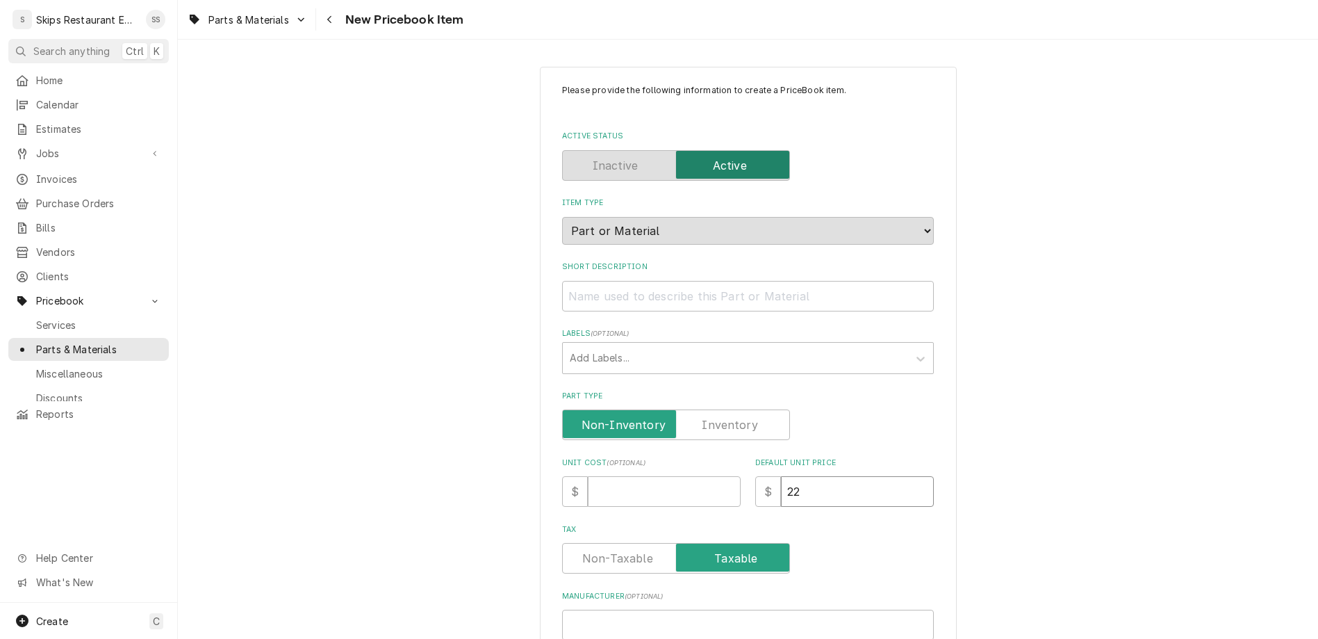
type input "224"
type textarea "x"
type input "224.9"
type textarea "x"
type input "224.99"
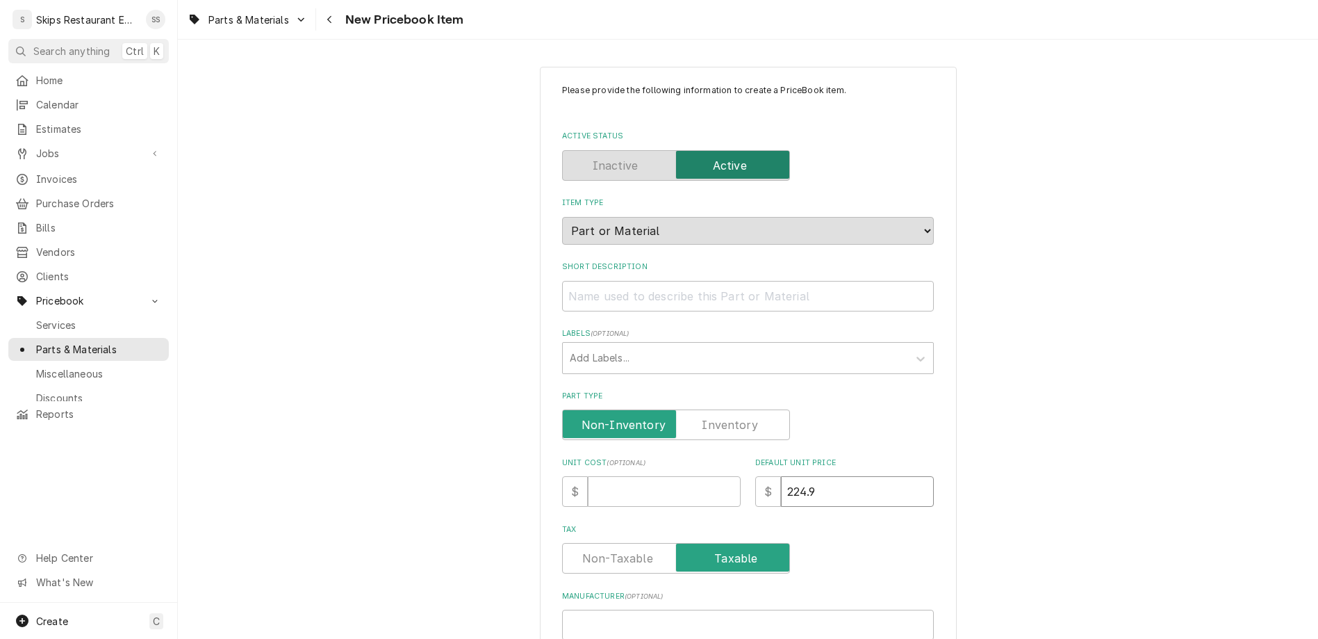
type textarea "x"
type input "224.9"
type textarea "x"
type input "224.95"
type textarea "x"
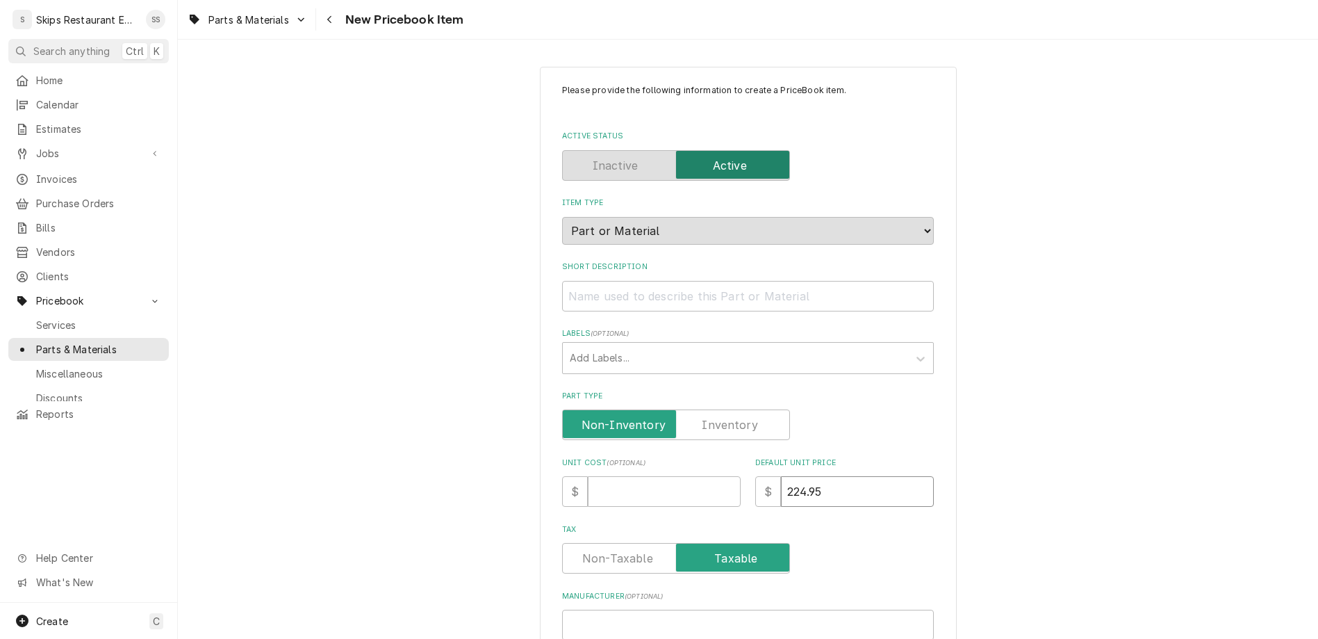
type input "224.95"
click at [624, 281] on input "Short Description" at bounding box center [748, 296] width 372 height 31
type input "o"
type textarea "x"
type input "oP"
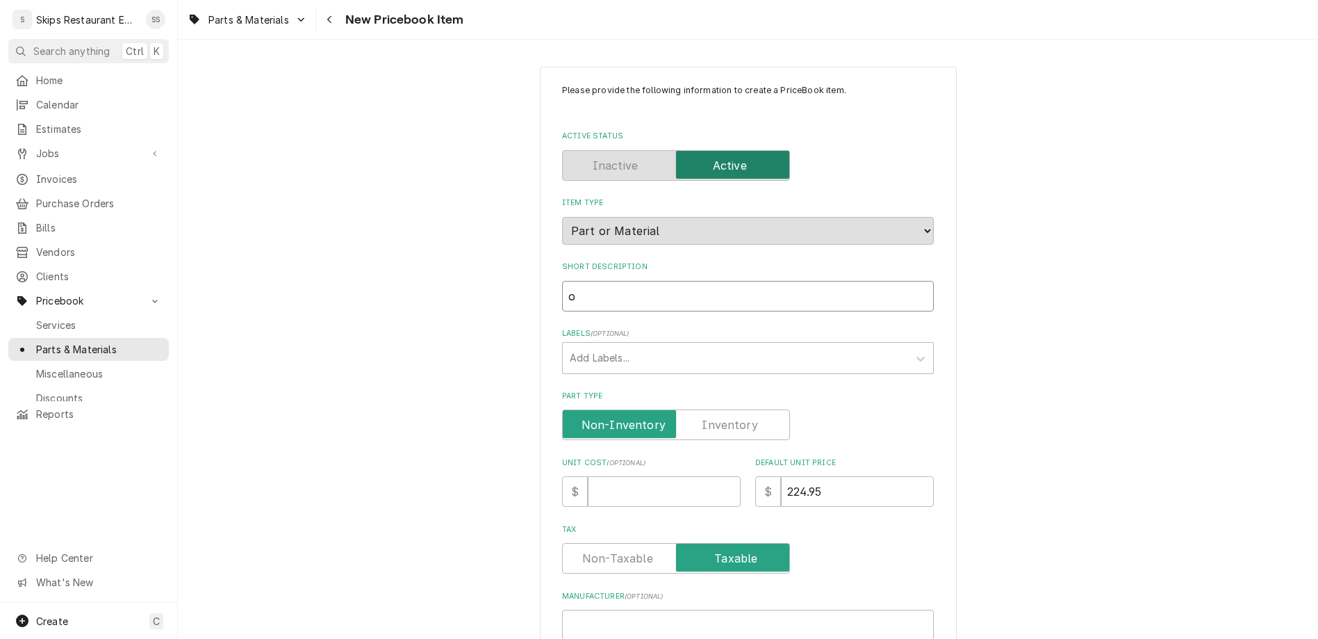
type textarea "x"
type input "oPT"
type textarea "x"
type input "oPTI"
type textarea "x"
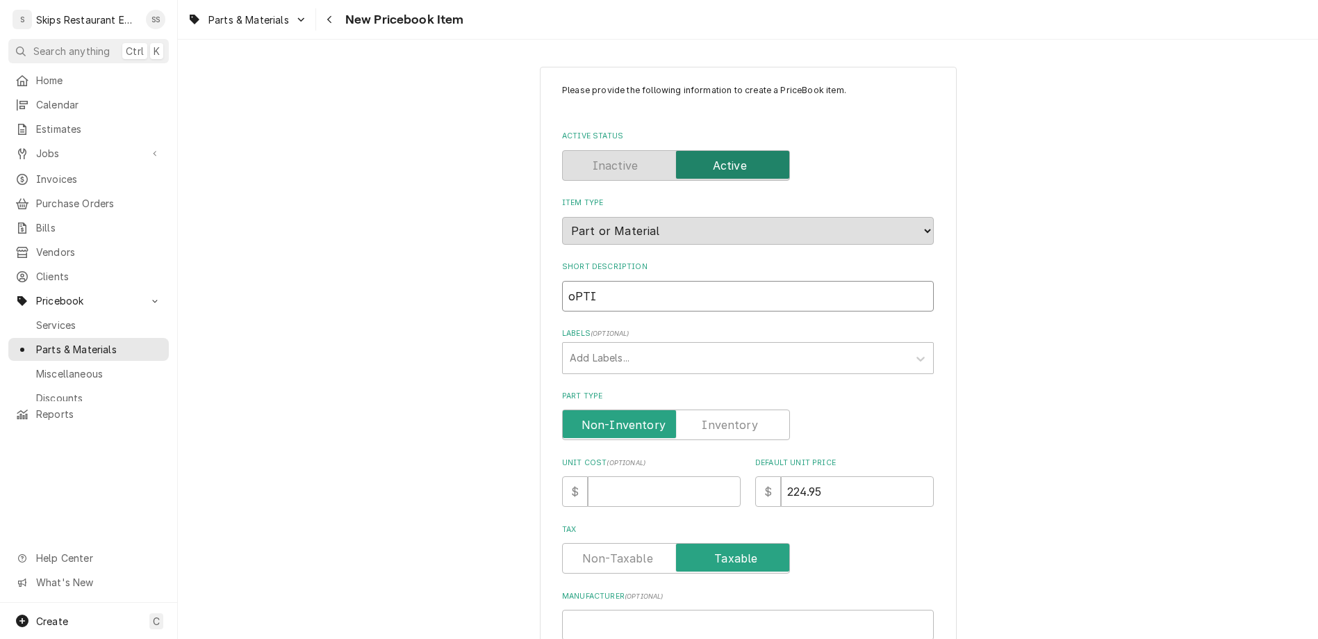
type input "oPTIP"
type textarea "x"
type input "oPTIPU"
type textarea "x"
type input "oPTIPUR"
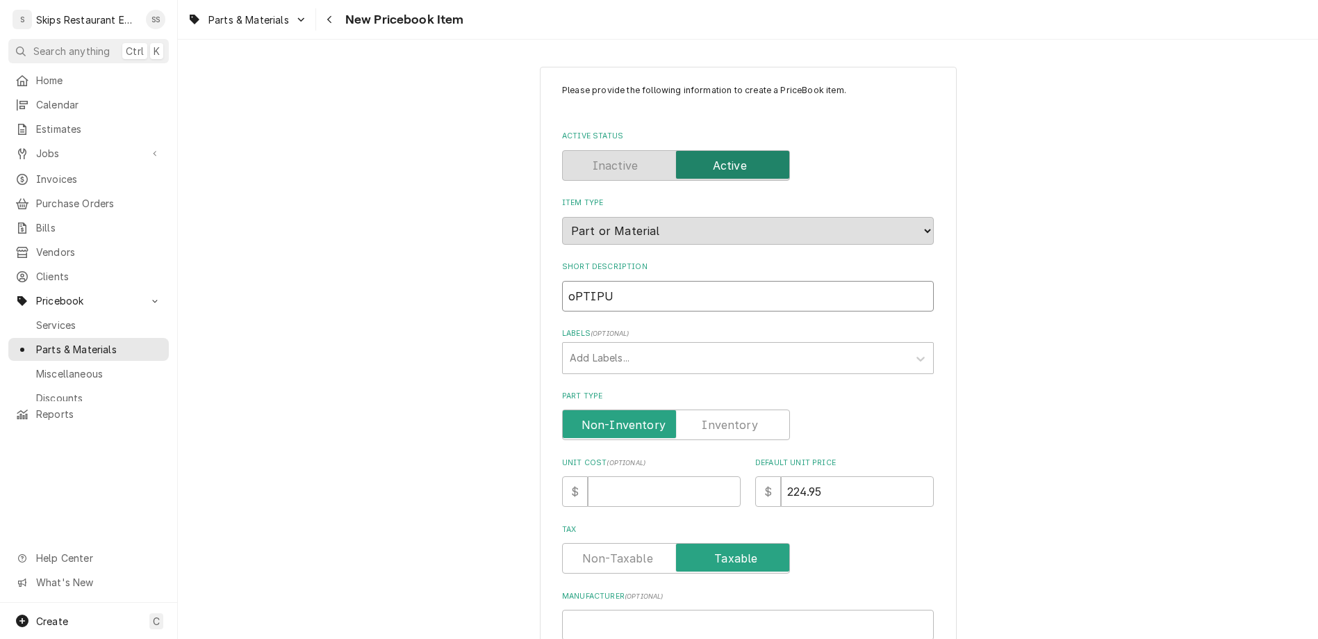
type textarea "x"
type input "oPTIPURE"
type textarea "x"
type input "oPTIPURE"
type textarea "x"
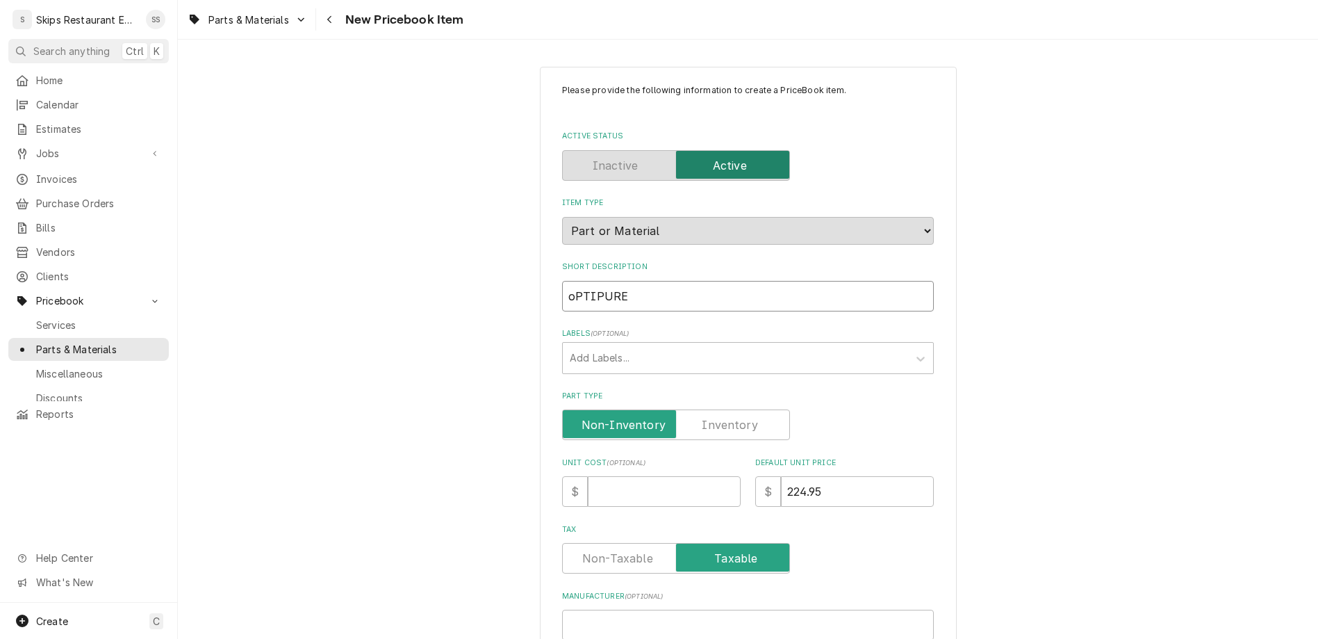
type input "oPTIPURE f"
type textarea "x"
type input "oPTIPURE fI"
type textarea "x"
type input "oPTIPURE fIL"
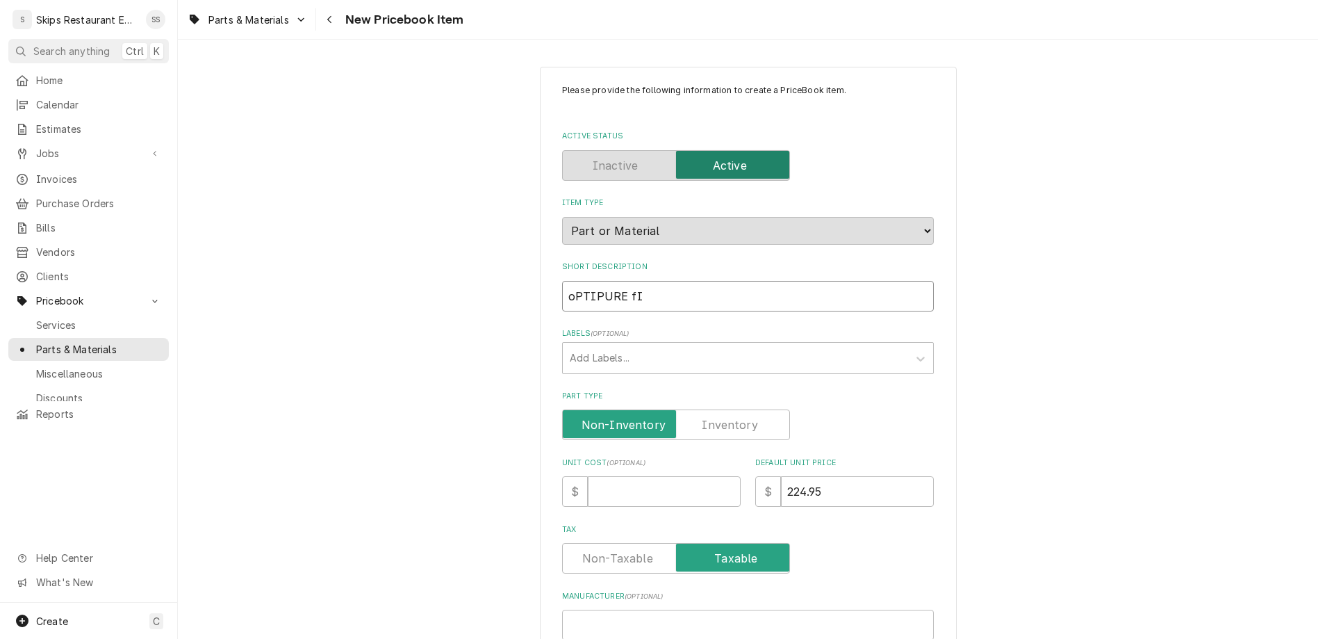
type textarea "x"
type input "oPTIPURE fILT"
type textarea "x"
type input "oPTIPURE fILTE"
type textarea "x"
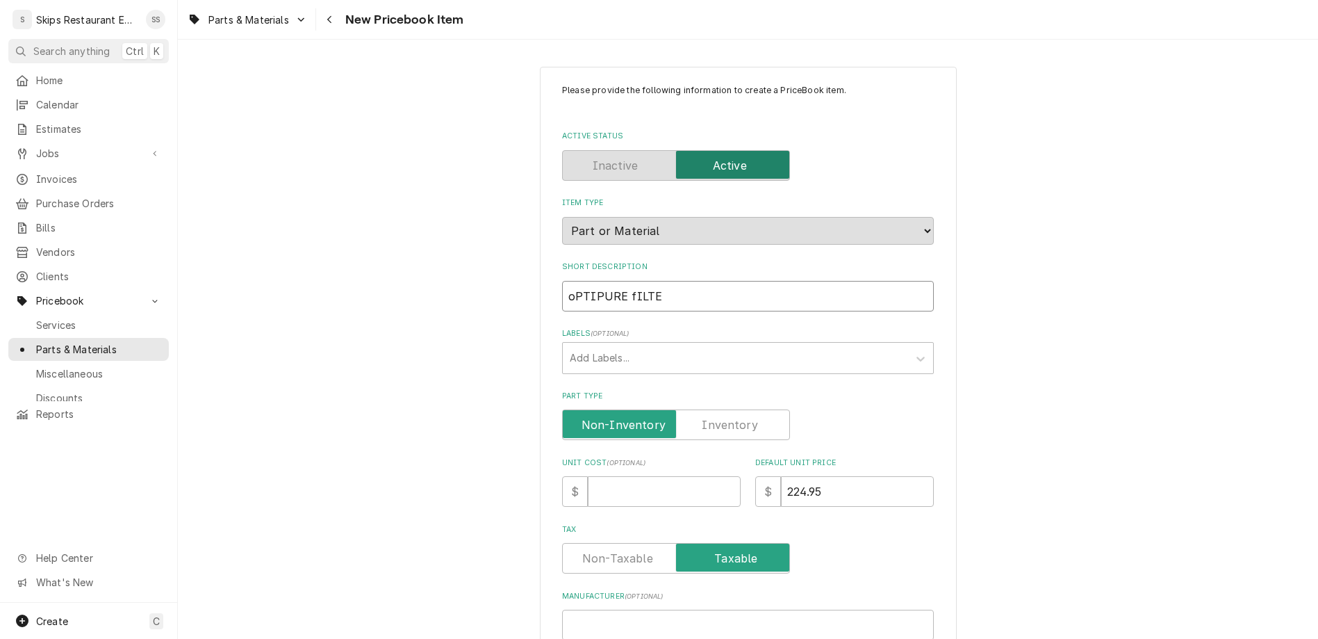
type input "oPTIPURE fILTER"
type textarea "x"
type input "oPTIPURE fILTER"
type textarea "x"
type input "oPTIPURE fILTER s"
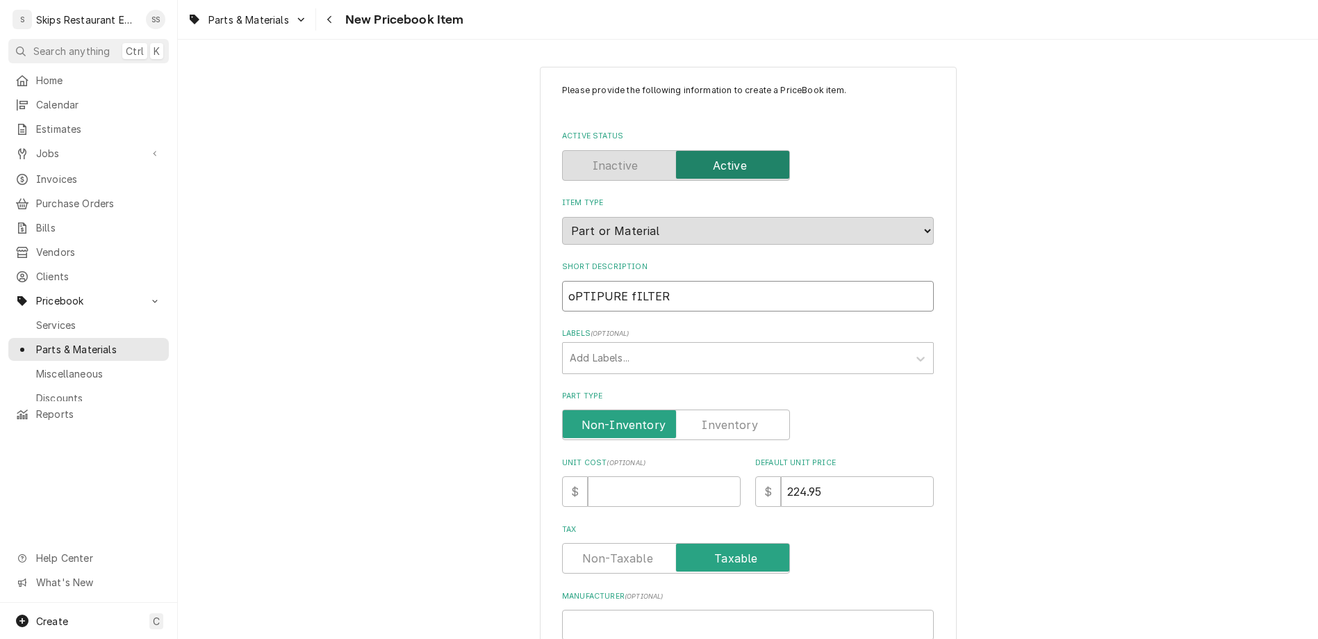
type textarea "x"
type input "oPTIPURE fILTER sY"
type textarea "x"
type input "oPTIPURE fILTER sYS"
type textarea "x"
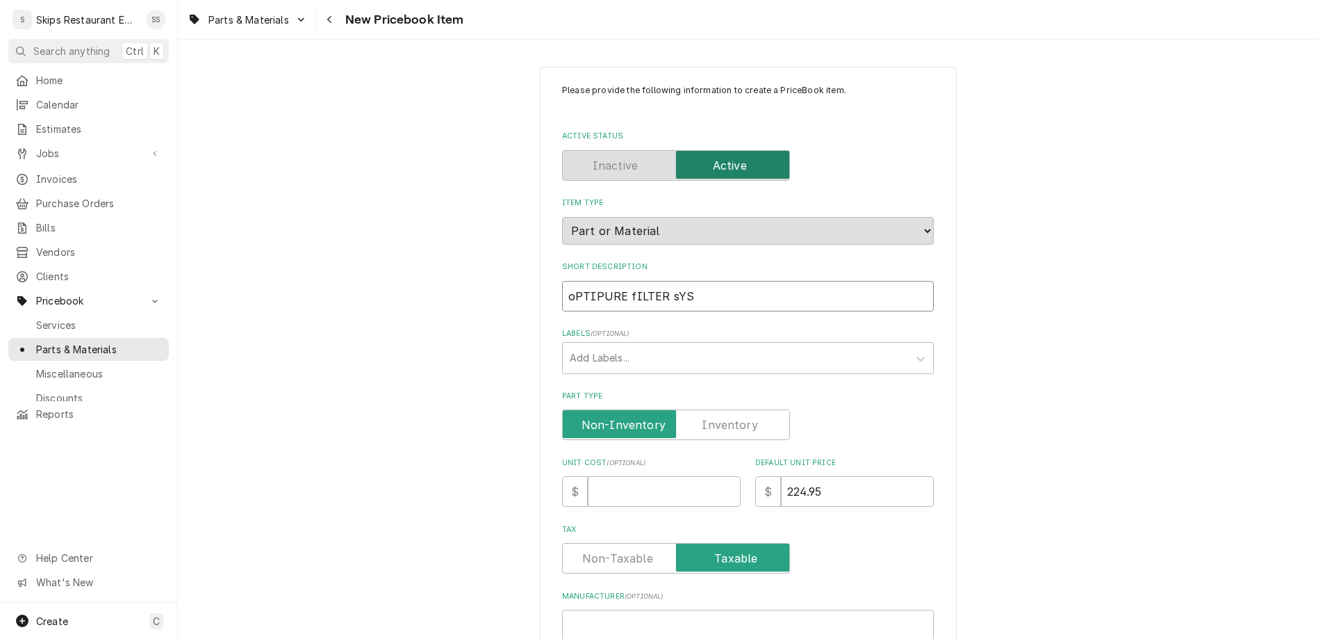
type input "oPTIPURE fILTER sYST"
type textarea "x"
type input "oPTIPURE fILTER sYSTE"
type textarea "x"
type input "oPTIPURE fILTER sYSTEM"
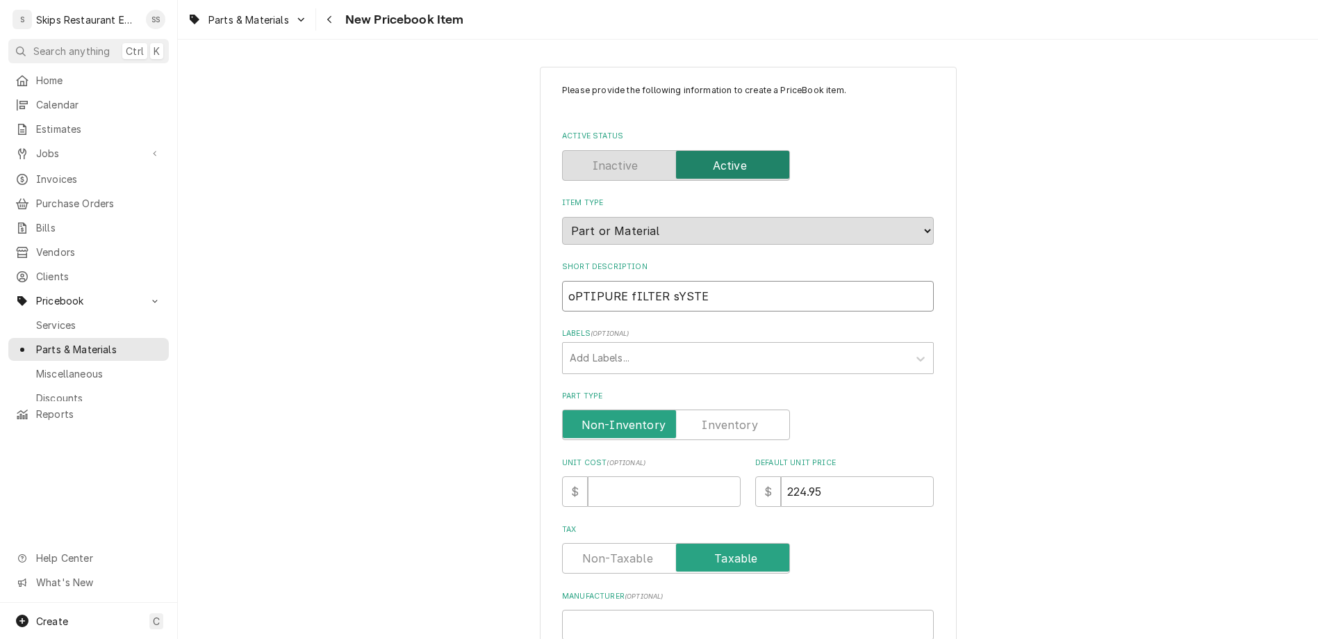
type textarea "x"
type input "oPTIPURE fILTER sYSTE"
type textarea "x"
type input "oPTIPURE fILTER sYST"
type textarea "x"
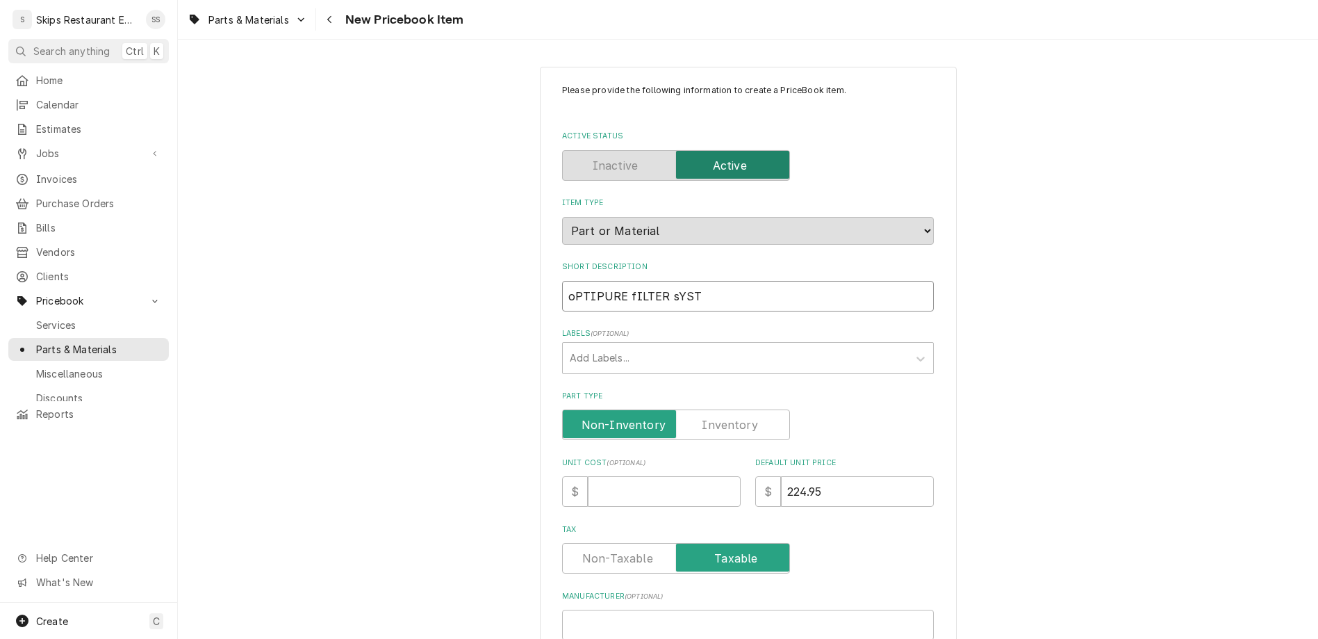
type input "oPTIPURE fILTER sYS"
type textarea "x"
type input "oPTIPURE fILTER sY"
type textarea "x"
type input "oPTIPURE fILTER s"
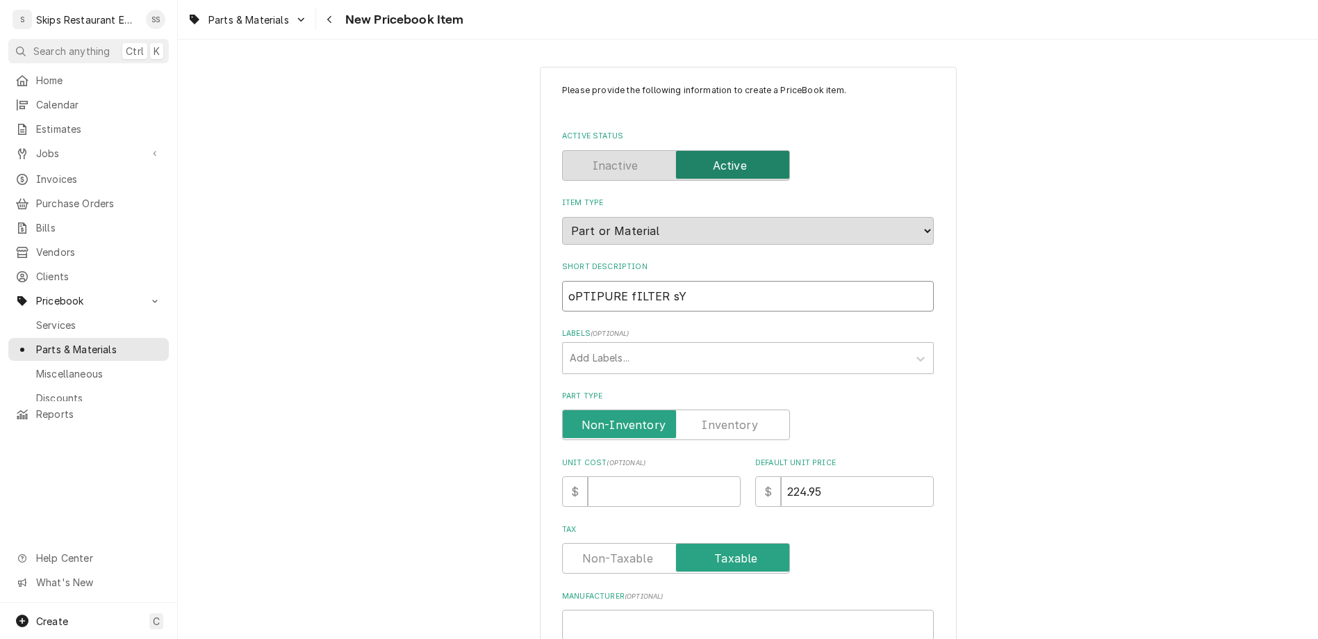
type textarea "x"
type input "oPTIPURE fILTER"
type textarea "x"
type input "oPTIPURE fILTER"
type textarea "x"
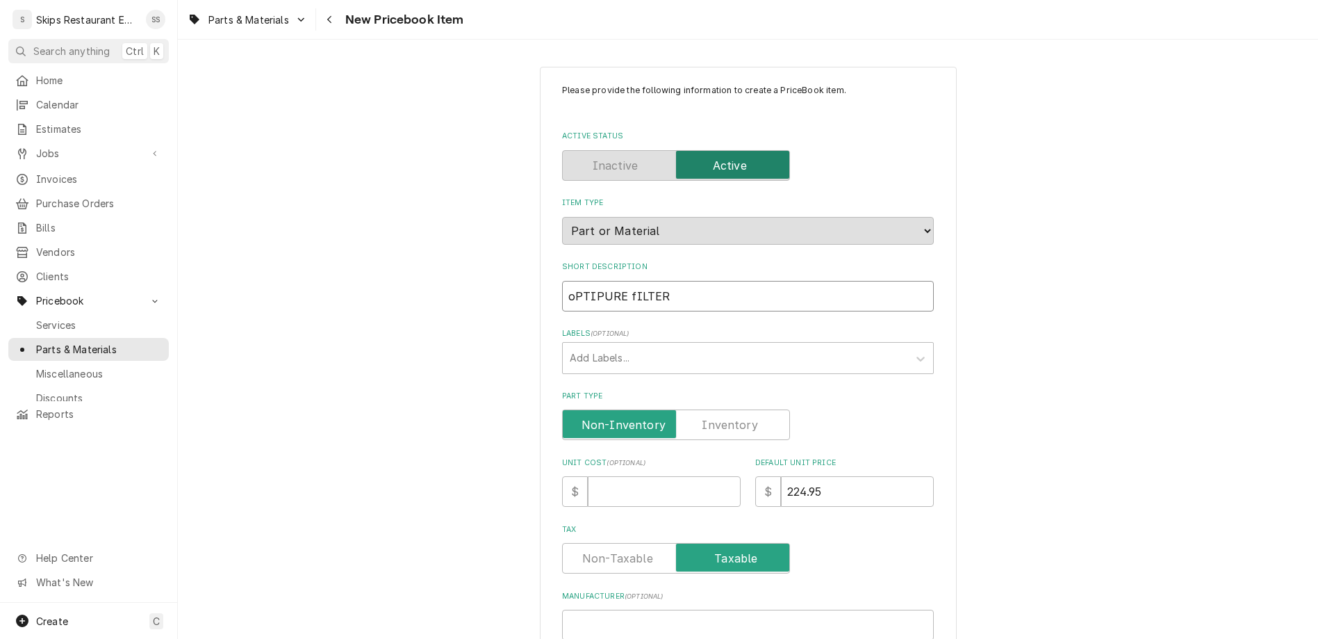
type input "oPTIPURE fILTE"
type textarea "x"
type input "oPTIPURE fILT"
type textarea "x"
type input "oPTIPURE fIL"
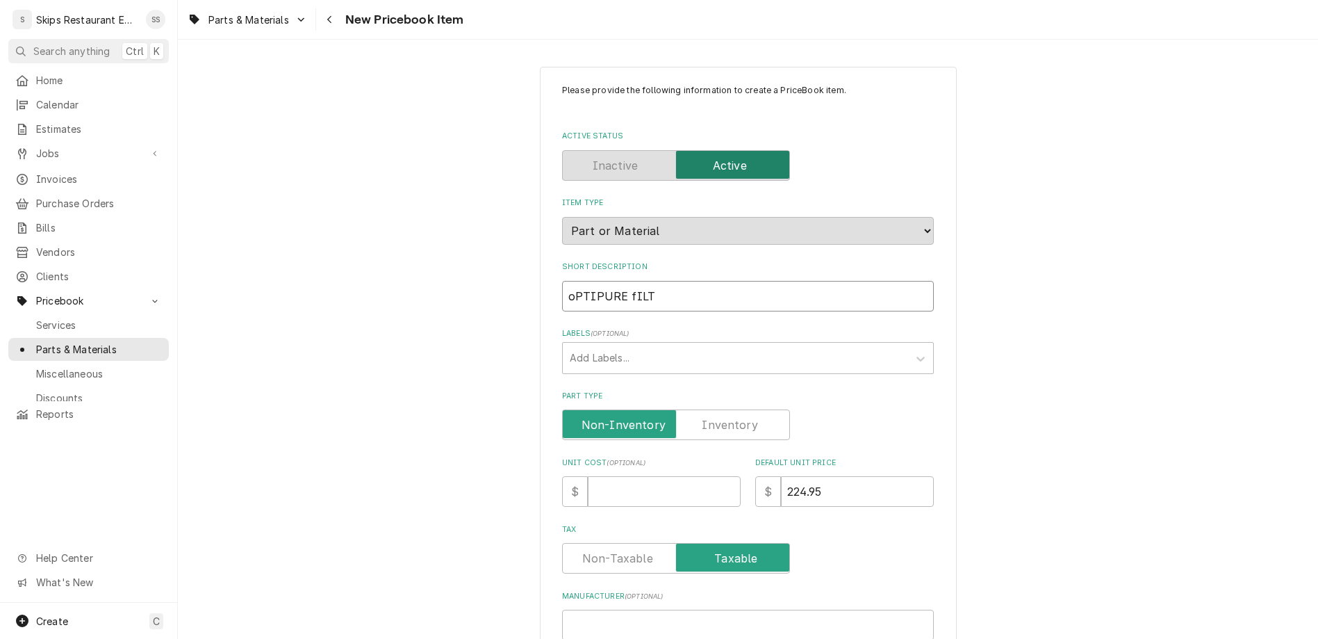
type textarea "x"
type input "oPTIPURE fI"
type textarea "x"
type input "oPTIPURE f"
type textarea "x"
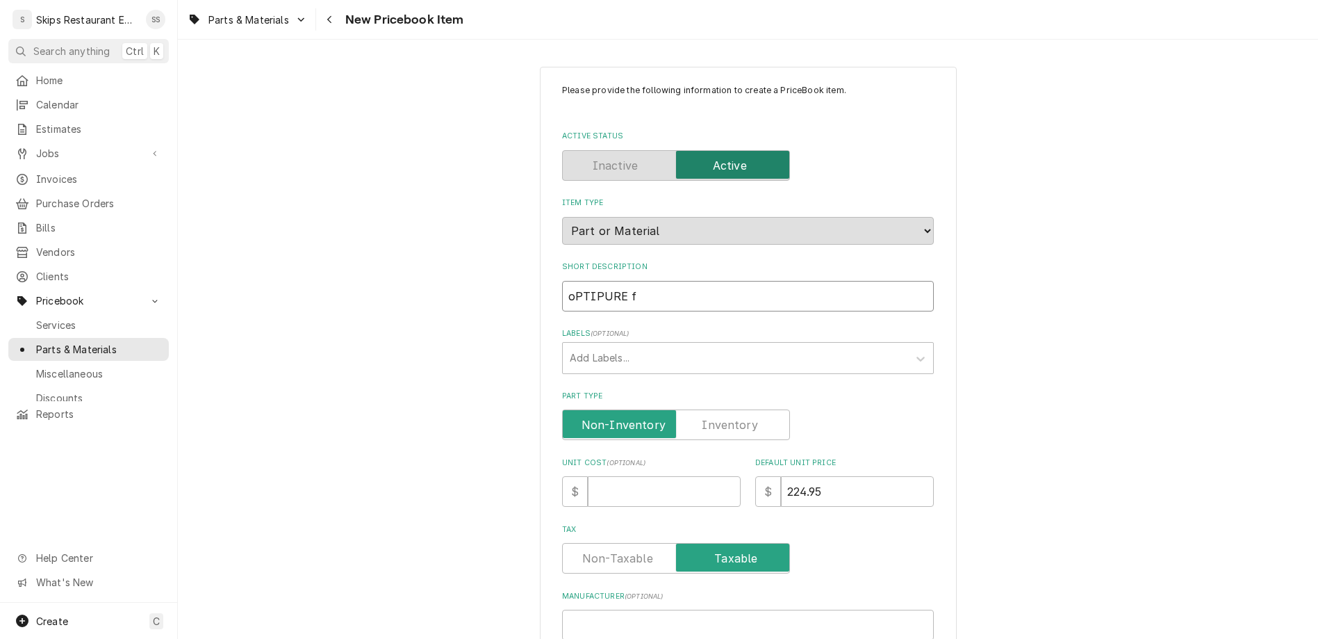
type input "oPTIPURE"
type textarea "x"
type input "oPTIPURE"
type textarea "x"
type input "oPTIPUR"
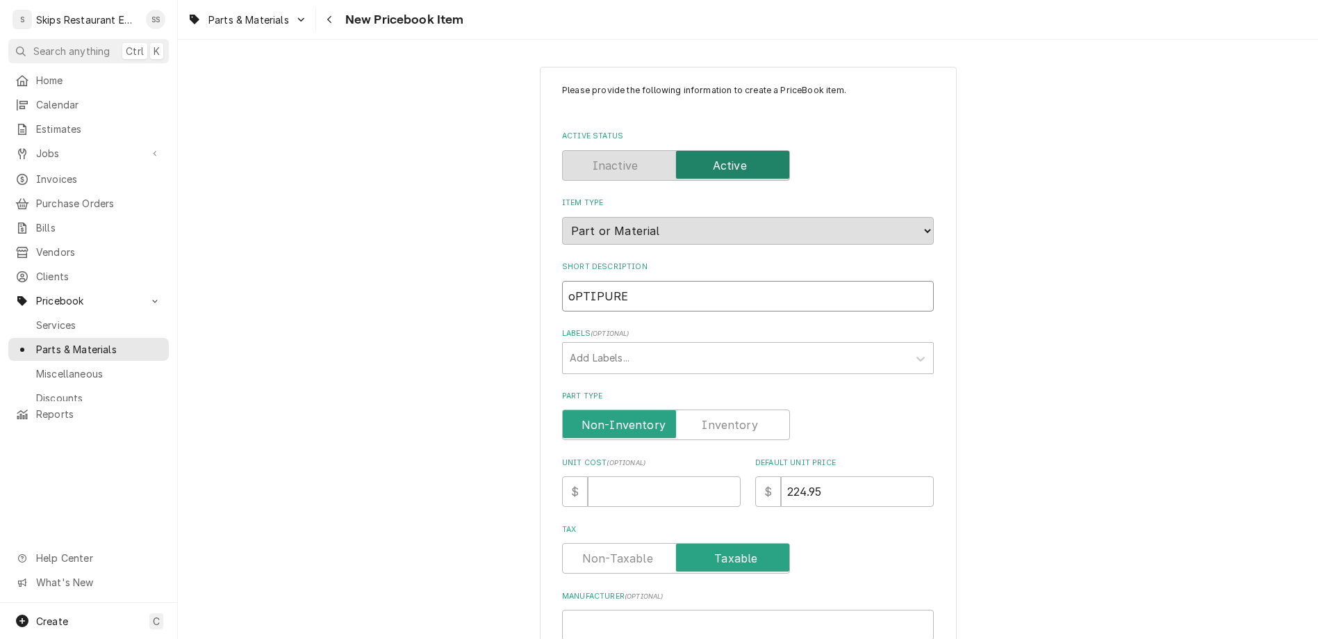
type textarea "x"
type input "oPTIPU"
type textarea "x"
type input "oPTIP"
type textarea "x"
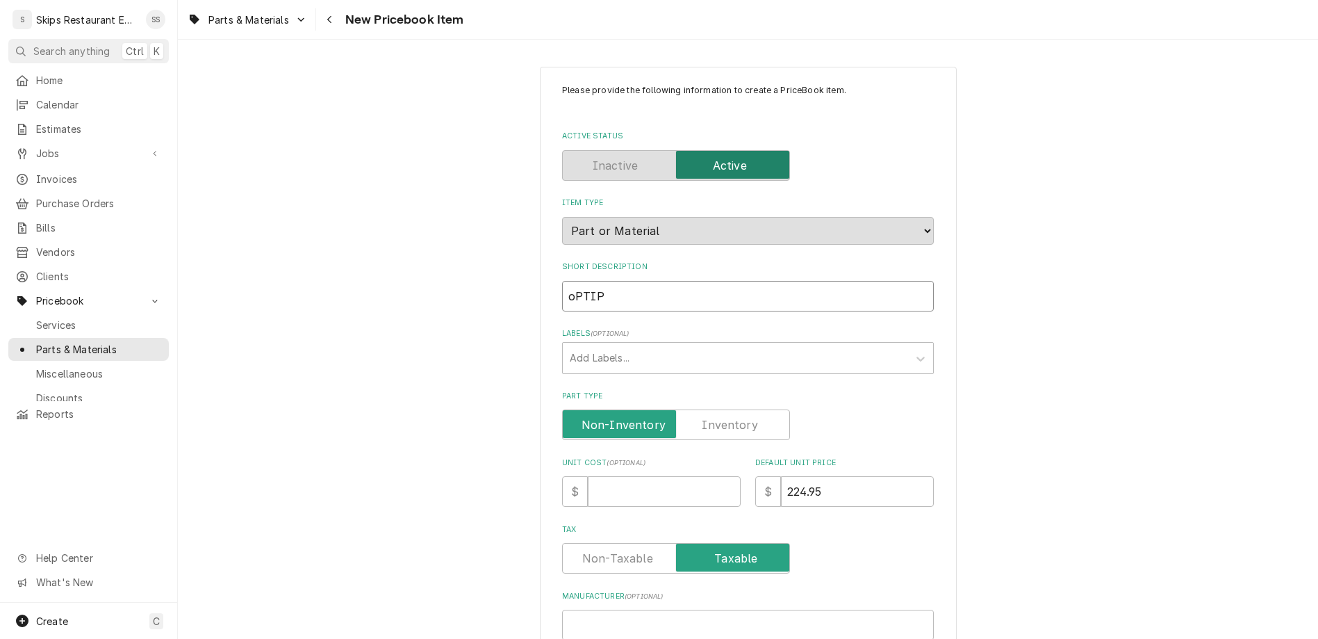
type input "oPTI"
type textarea "x"
type input "oPT"
type textarea "x"
type input "oP"
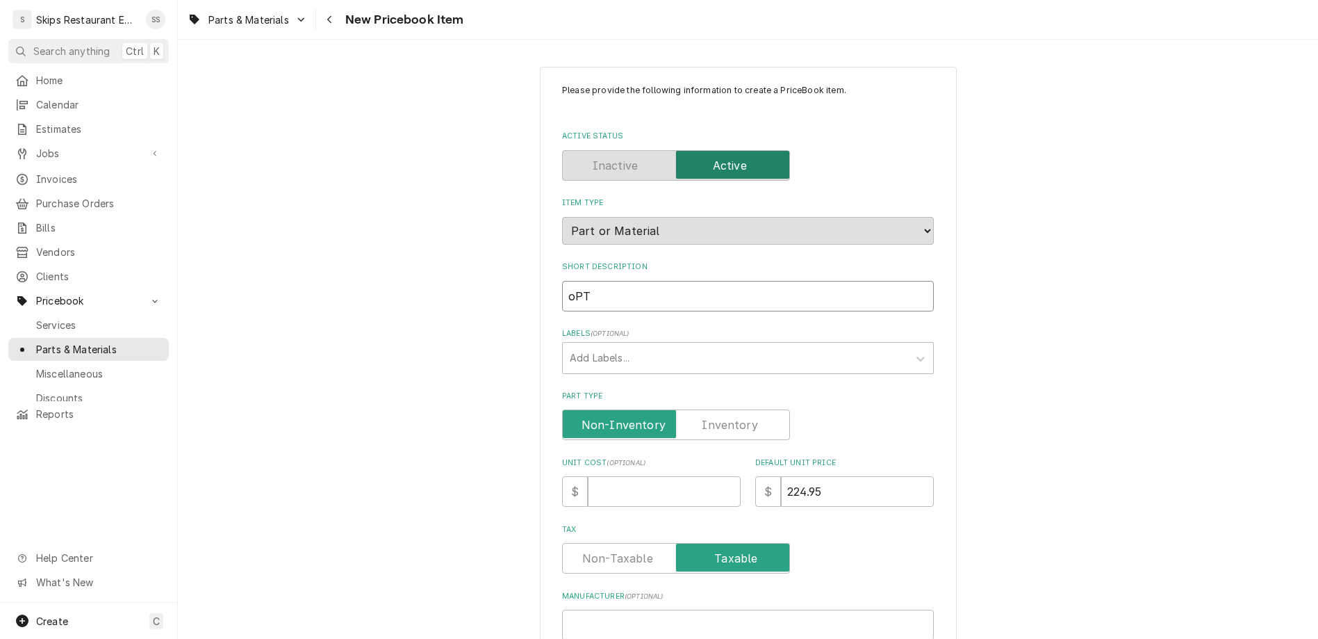
type textarea "x"
type input "o"
type textarea "x"
type input "O"
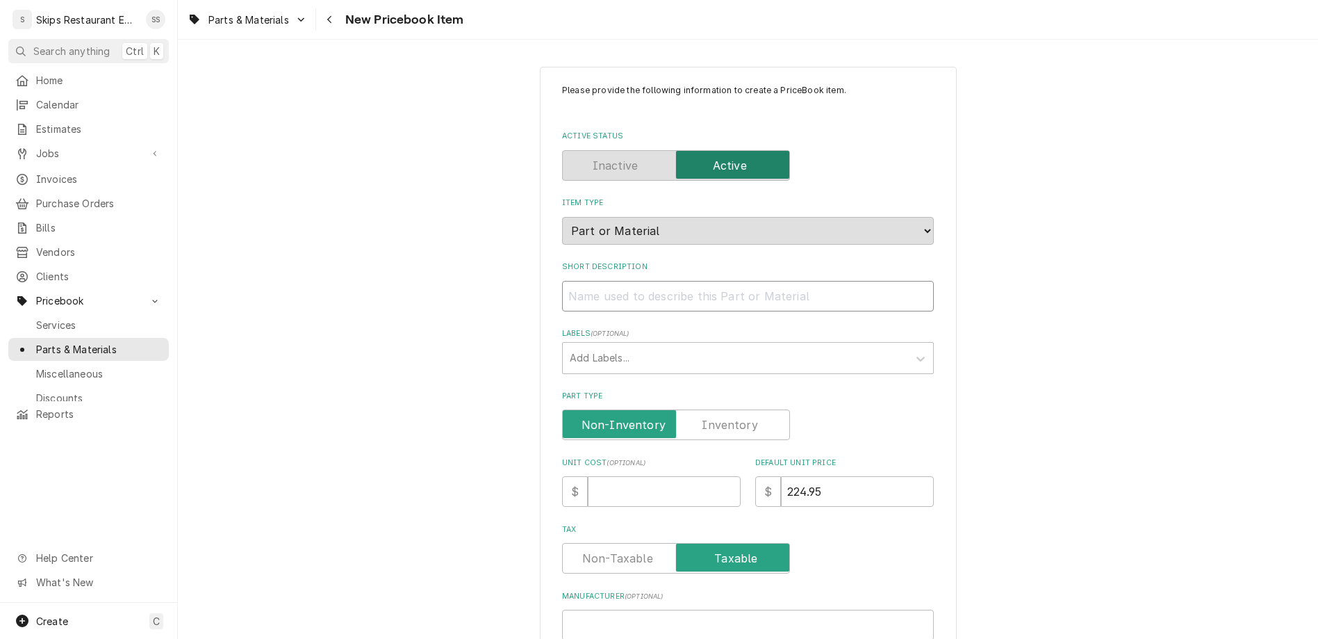
type textarea "x"
type input "Op"
type textarea "x"
type input "Opt"
type textarea "x"
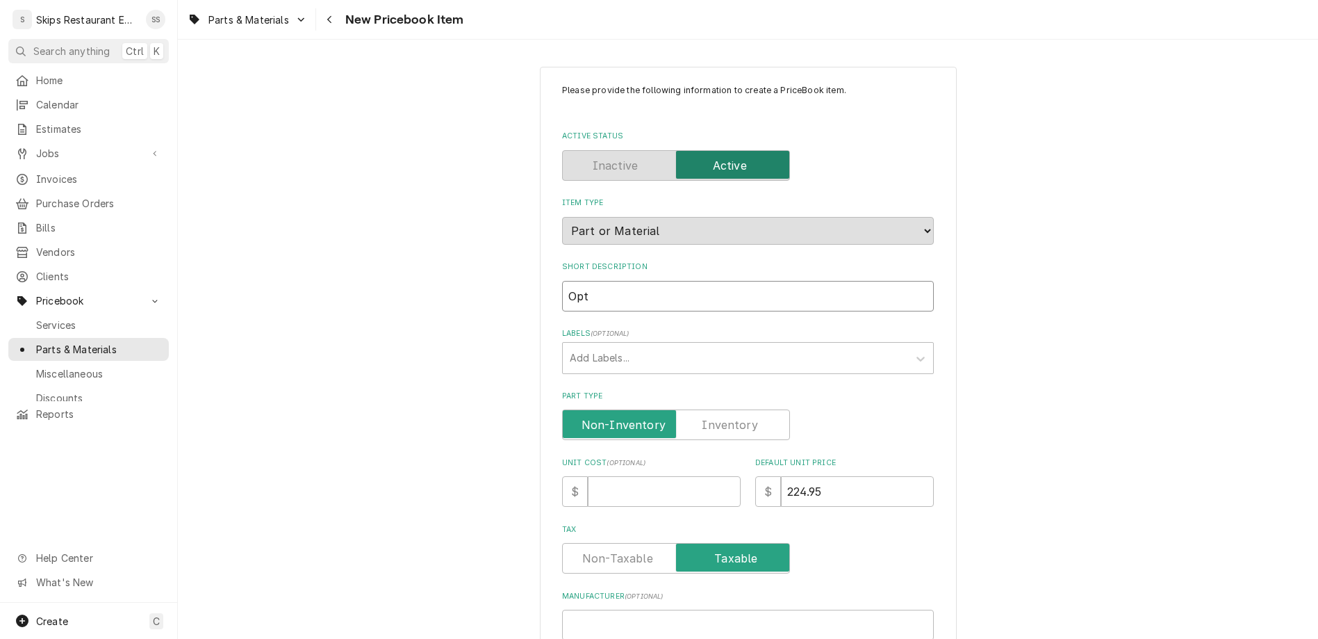
type input "Opti"
type textarea "x"
type input "Optip"
type textarea "x"
type input "Optipu"
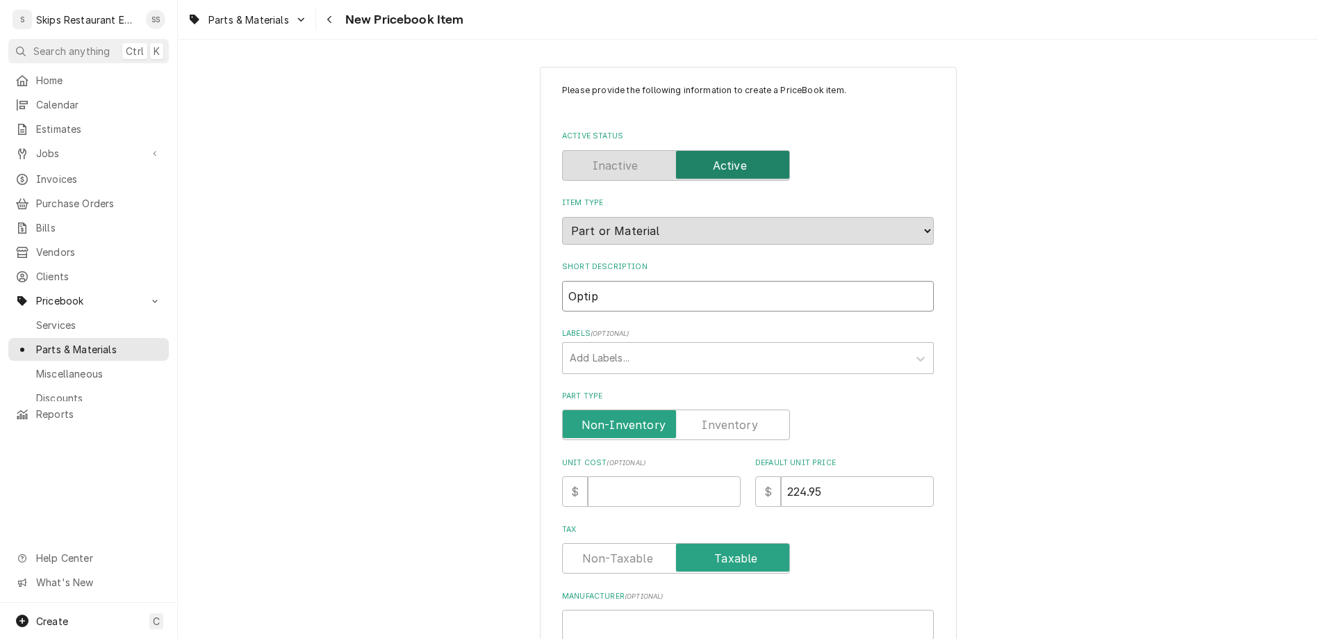
type textarea "x"
type input "Optipur"
type textarea "x"
type input "Optipure"
type textarea "x"
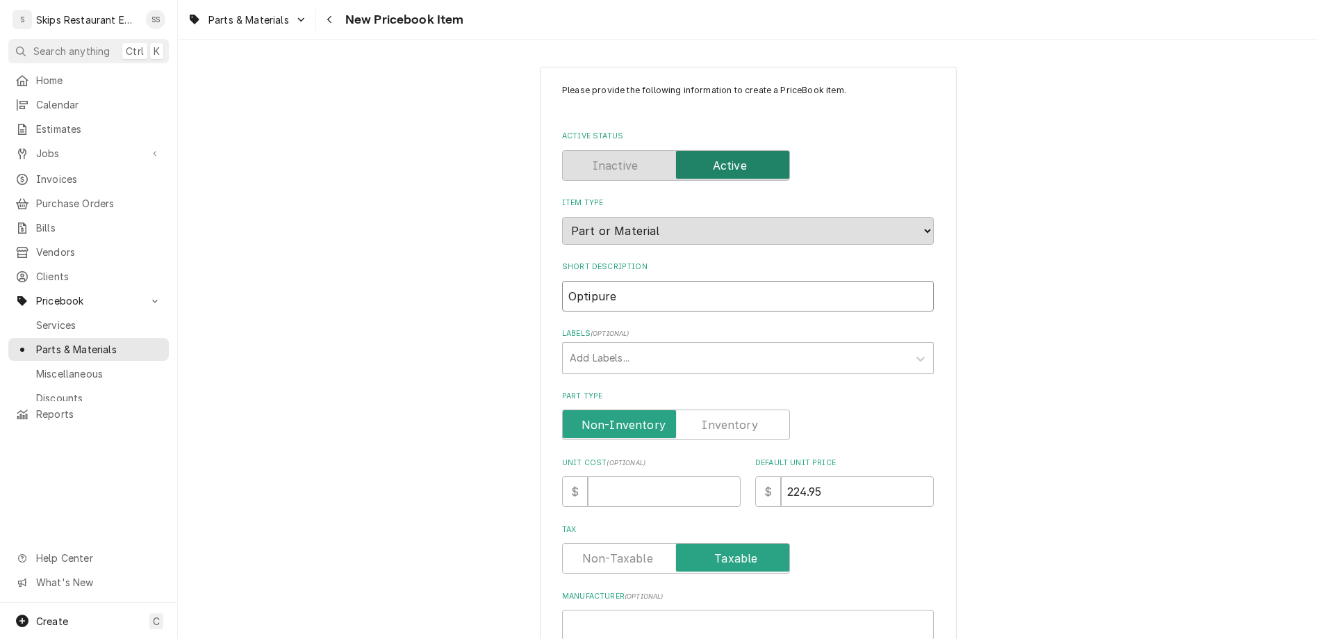
type input "Optipure"
type textarea "x"
type input "Optipure F"
type textarea "x"
type input "Optipure Fi"
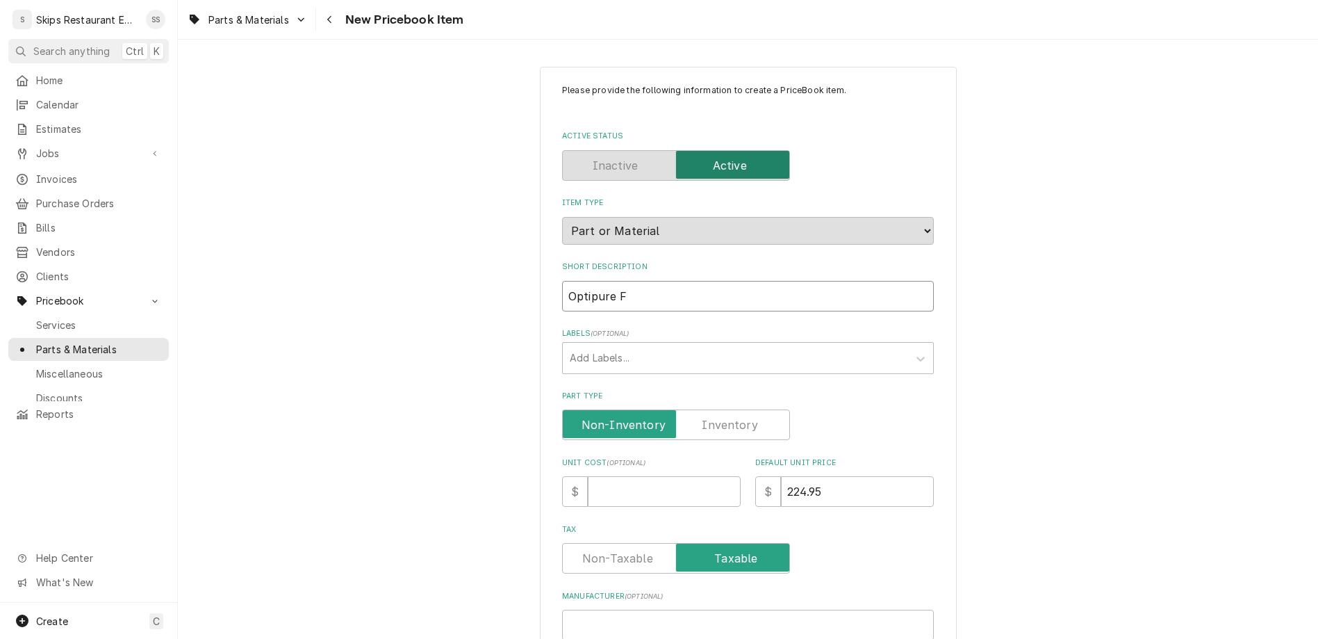
type textarea "x"
type input "Optipure Fil"
type textarea "x"
type input "Optipure Filt"
type textarea "x"
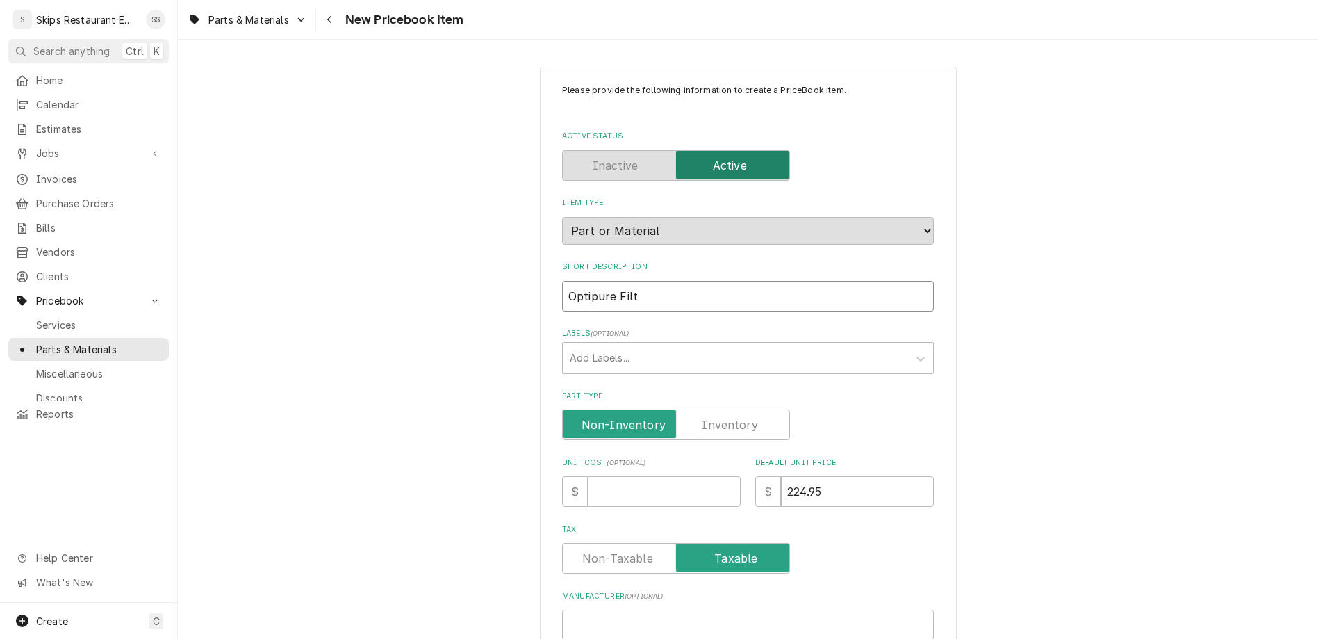
type input "Optipure Filte"
type textarea "x"
type input "Optipure Filter"
type textarea "x"
type input "Optipure Filter"
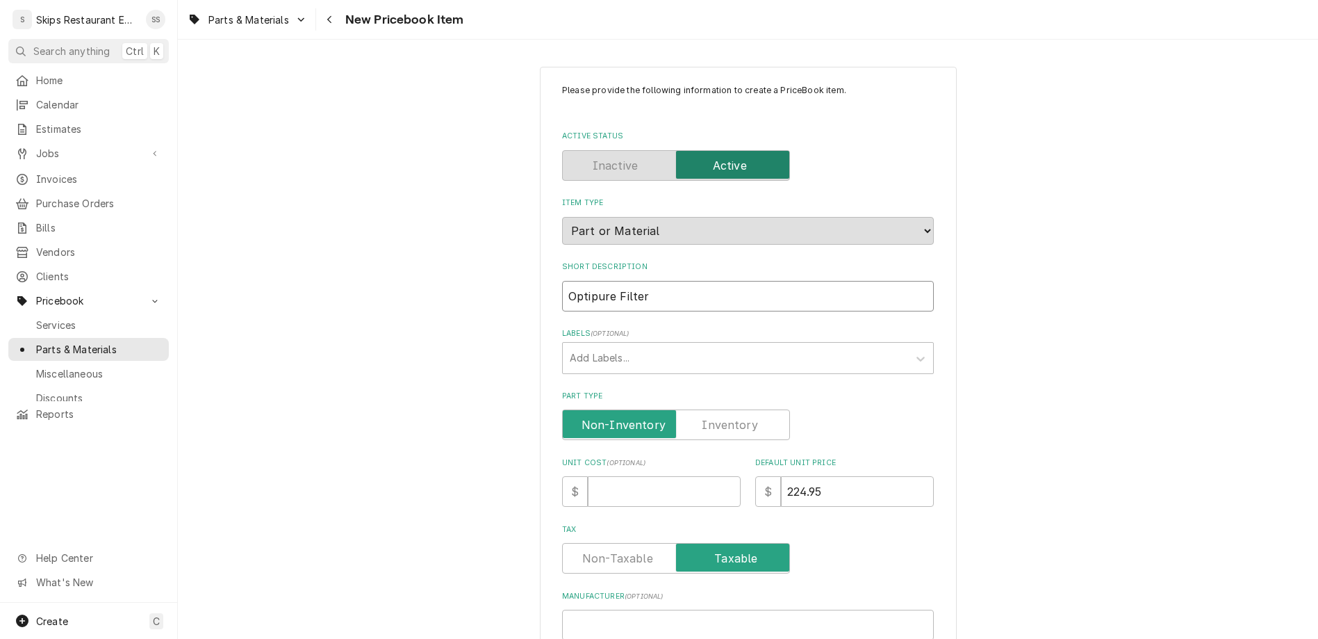
type textarea "x"
type input "Optipure Filter S"
type textarea "x"
type input "Optipure Filter Sy"
type textarea "x"
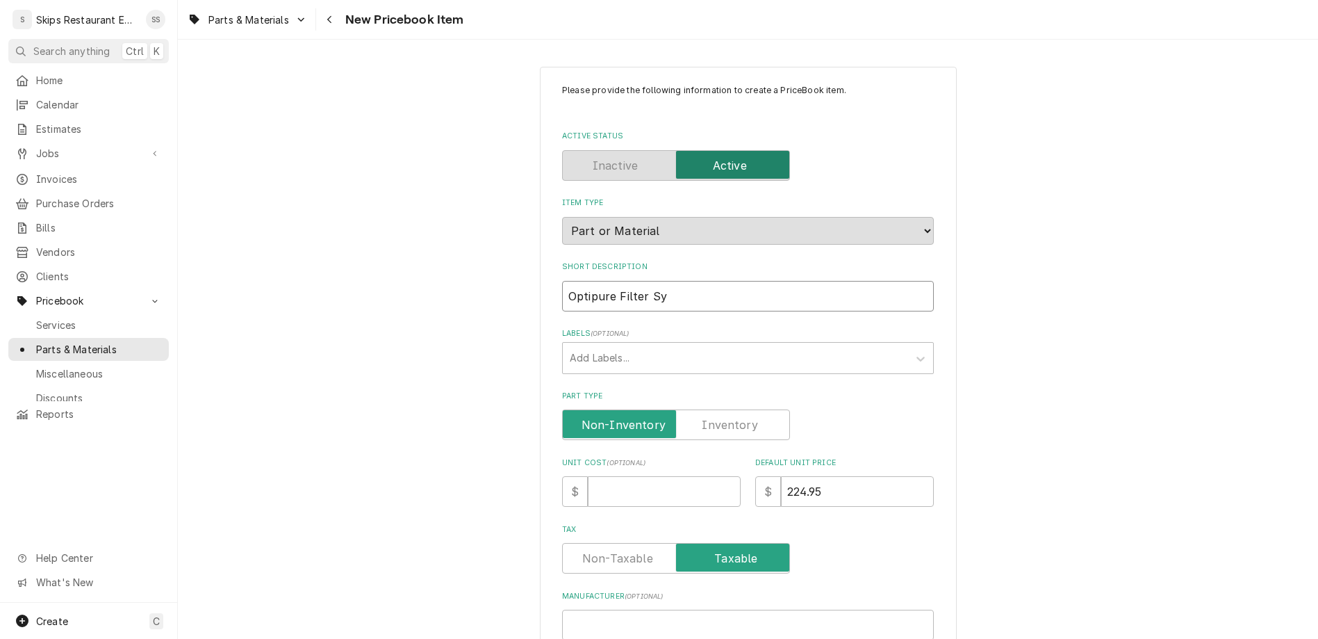
type input "Optipure Filter Sys"
type textarea "x"
type input "Optipure Filter Syst"
type textarea "x"
type input "Optipure Filter Syste"
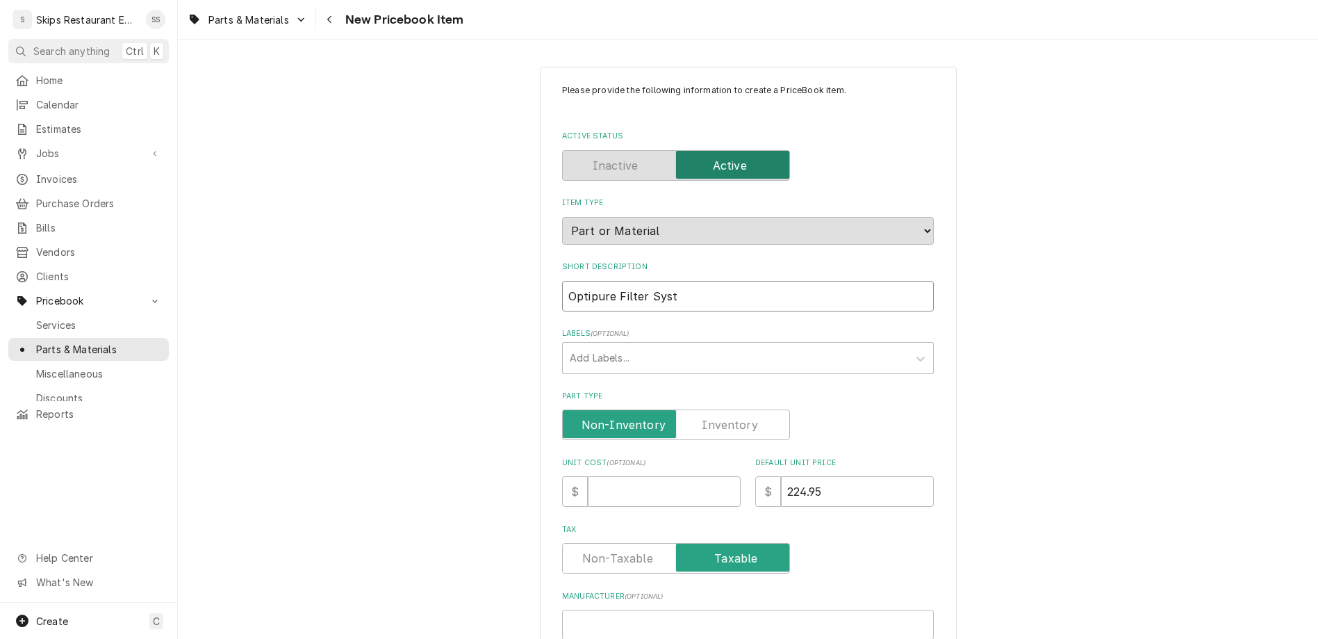
type textarea "x"
type input "Optipure Filter System"
type textarea "x"
type input "Optipure Filter System"
click at [691, 409] on input "Part Type" at bounding box center [675, 424] width 215 height 31
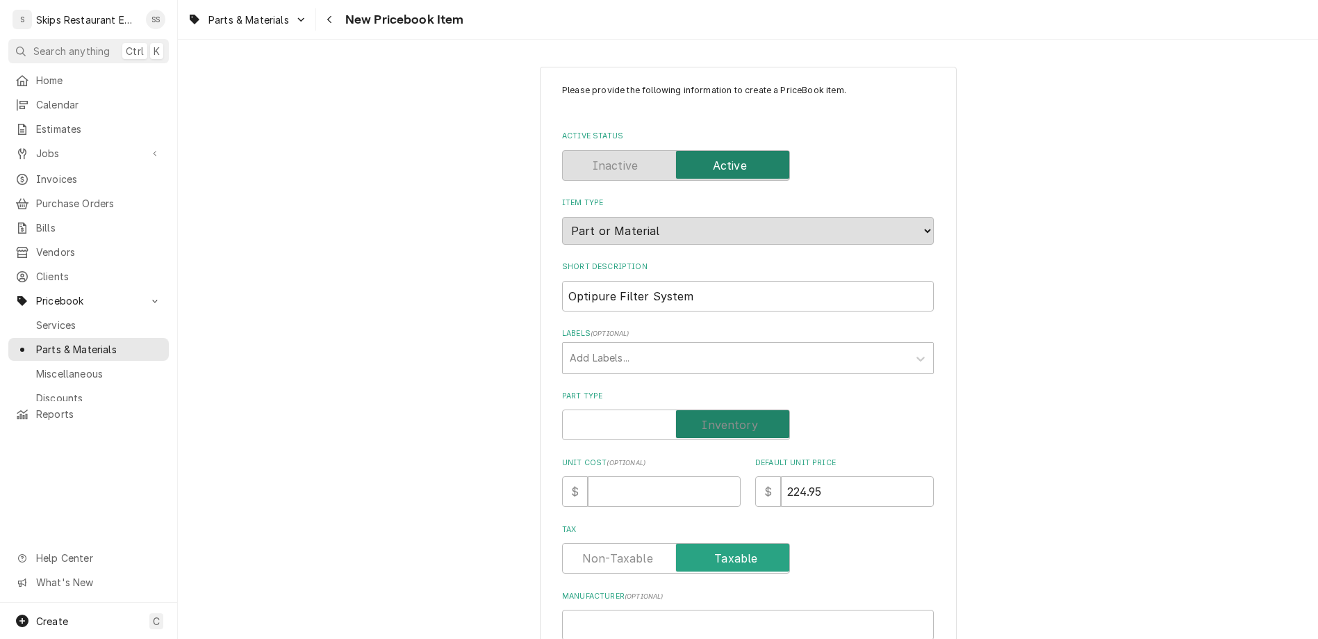
checkbox input "true"
type textarea "x"
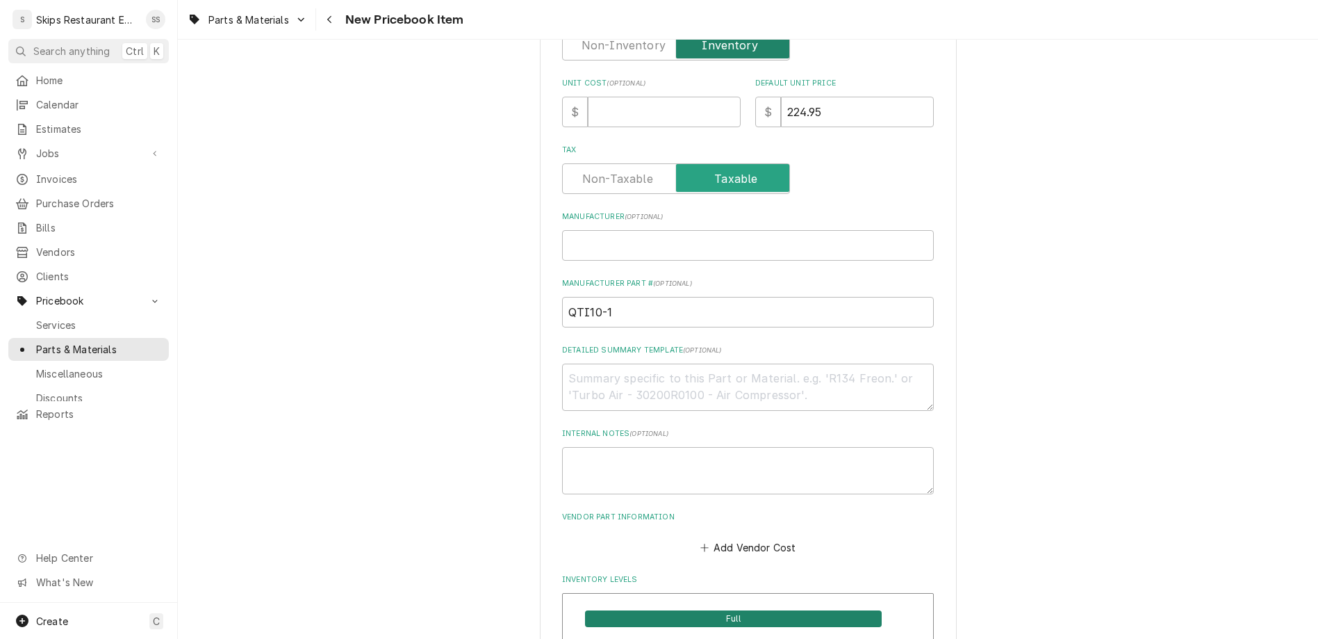
scroll to position [542, 0]
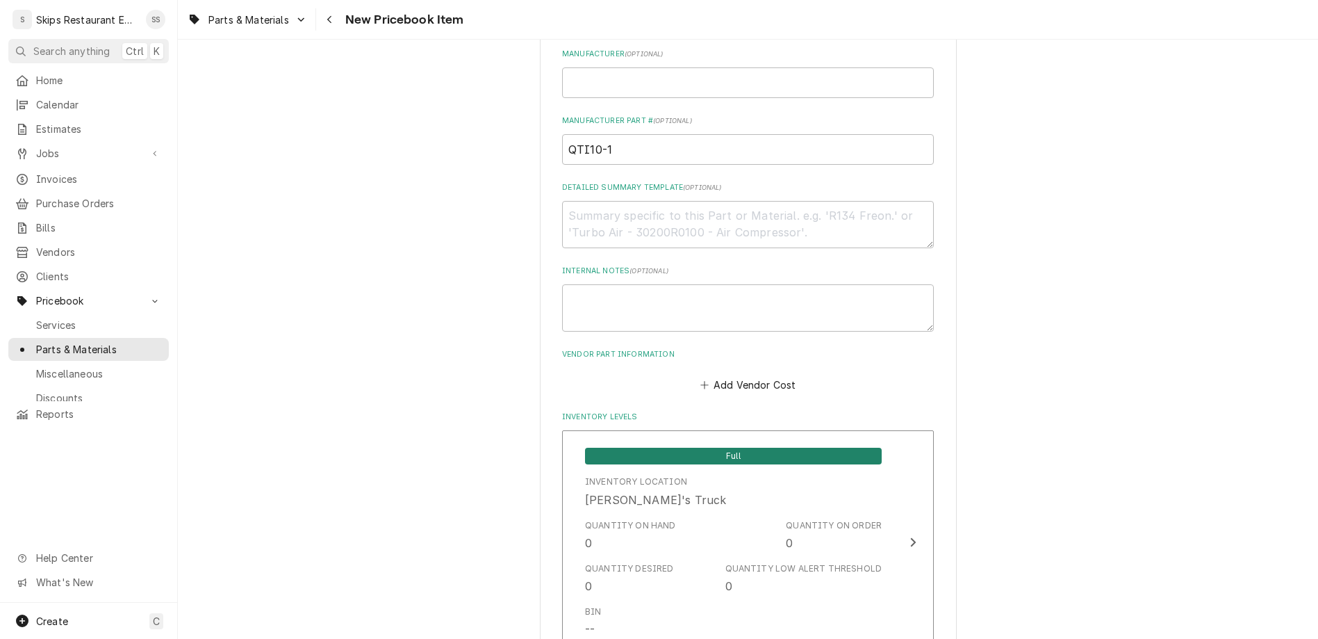
drag, startPoint x: 637, startPoint y: 459, endPoint x: 614, endPoint y: 461, distance: 23.0
type input "1"
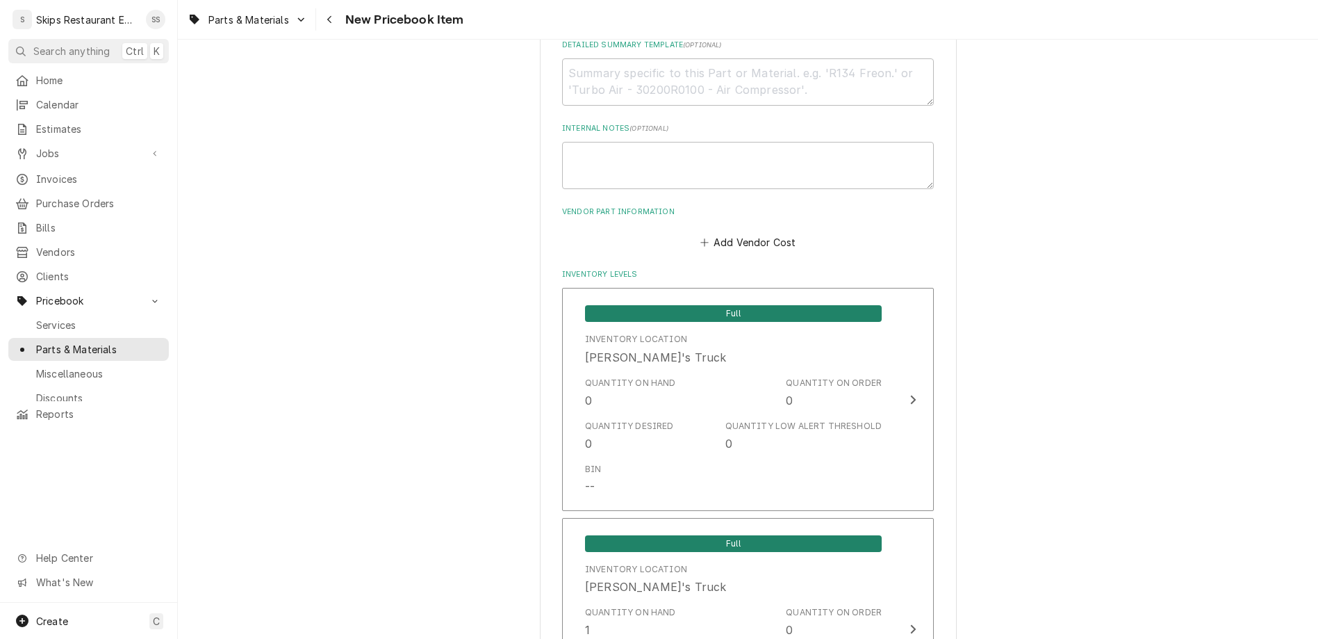
scroll to position [698, 0]
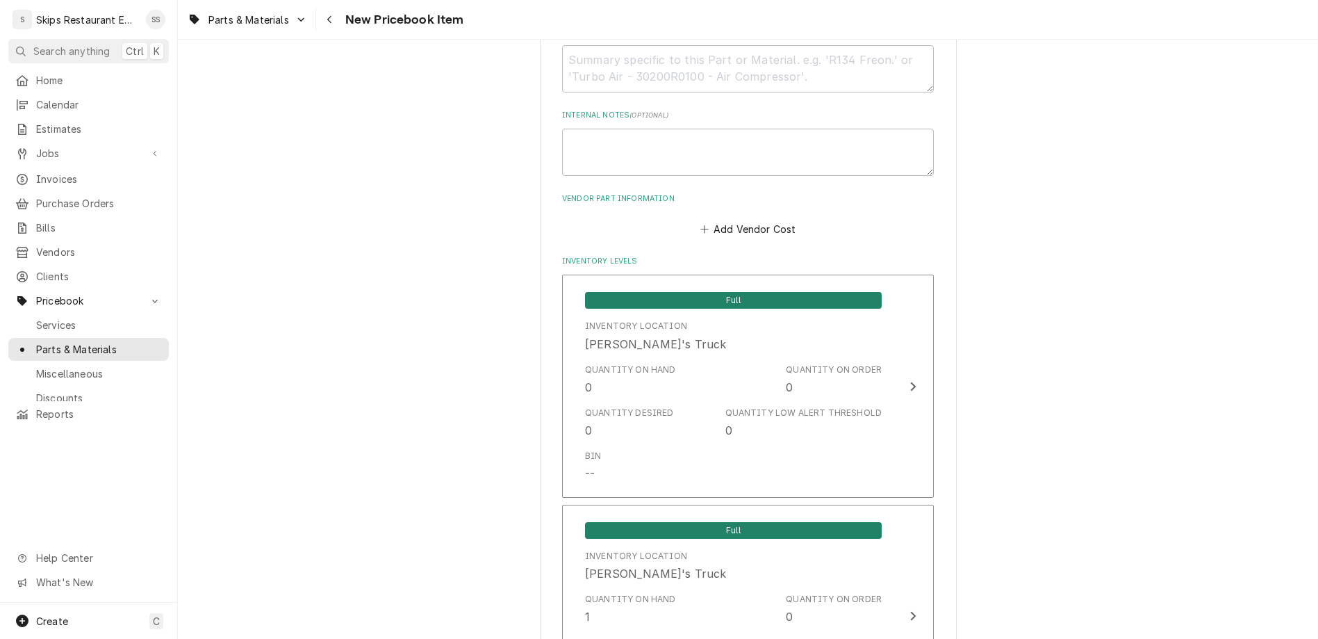
type textarea "x"
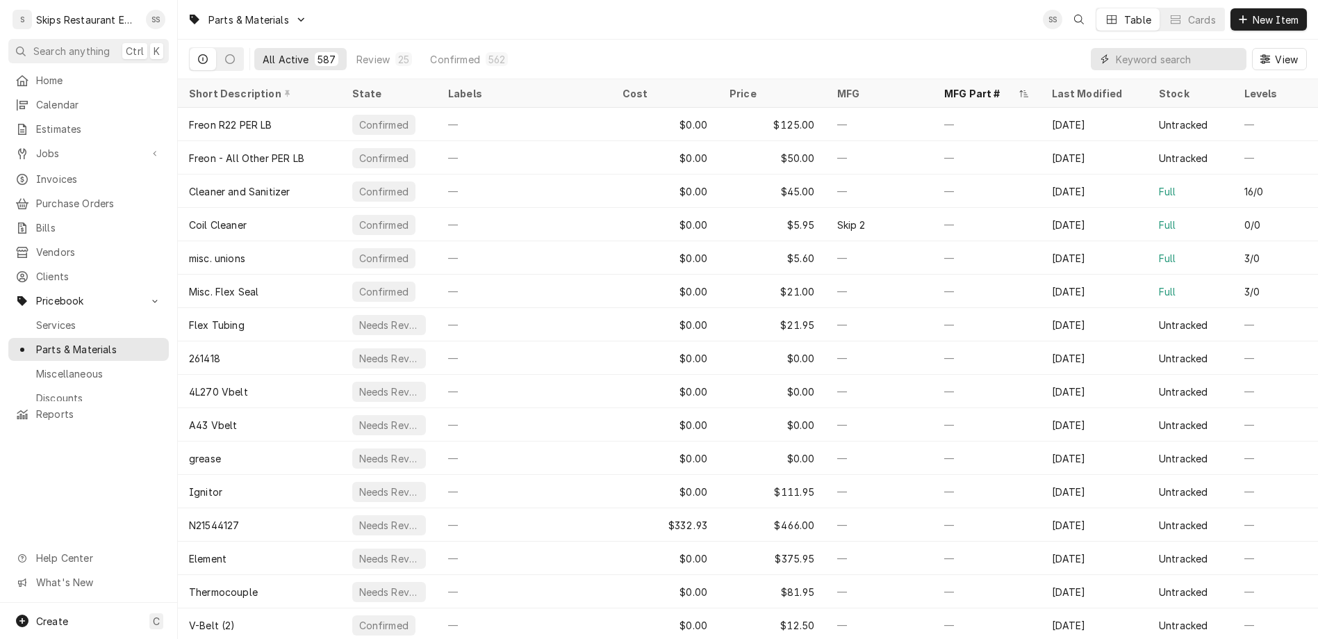
click at [1206, 48] on input "Dynamic Content Wrapper" at bounding box center [1178, 59] width 124 height 22
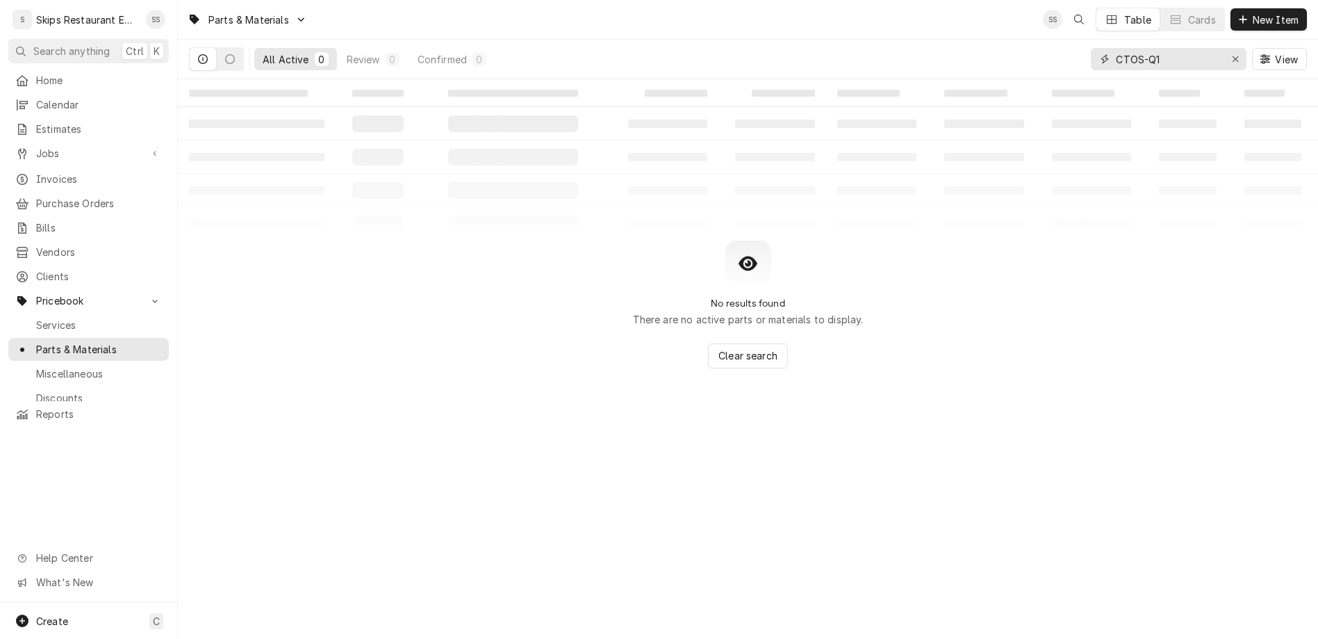
type input "CTOS-Q10"
drag, startPoint x: 1213, startPoint y: 38, endPoint x: 1136, endPoint y: 50, distance: 77.5
click at [1137, 49] on input "CTOS-Q10" at bounding box center [1168, 59] width 104 height 22
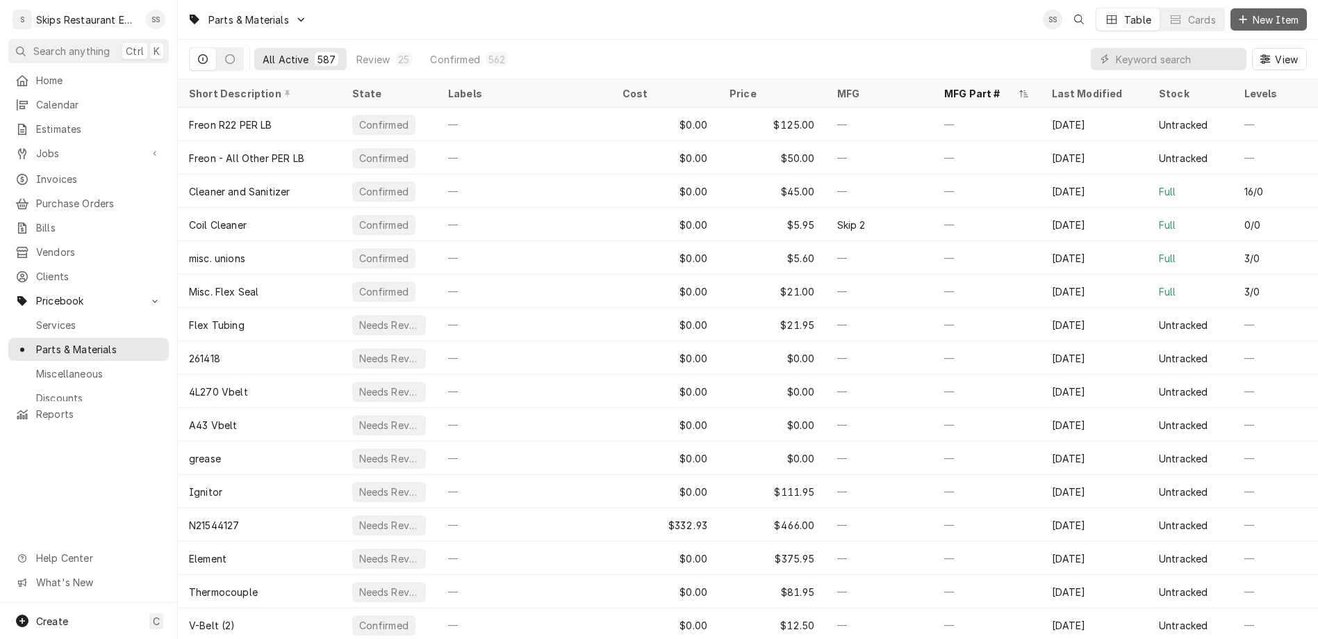
click at [1273, 13] on span "New Item" at bounding box center [1275, 20] width 51 height 15
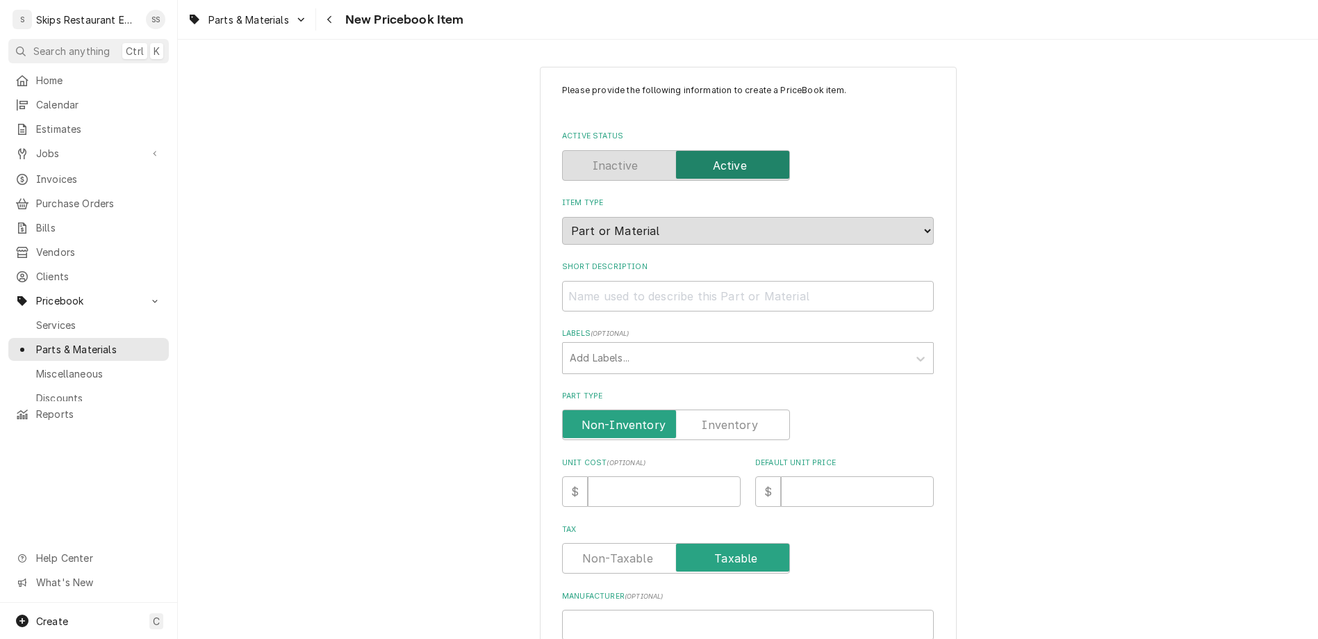
paste input "CTOS-Q10"
type input "CTOS-Q10"
type textarea "x"
type input "CTOS-Q10"
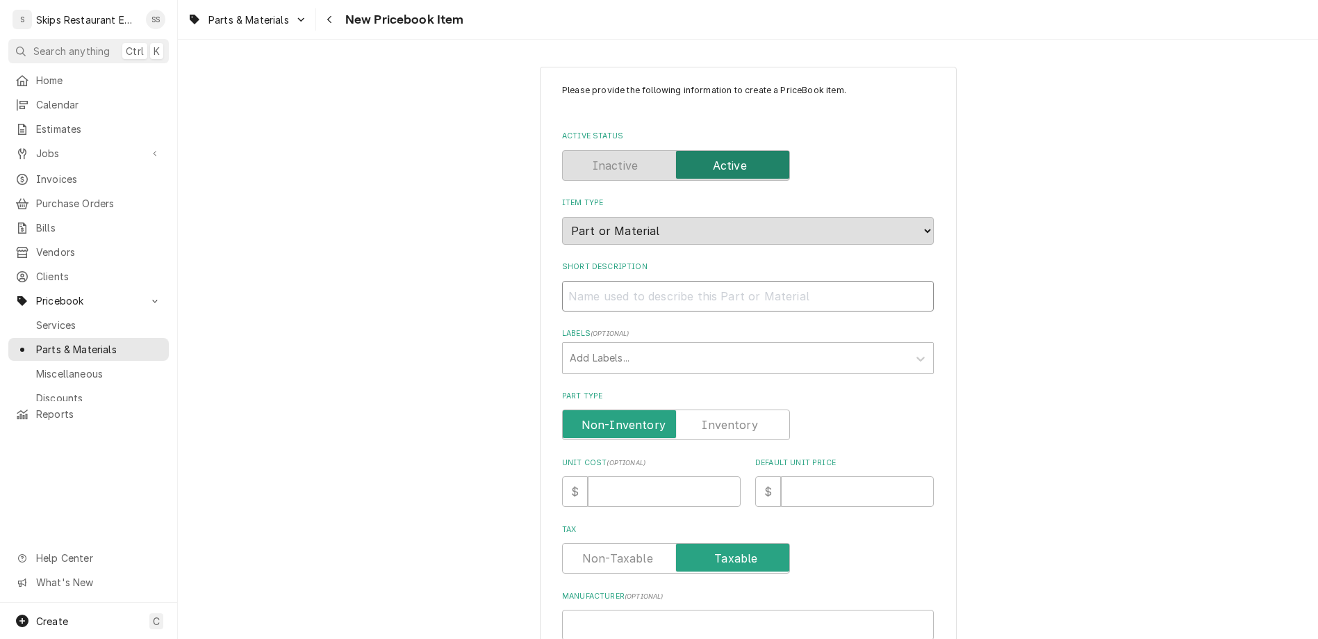
click at [650, 281] on input "Short Description" at bounding box center [748, 296] width 372 height 31
type input "O"
type textarea "x"
type input "Op"
type textarea "x"
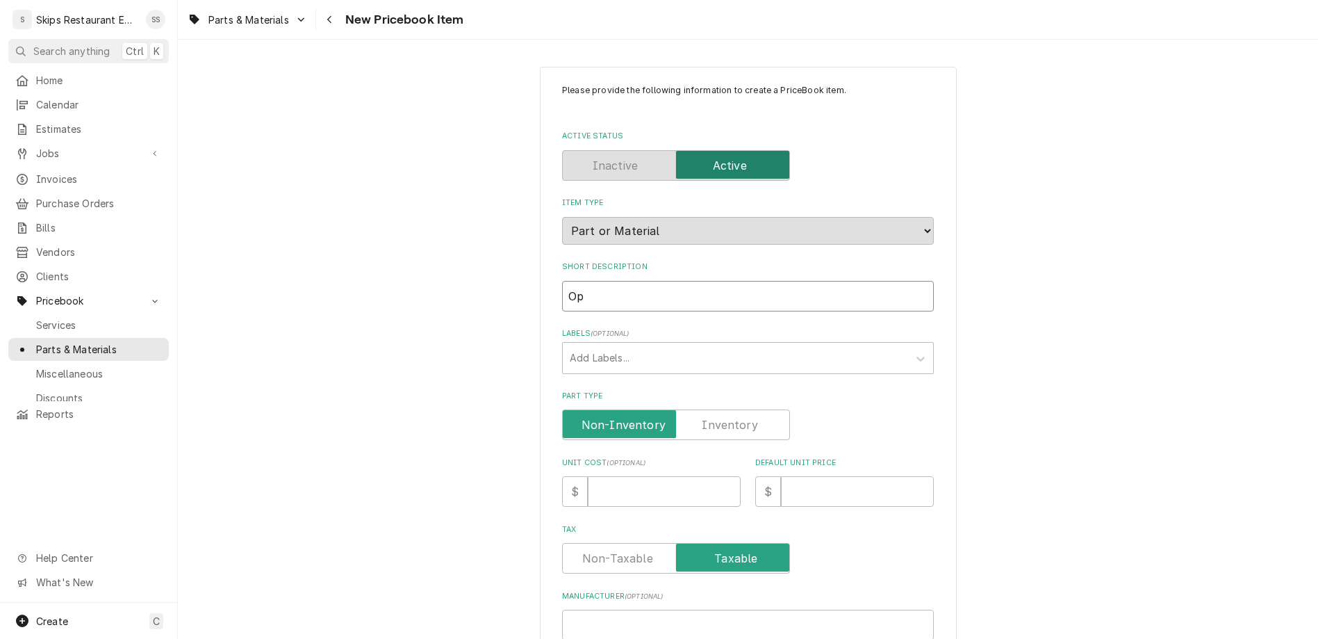
type input "Opt"
type textarea "x"
type input "Opti"
type textarea "x"
type input "Optip"
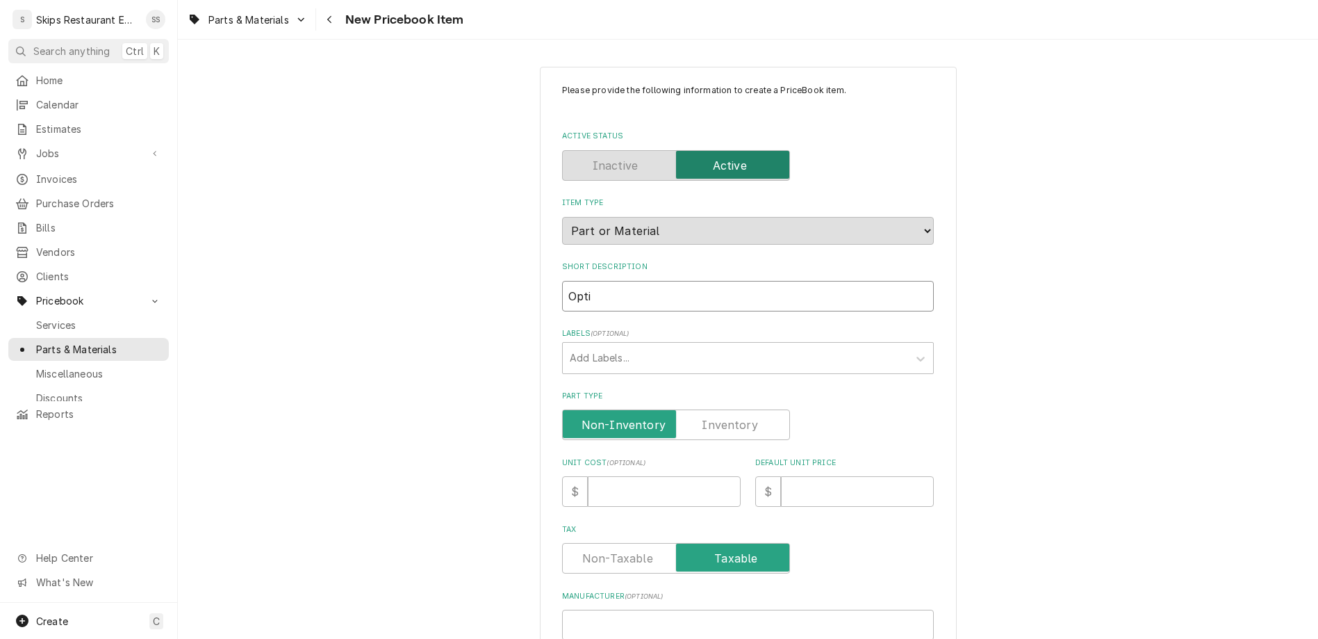
type textarea "x"
type input "Optipu"
type textarea "x"
type input "Optipur"
type textarea "x"
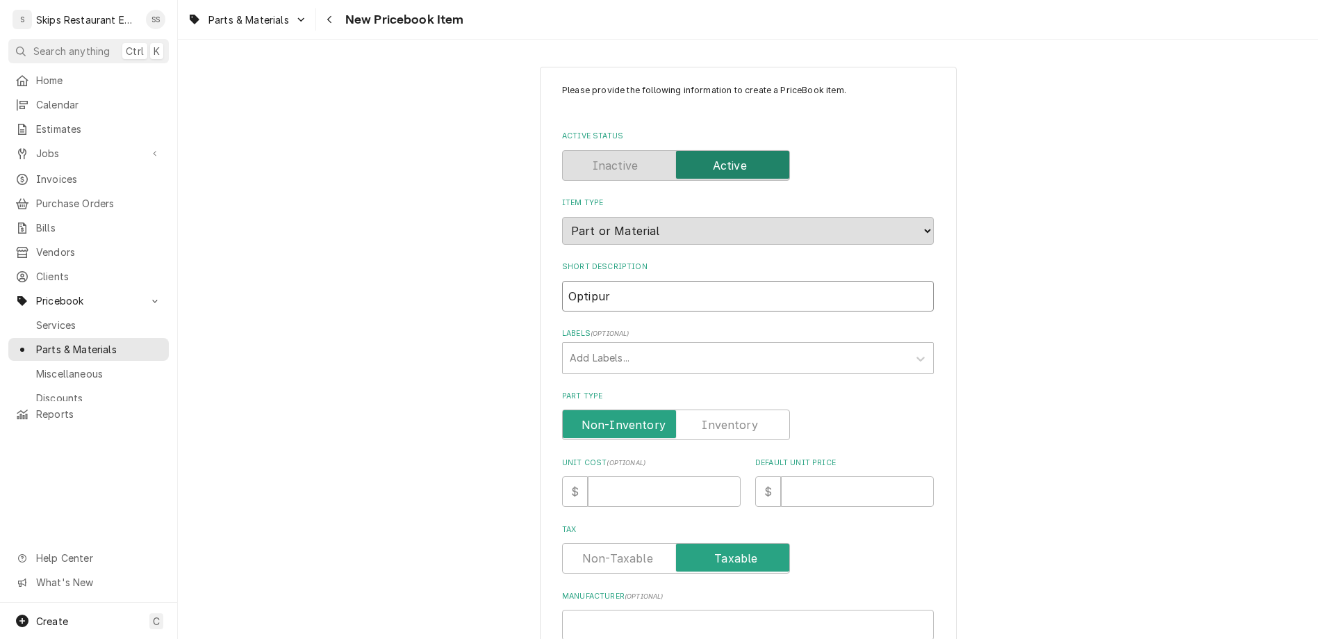
type input "Optipure"
type textarea "x"
type input "Optipure"
type textarea "x"
type input "Optipure F"
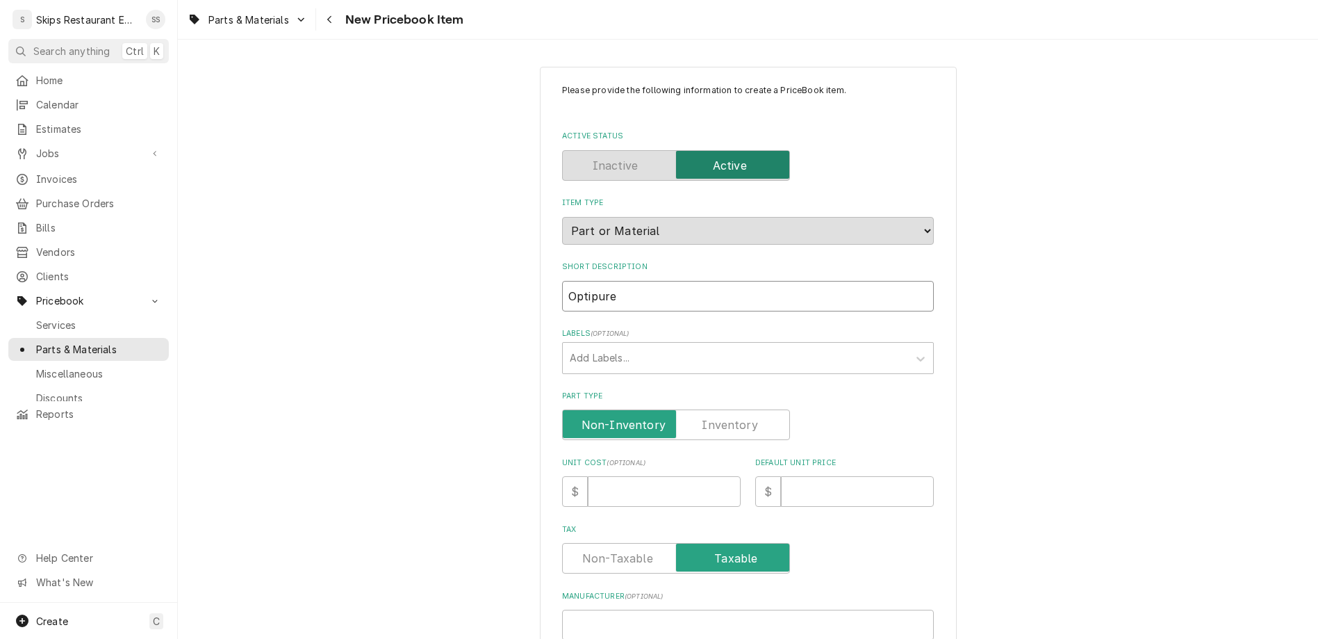
type textarea "x"
type input "Optipure Fi"
type textarea "x"
type input "Optipure Fil"
type textarea "x"
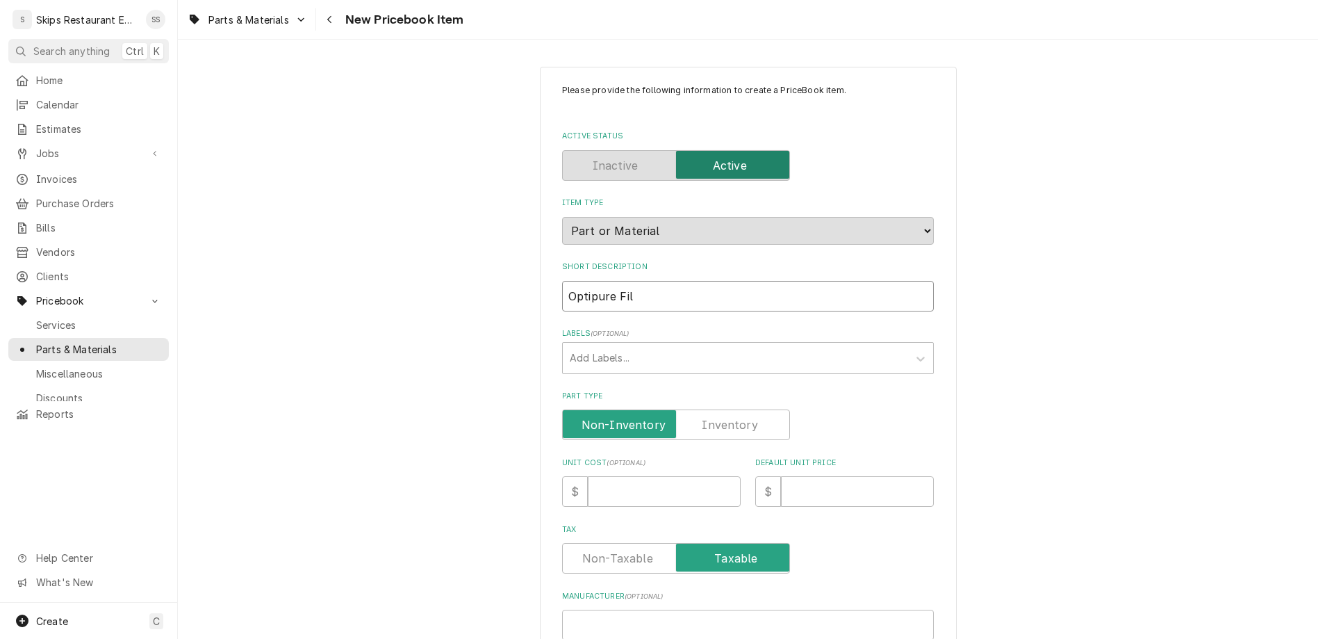
type input "Optipure Filt"
type textarea "x"
type input "Optipure Filte"
type textarea "x"
type input "Optipure Filter"
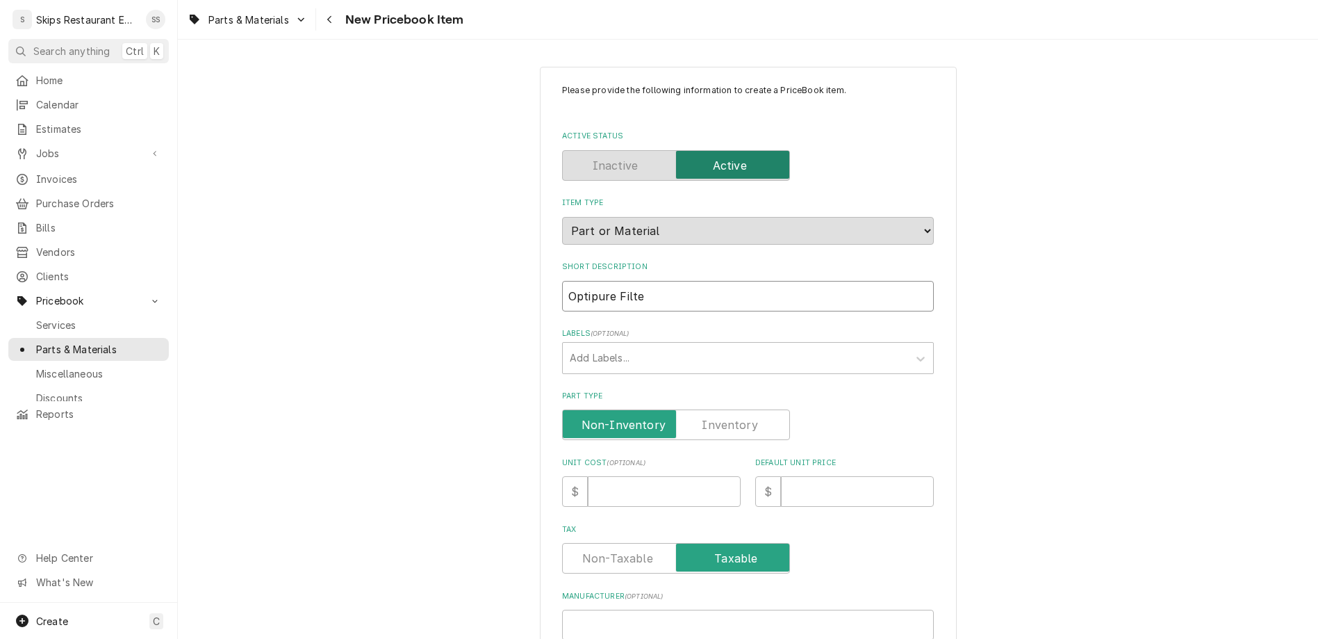
type textarea "x"
type input "Optipure Filter"
type textarea "x"
type input "Optipure Filter C"
type textarea "x"
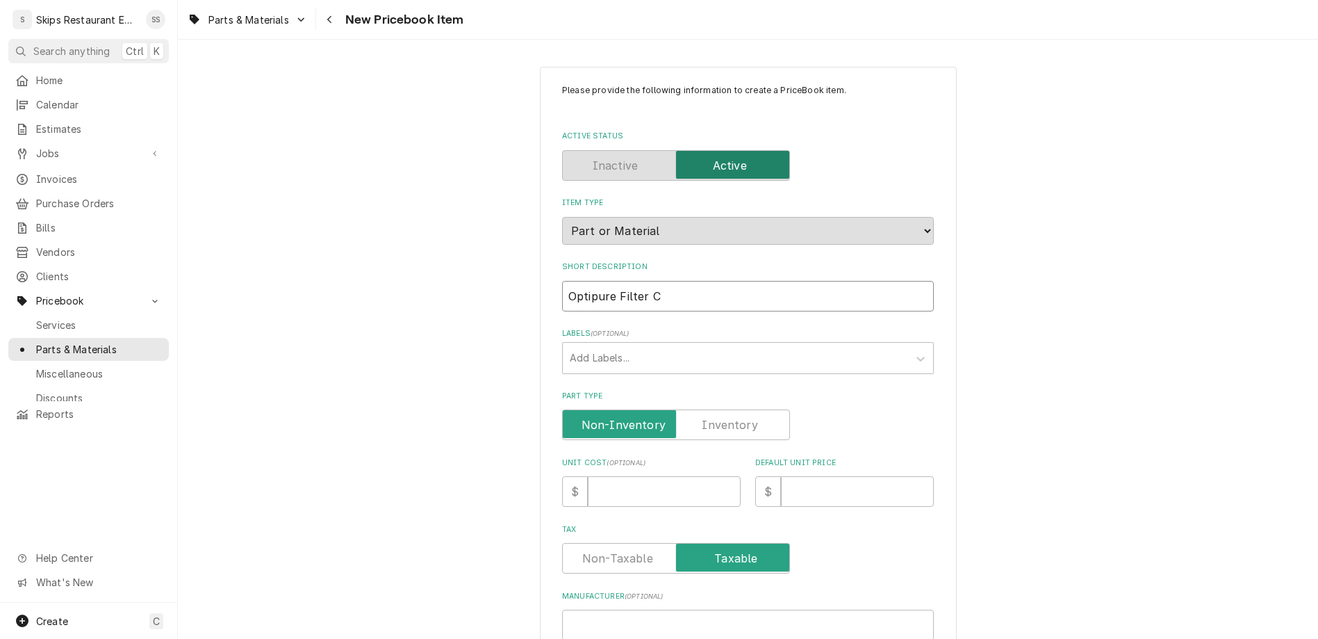
type input "Optipure Filter Ca"
type textarea "x"
type input "Optipure Filter Car"
type textarea "x"
type input "Optipure Filter Cart"
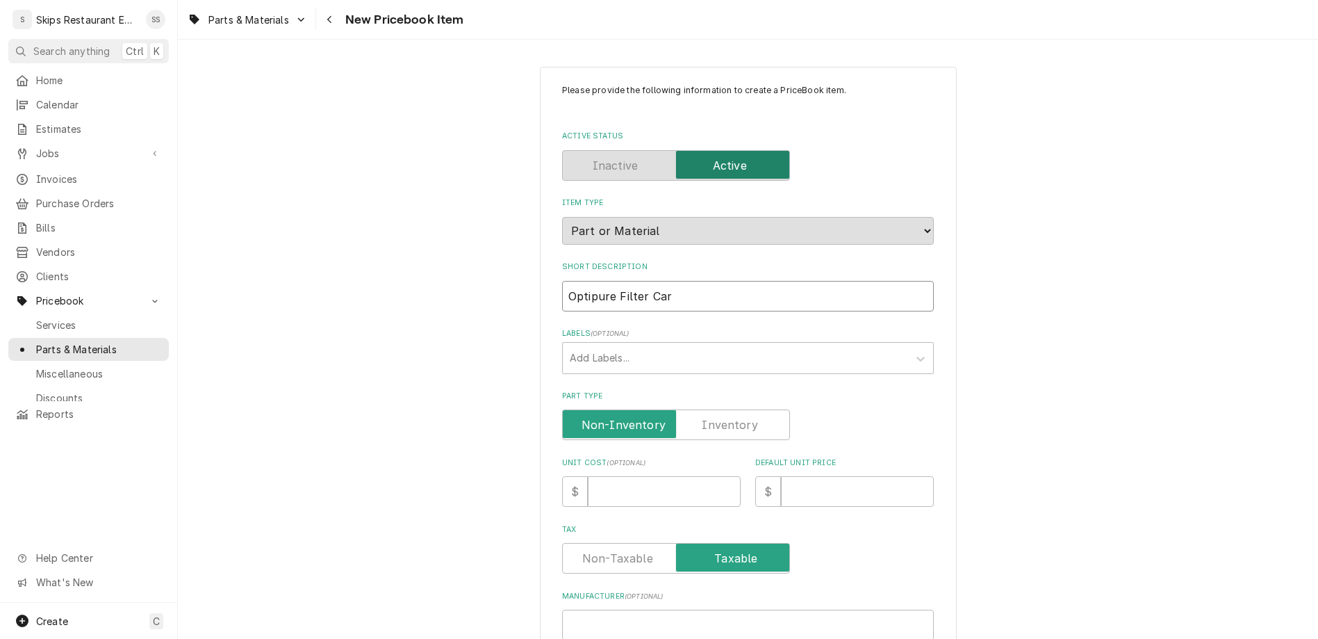
type textarea "x"
type input "Optipure Filter Cartr"
type textarea "x"
type input "Optipure Filter Cartri"
type textarea "x"
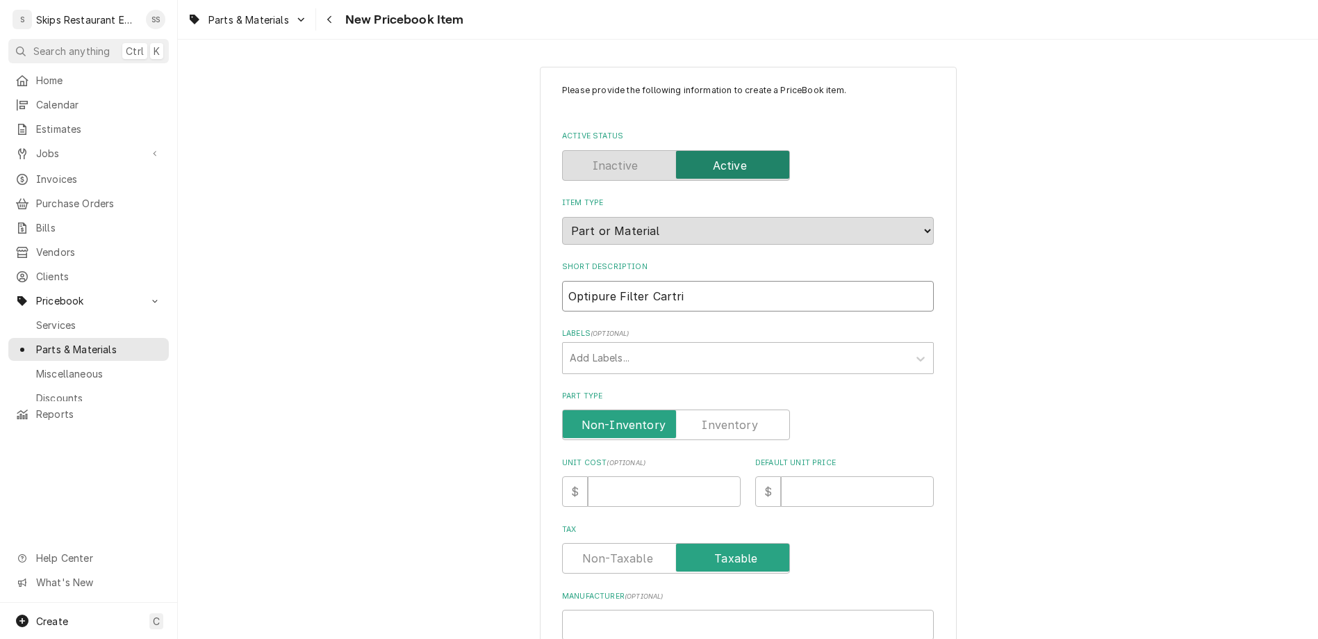
type input "Optipure Filter Cartrid"
type textarea "x"
type input "Optipure Filter Cartridg"
type textarea "x"
type input "Optipure Filter Cartridge"
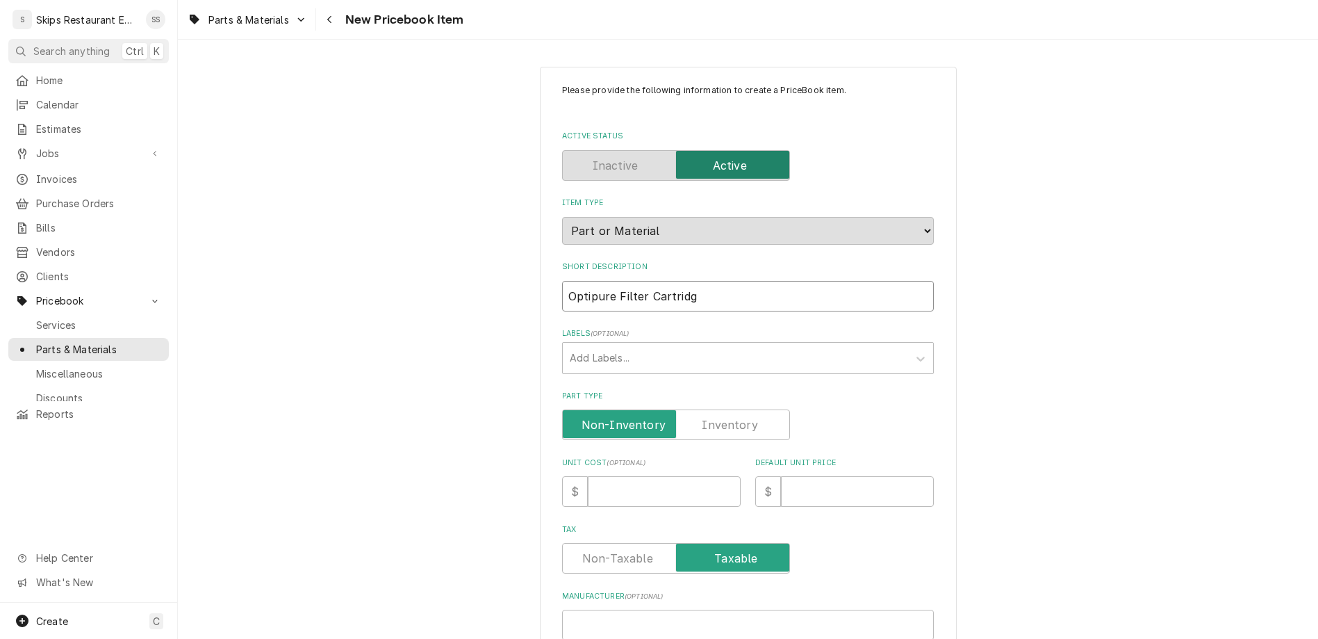
type textarea "x"
type input "Optipure Filter Cartridge"
click at [683, 409] on input "Part Type" at bounding box center [675, 424] width 215 height 31
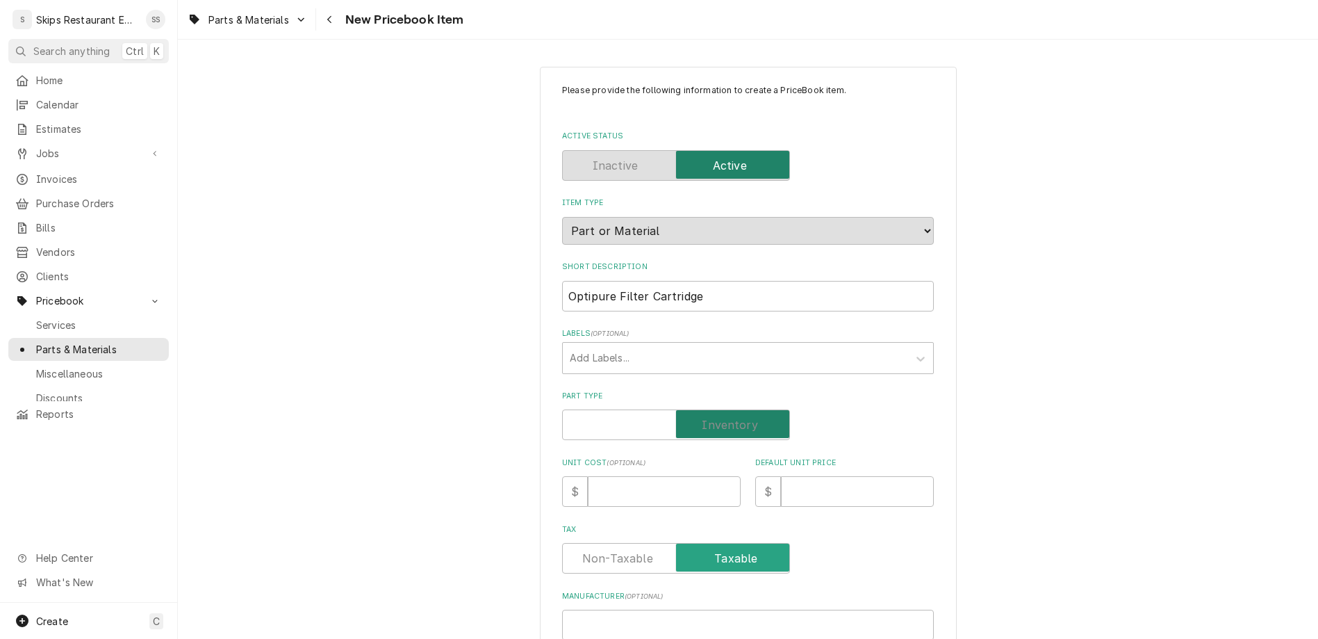
checkbox input "true"
type textarea "x"
click at [810, 476] on input "Default Unit Price" at bounding box center [857, 491] width 153 height 31
type input "1"
type textarea "x"
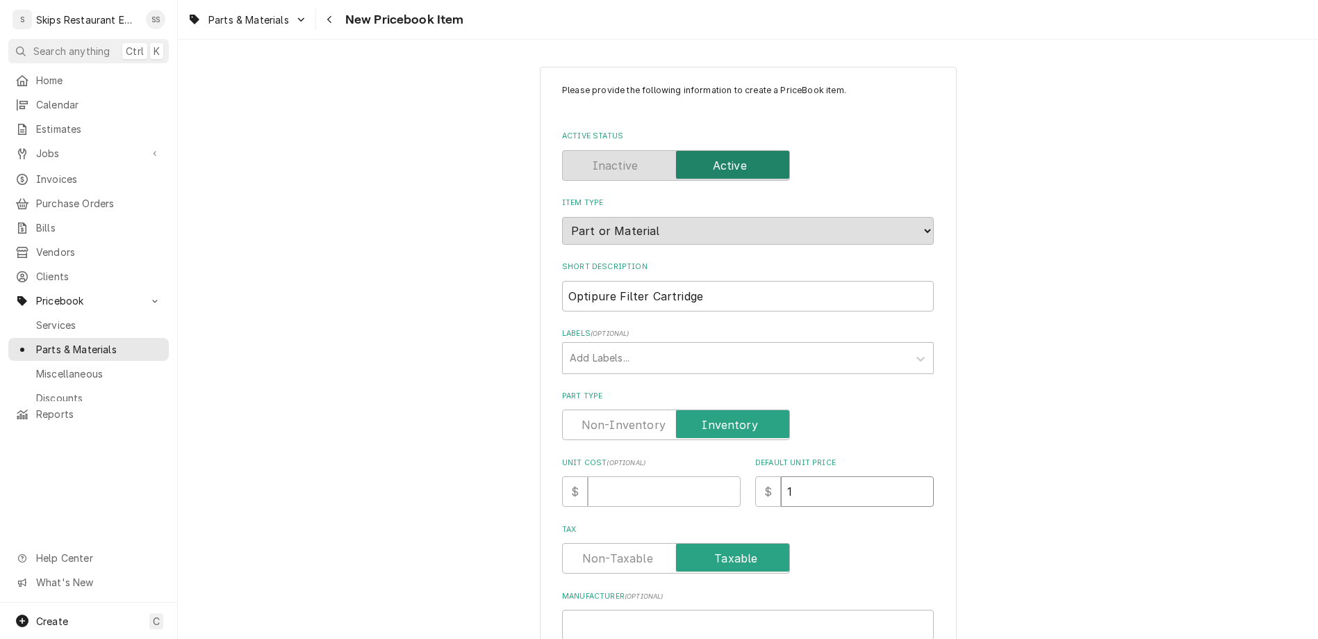
type input "11"
type textarea "x"
type input "113"
type textarea "x"
type input "113.9"
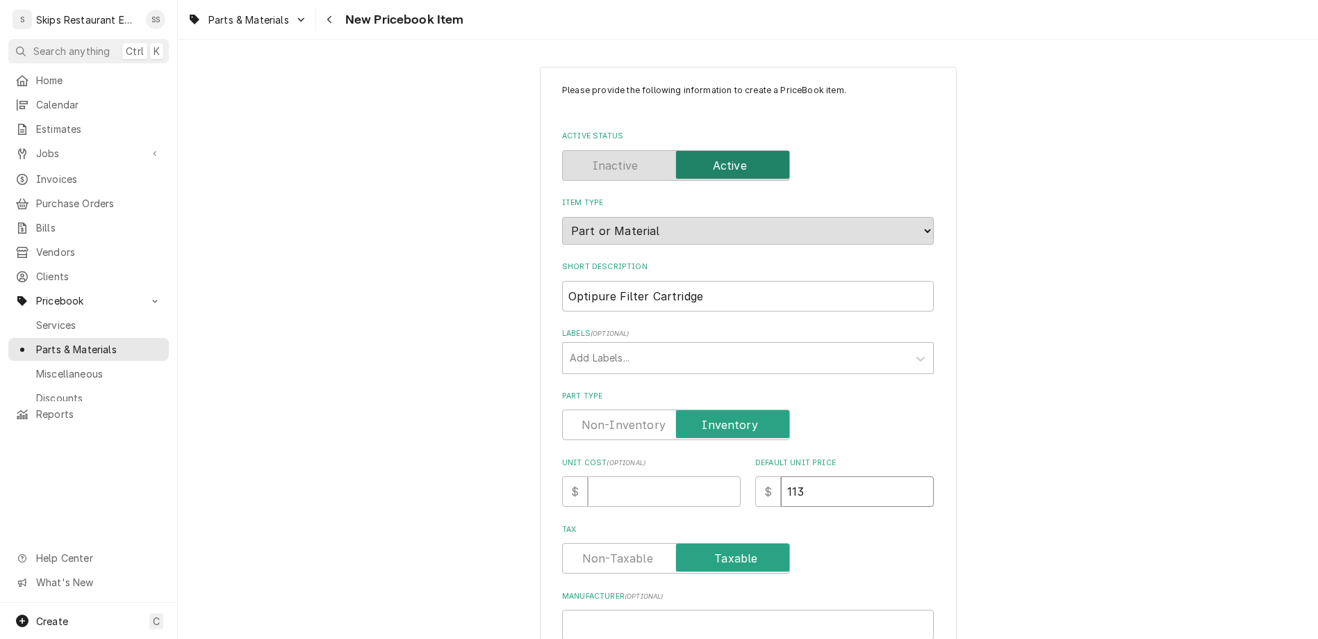
type textarea "x"
type input "113.95"
type textarea "x"
type input "113.95"
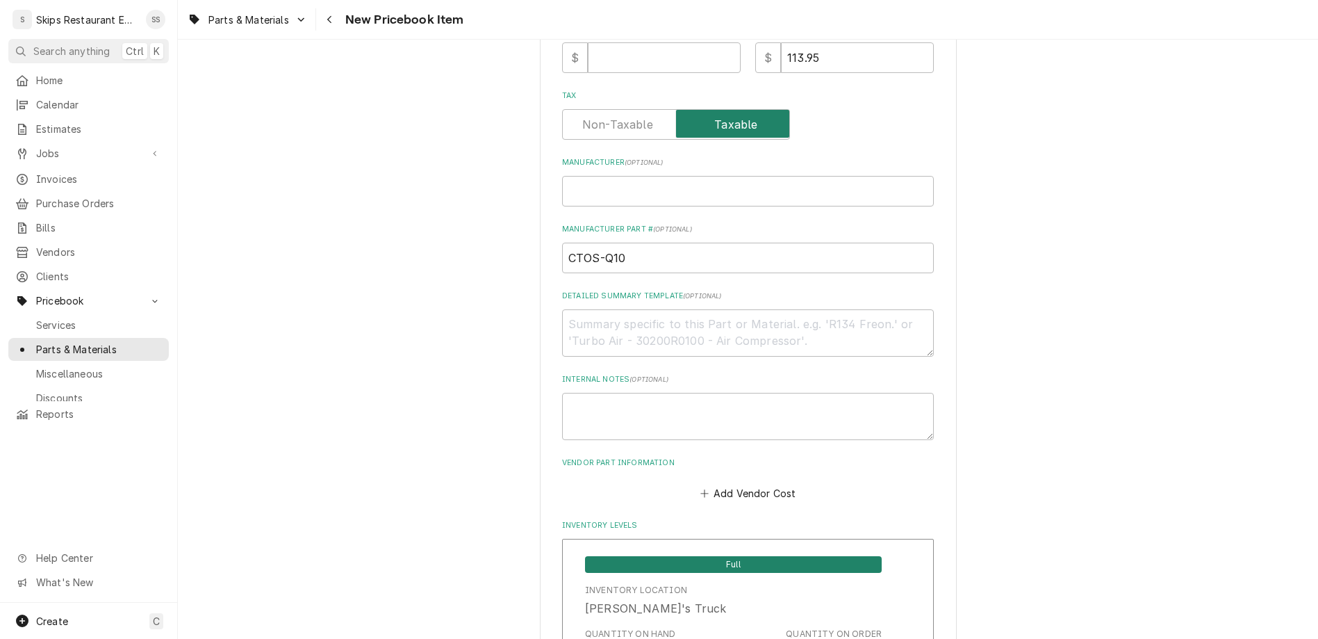
scroll to position [596, 0]
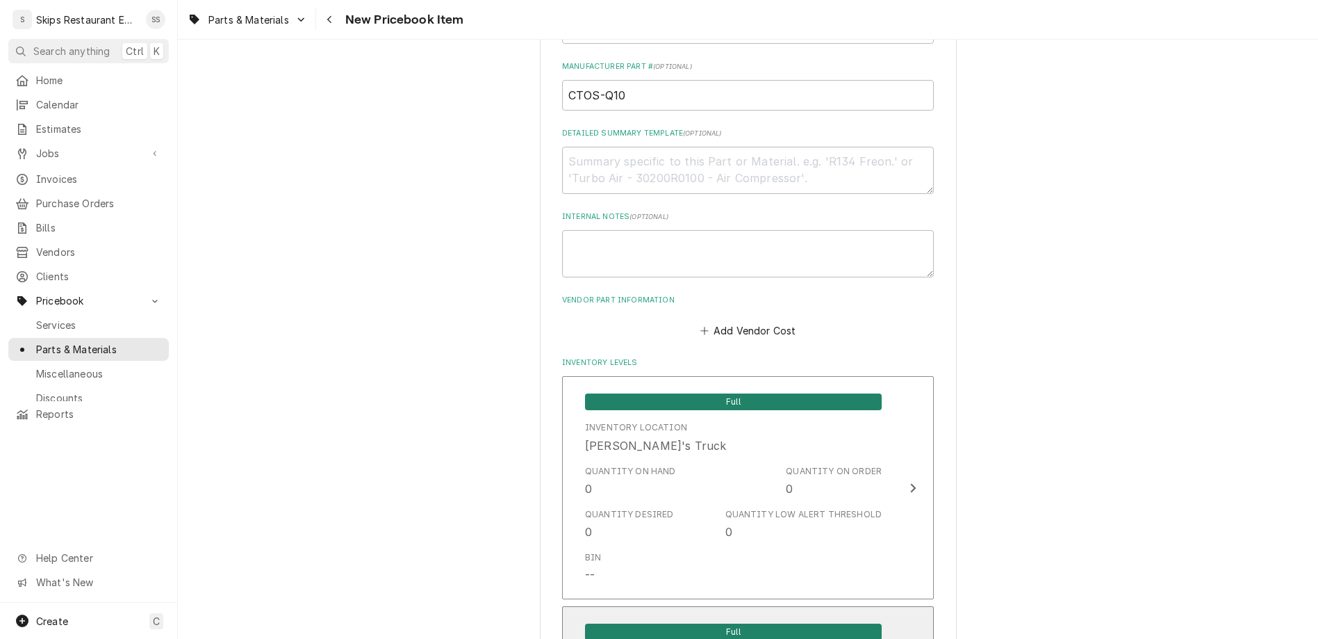
click at [701, 623] on span "Full" at bounding box center [733, 631] width 297 height 17
drag, startPoint x: 642, startPoint y: 402, endPoint x: 587, endPoint y: 420, distance: 57.8
type input "1"
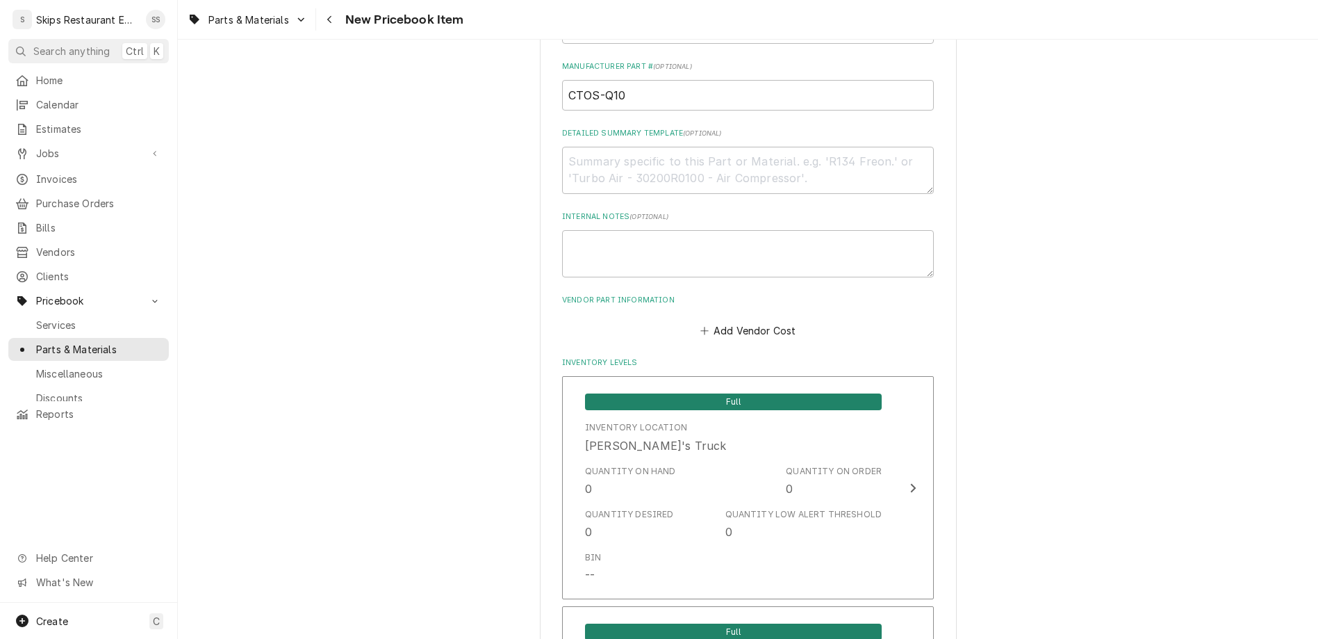
scroll to position [698, 0]
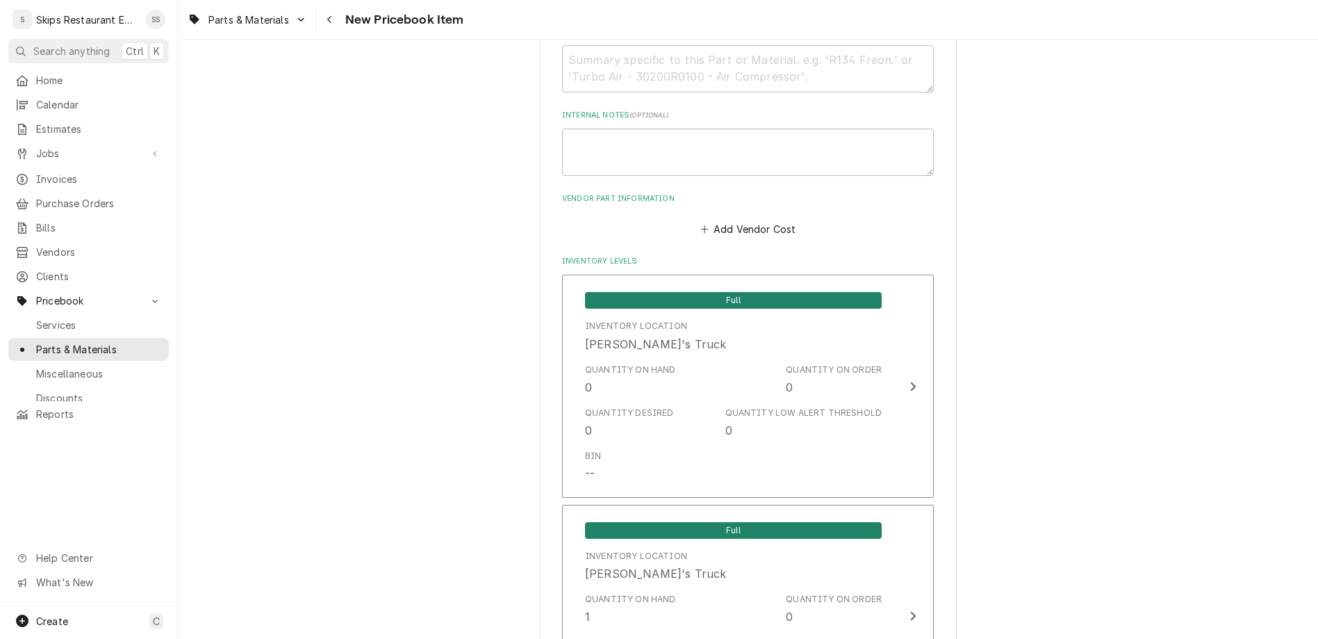
type textarea "x"
